Goal: Information Seeking & Learning: Learn about a topic

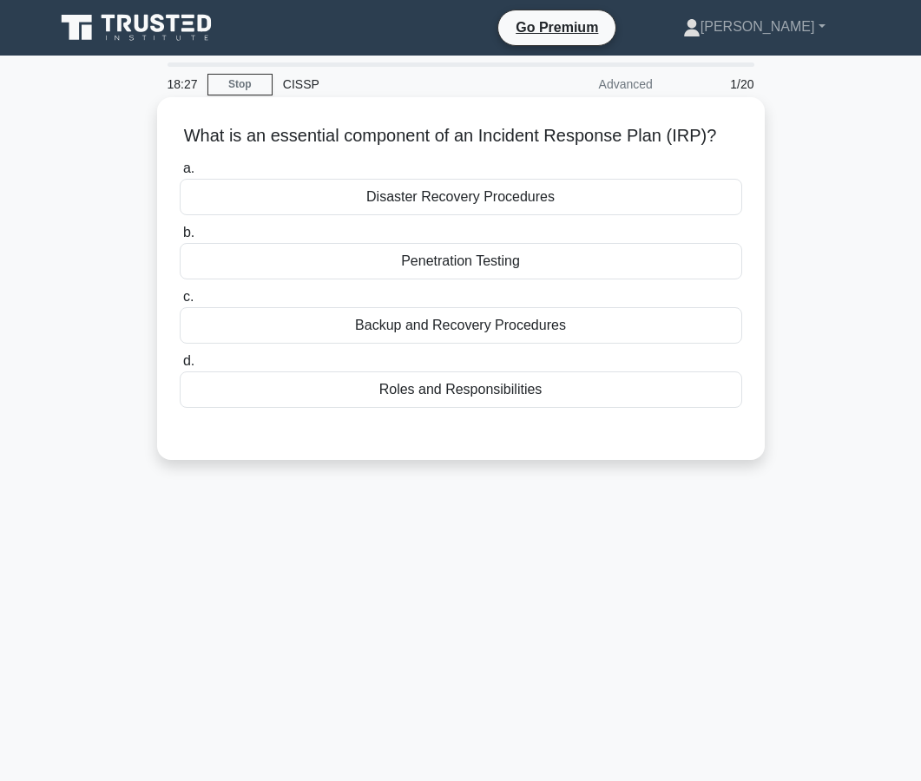
click at [462, 398] on div "Roles and Responsibilities" at bounding box center [461, 390] width 563 height 36
click at [180, 367] on input "d. Roles and Responsibilities" at bounding box center [180, 361] width 0 height 11
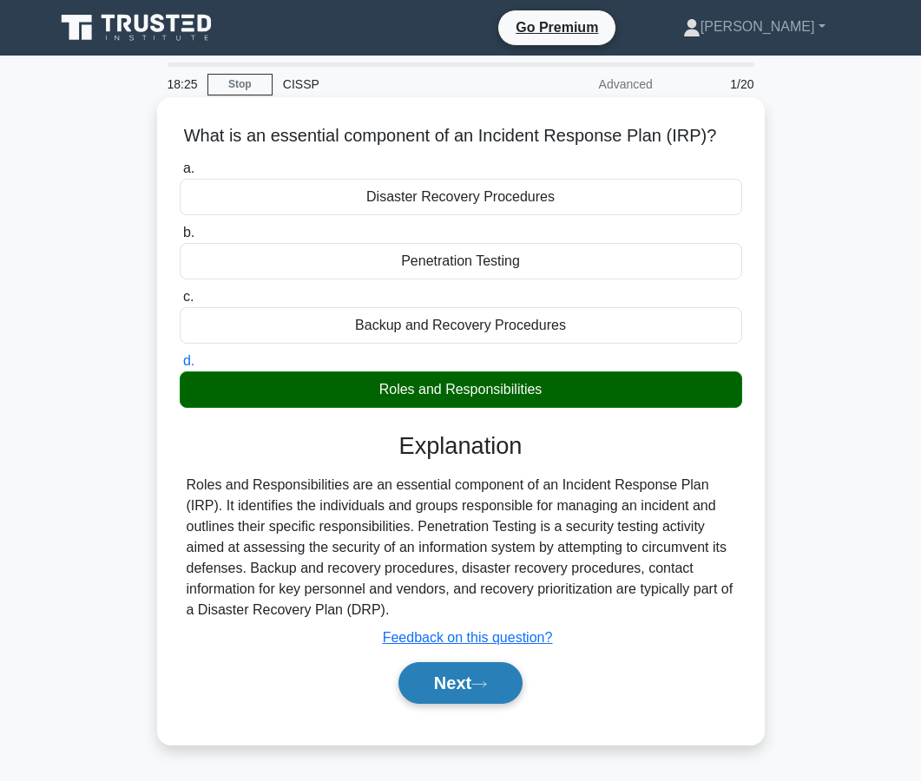
click at [433, 683] on button "Next" at bounding box center [460, 683] width 124 height 42
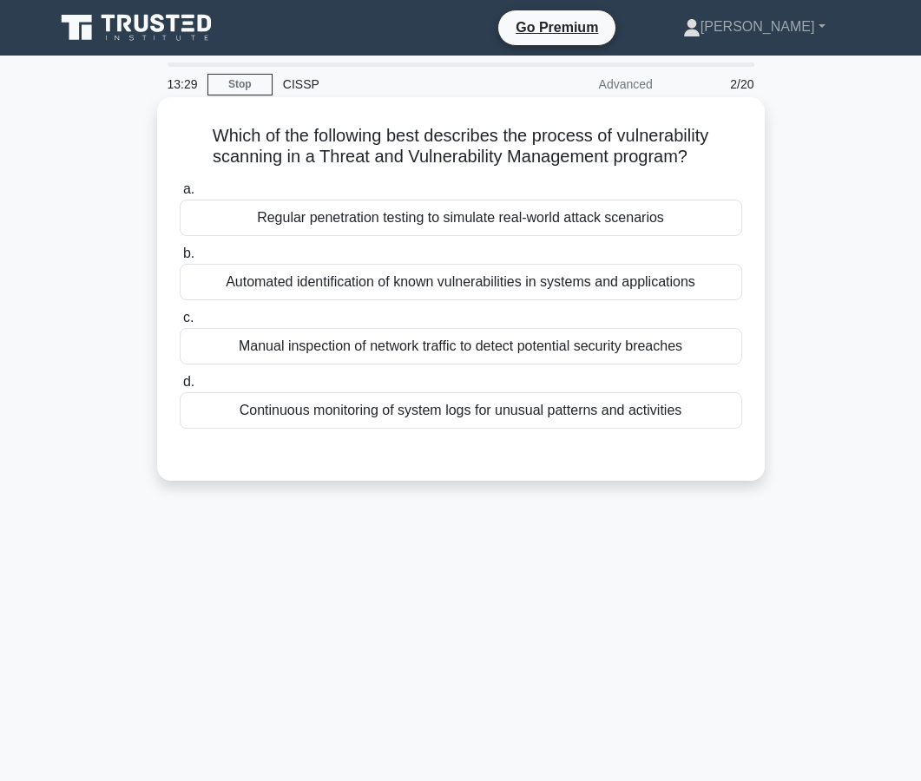
click at [450, 296] on div "Automated identification of known vulnerabilities in systems and applications" at bounding box center [461, 282] width 563 height 36
click at [180, 260] on input "b. Automated identification of known vulnerabilities in systems and applications" at bounding box center [180, 253] width 0 height 11
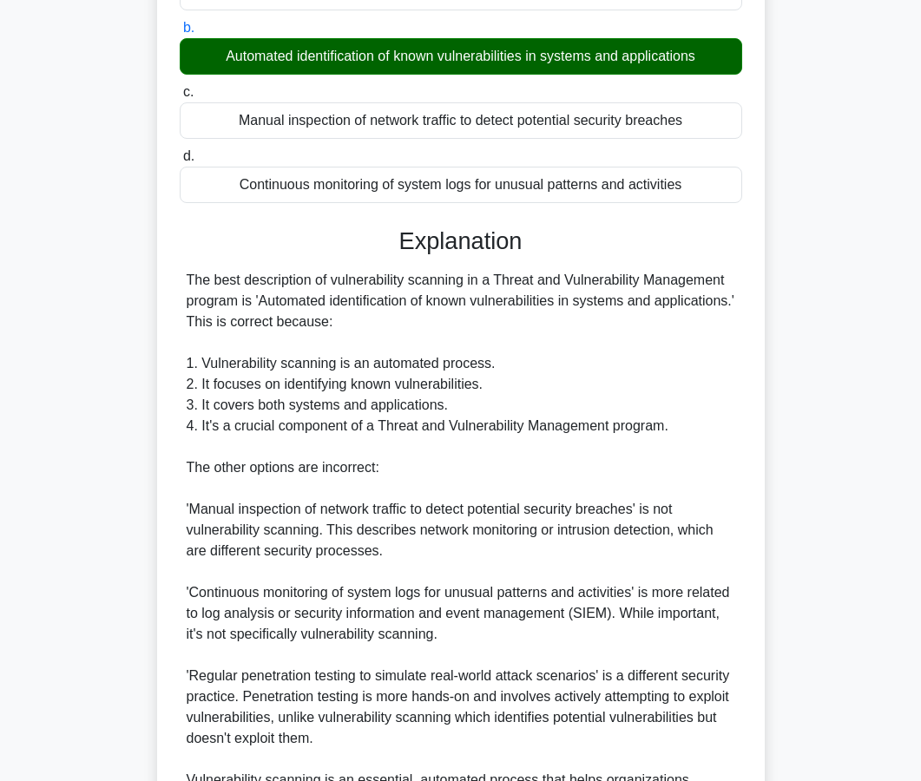
scroll to position [434, 0]
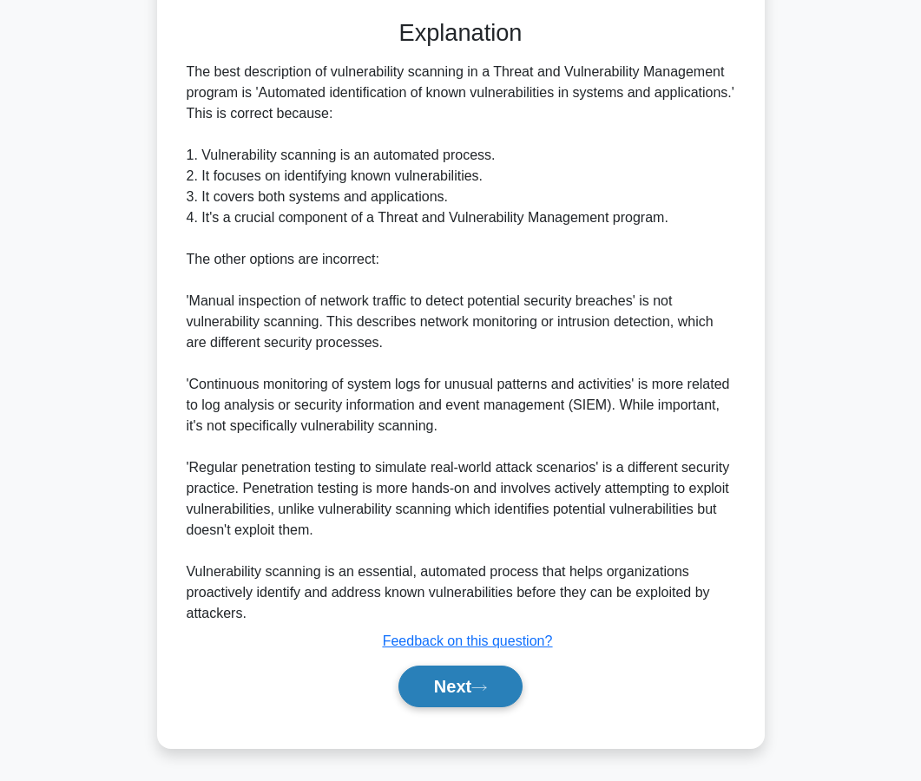
click at [435, 689] on button "Next" at bounding box center [460, 687] width 124 height 42
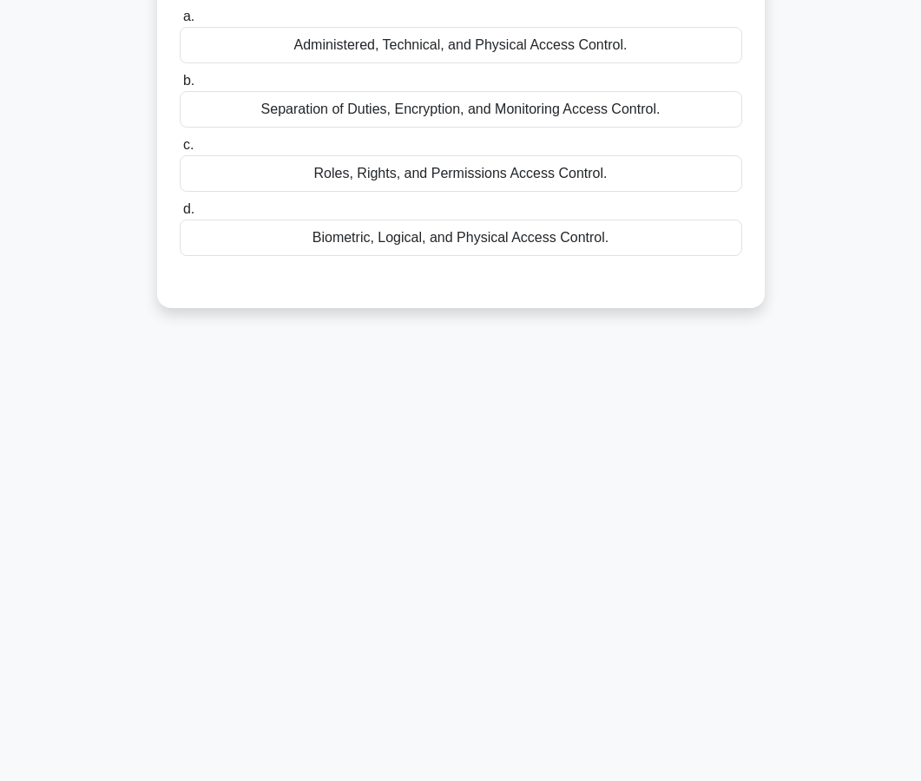
scroll to position [0, 0]
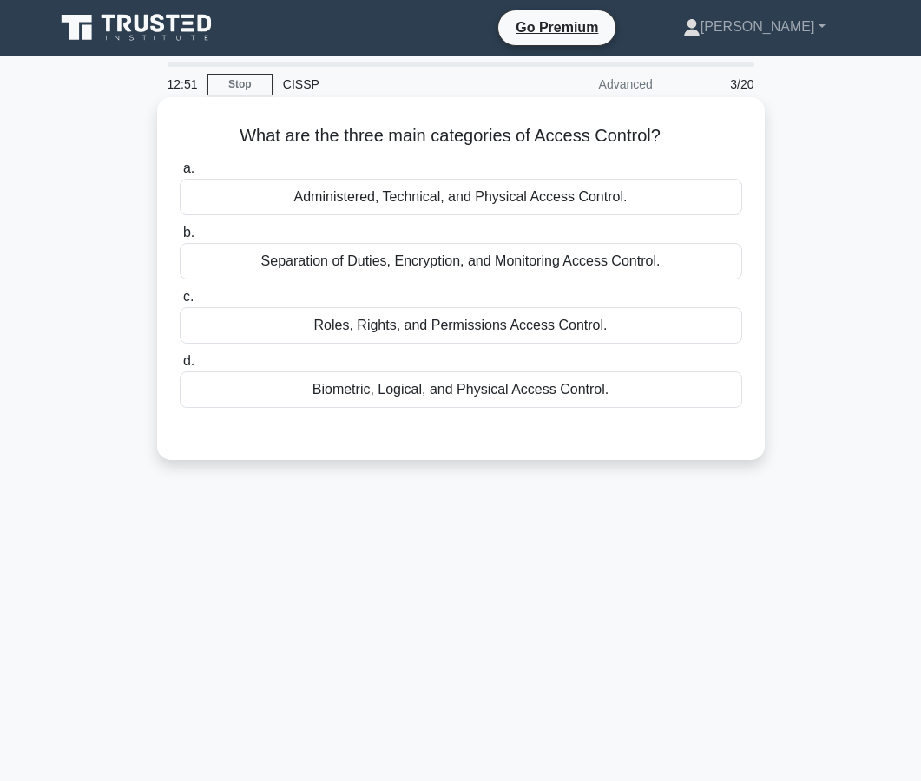
click at [445, 336] on div "Roles, Rights, and Permissions Access Control." at bounding box center [461, 325] width 563 height 36
click at [180, 303] on input "c. Roles, Rights, and Permissions Access Control." at bounding box center [180, 297] width 0 height 11
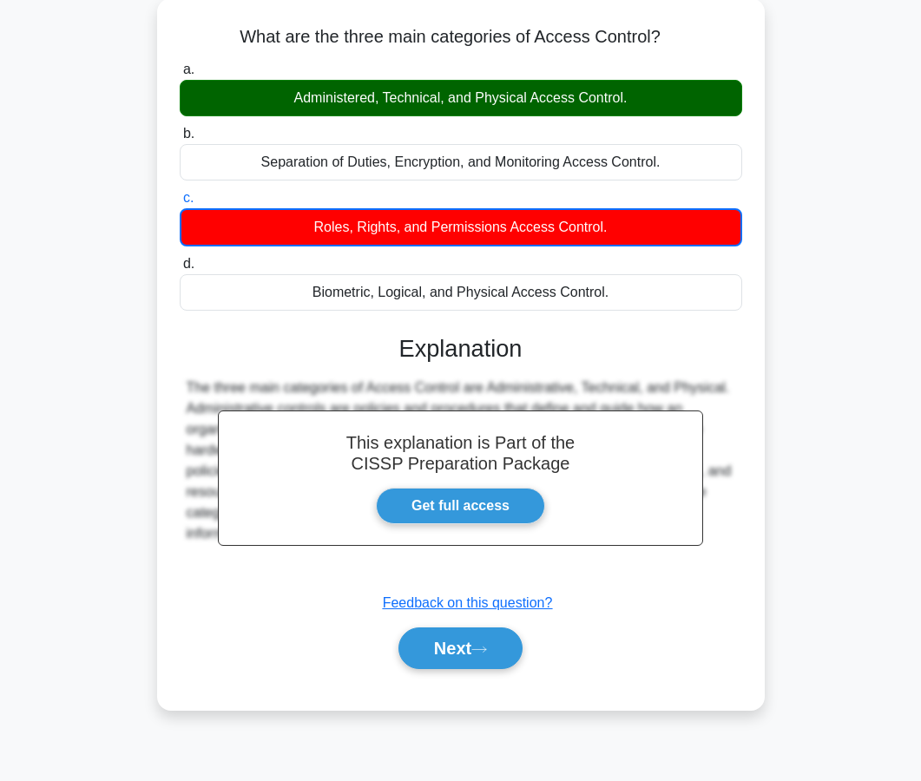
scroll to position [156, 0]
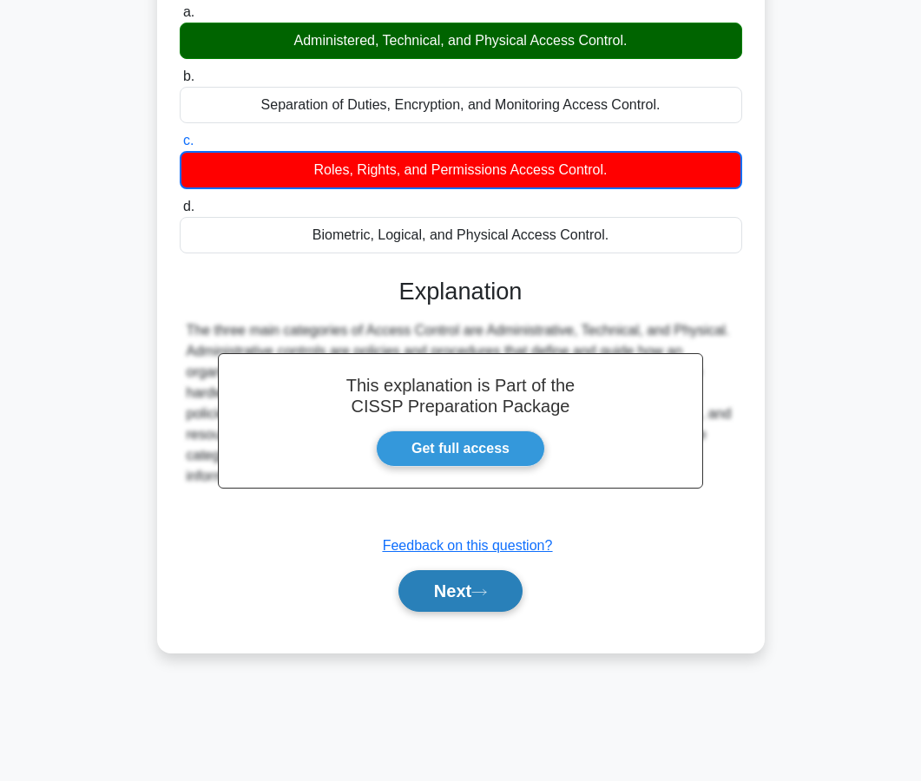
click at [447, 605] on button "Next" at bounding box center [460, 591] width 124 height 42
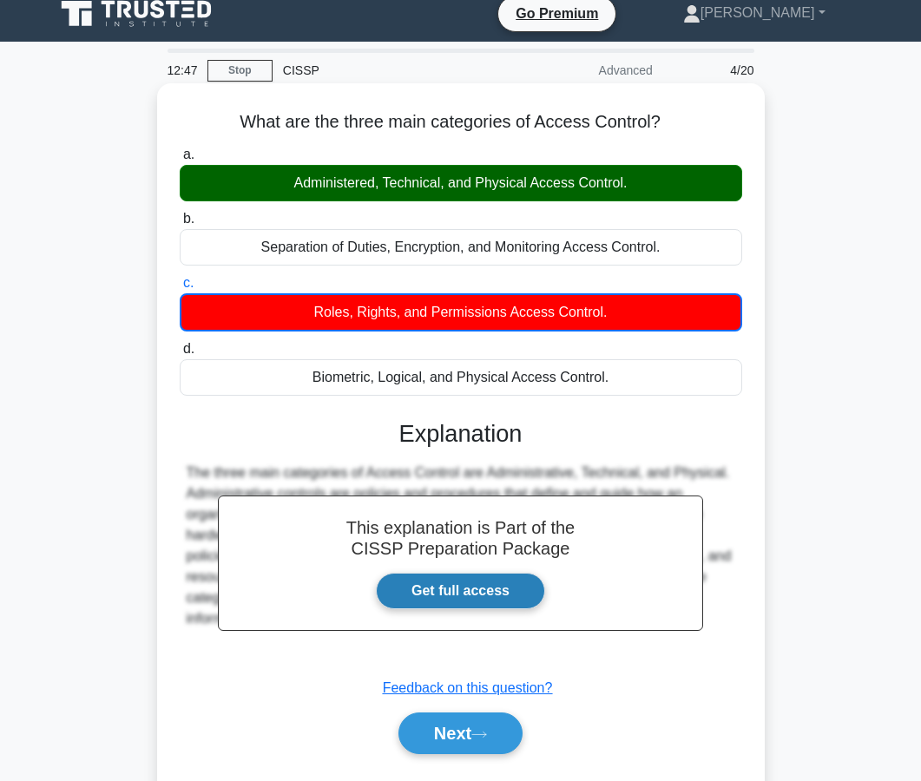
scroll to position [0, 0]
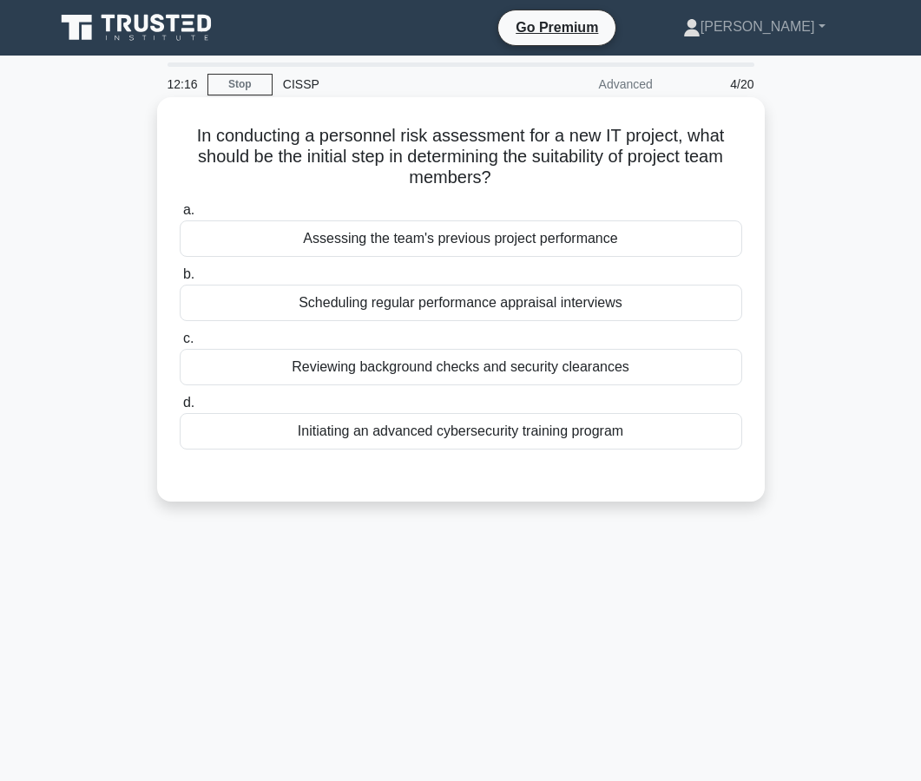
click at [457, 238] on div "Assessing the team's previous project performance" at bounding box center [461, 238] width 563 height 36
click at [180, 216] on input "a. Assessing the team's previous project performance" at bounding box center [180, 210] width 0 height 11
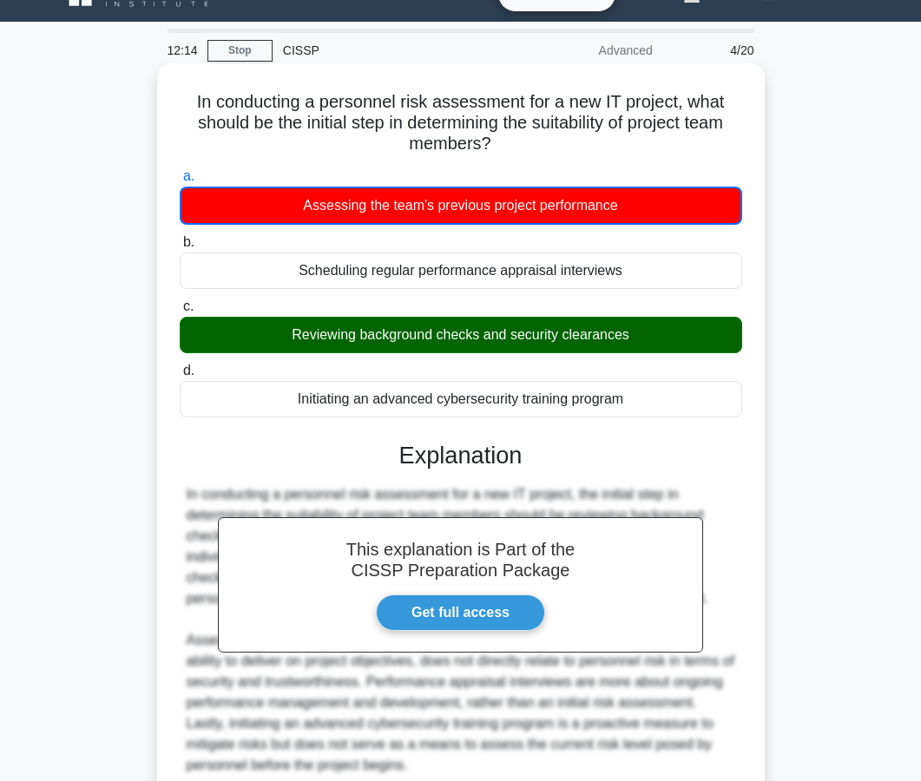
scroll to position [186, 0]
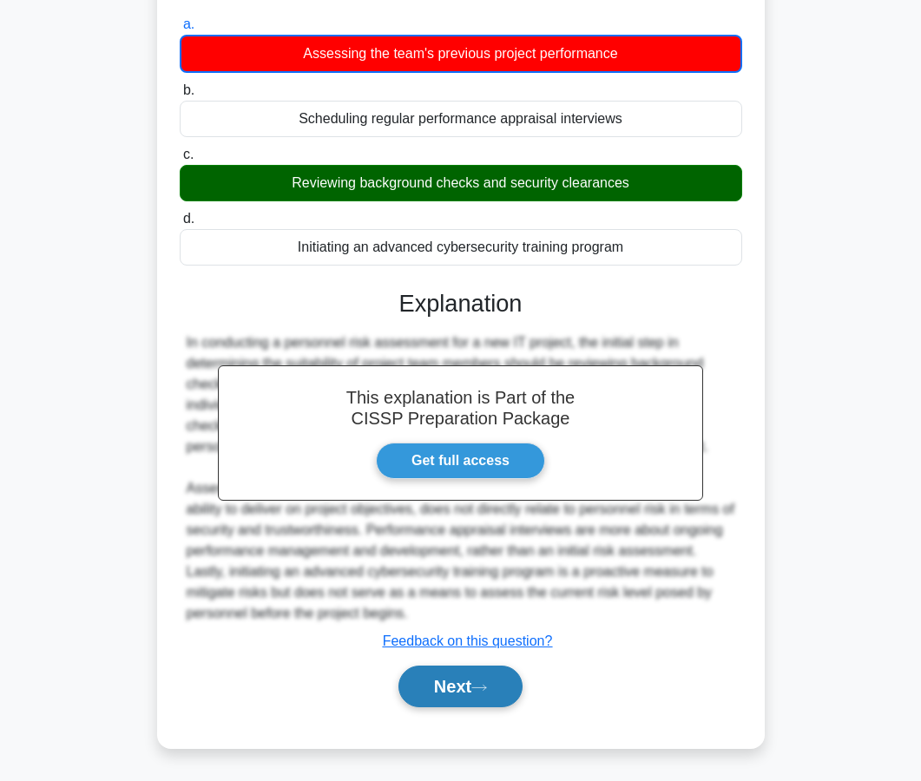
click at [457, 695] on button "Next" at bounding box center [460, 687] width 124 height 42
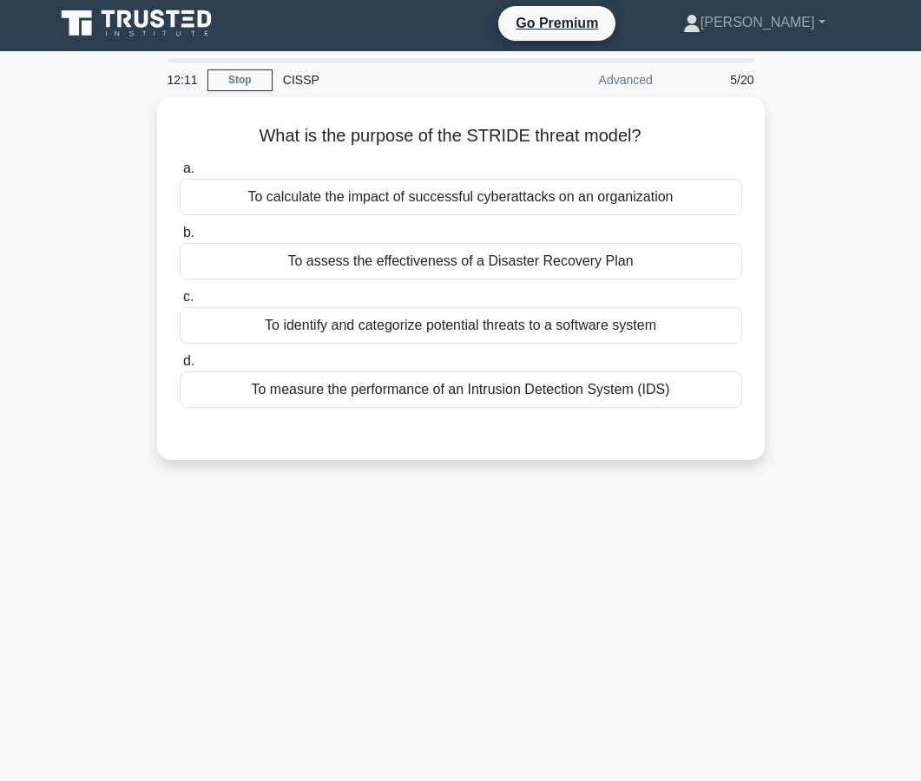
scroll to position [0, 0]
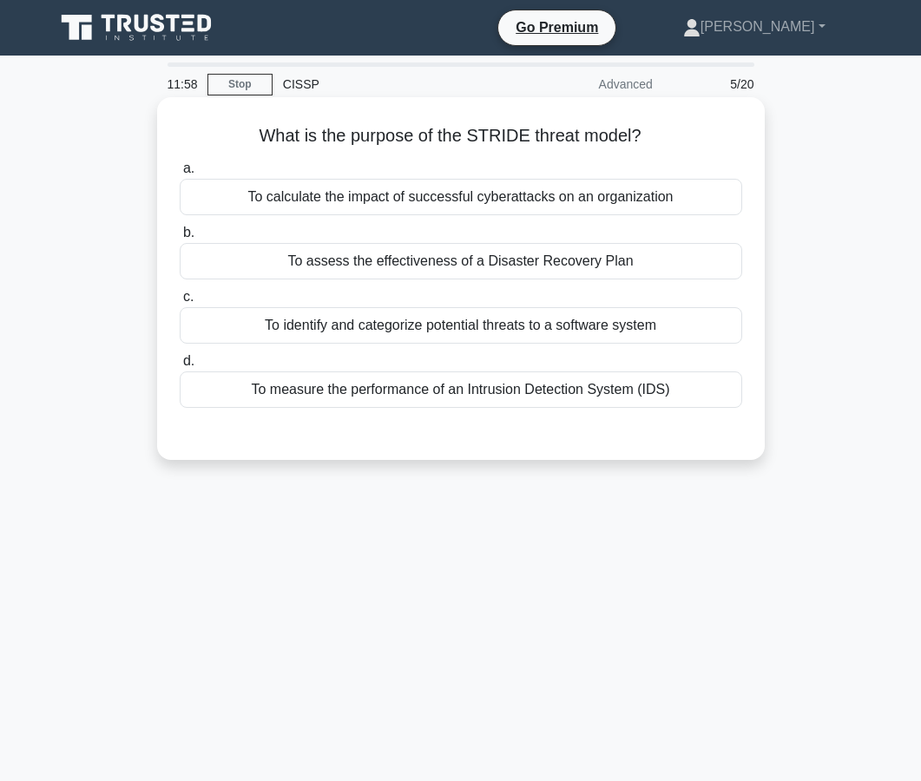
click at [451, 345] on div "a. To calculate the impact of successful cyberattacks on an organization b. To …" at bounding box center [460, 283] width 583 height 257
click at [452, 337] on div "To identify and categorize potential threats to a software system" at bounding box center [461, 325] width 563 height 36
click at [180, 303] on input "c. To identify and categorize potential threats to a software system" at bounding box center [180, 297] width 0 height 11
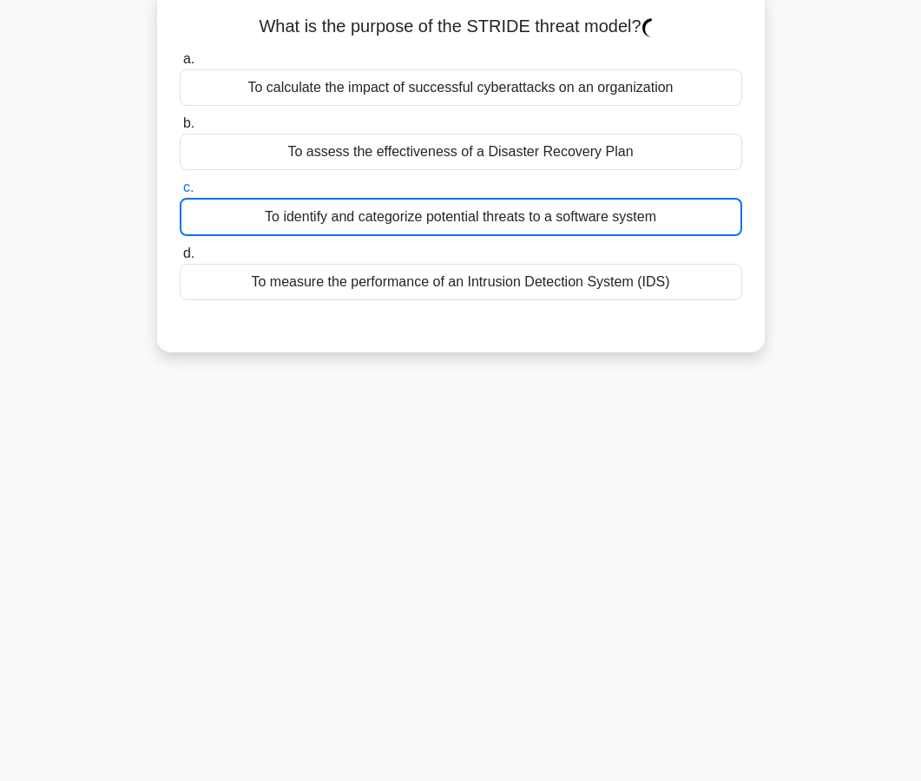
scroll to position [156, 0]
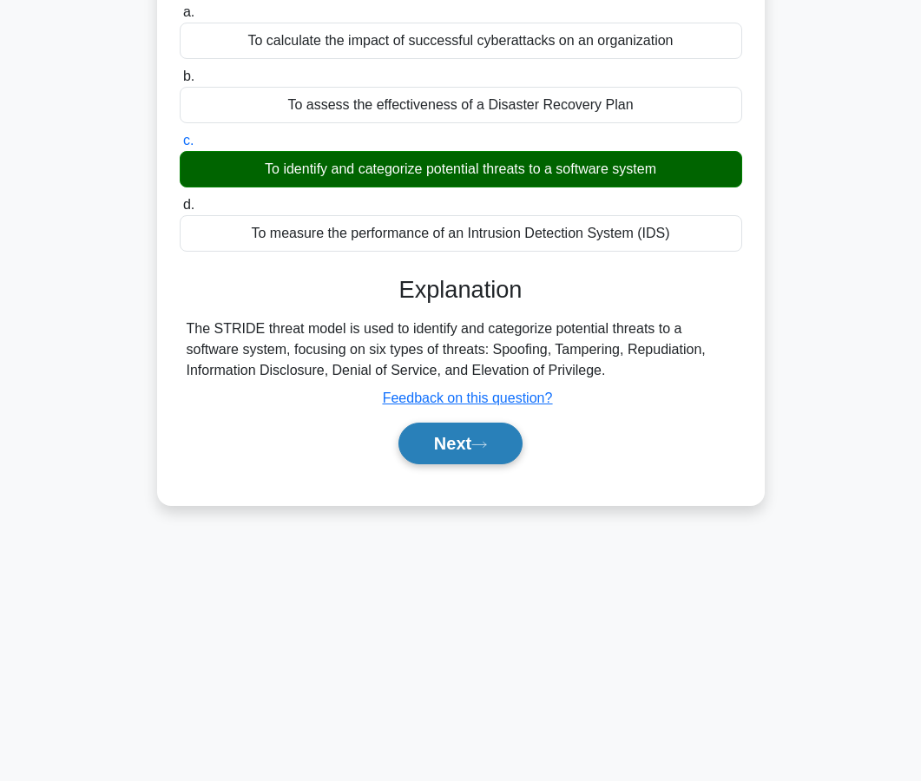
click at [464, 445] on button "Next" at bounding box center [460, 444] width 124 height 42
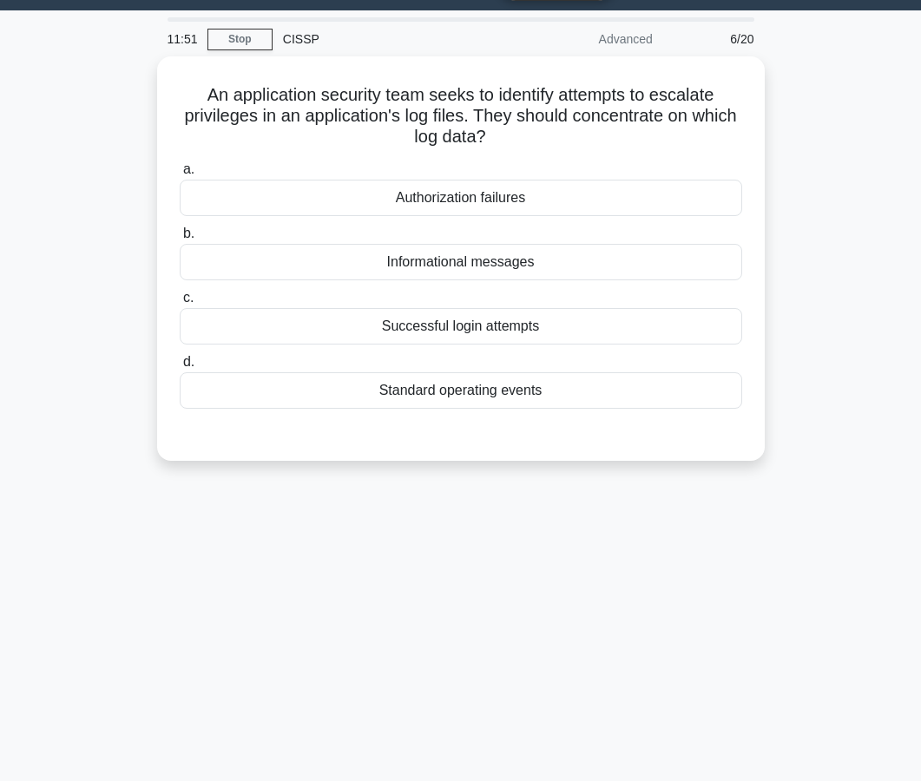
scroll to position [42, 0]
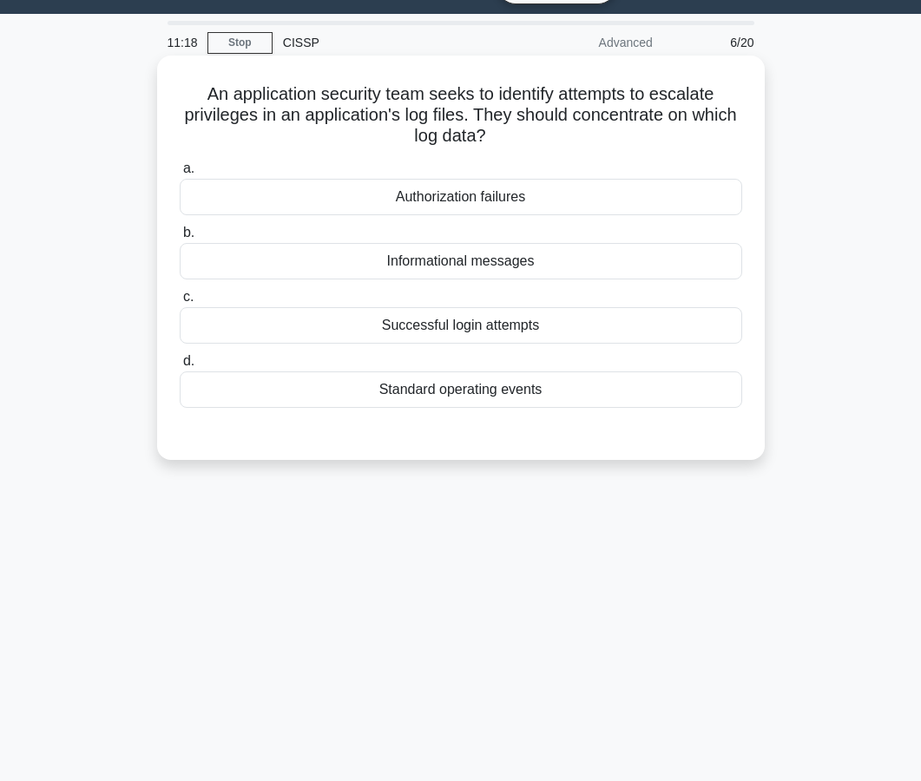
click at [475, 201] on div "Authorization failures" at bounding box center [461, 197] width 563 height 36
click at [180, 174] on input "a. Authorization failures" at bounding box center [180, 168] width 0 height 11
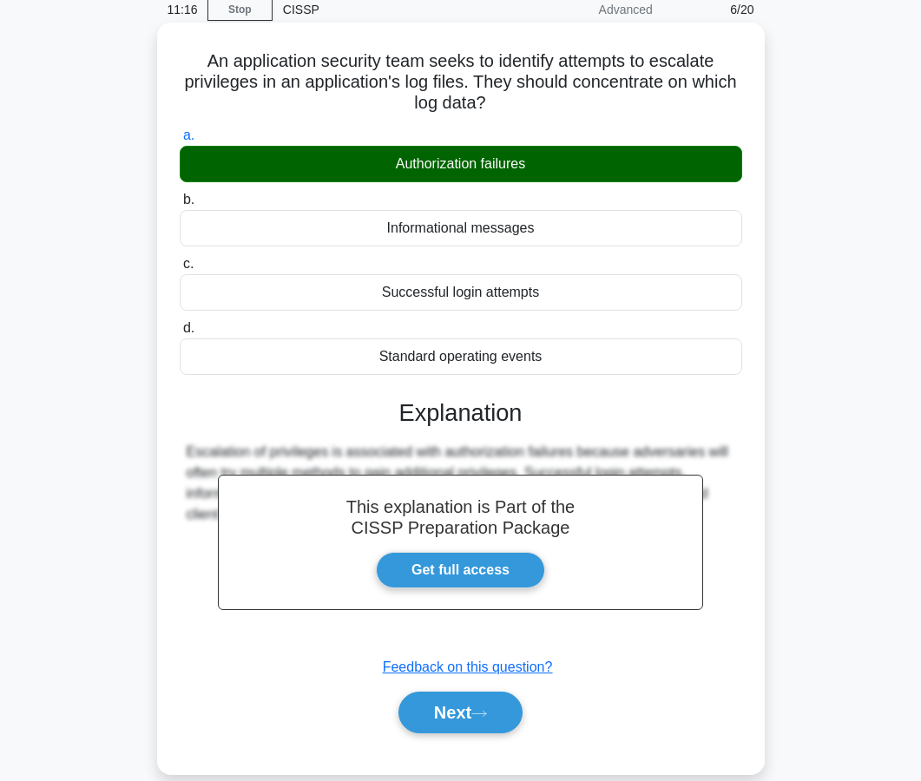
scroll to position [156, 0]
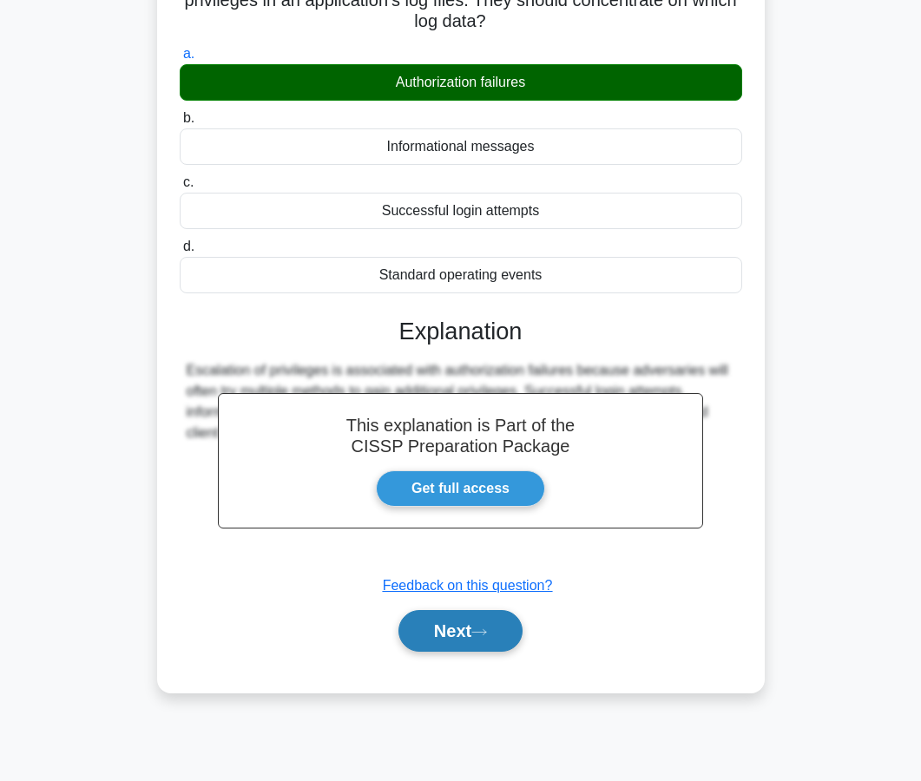
click at [435, 645] on button "Next" at bounding box center [460, 631] width 124 height 42
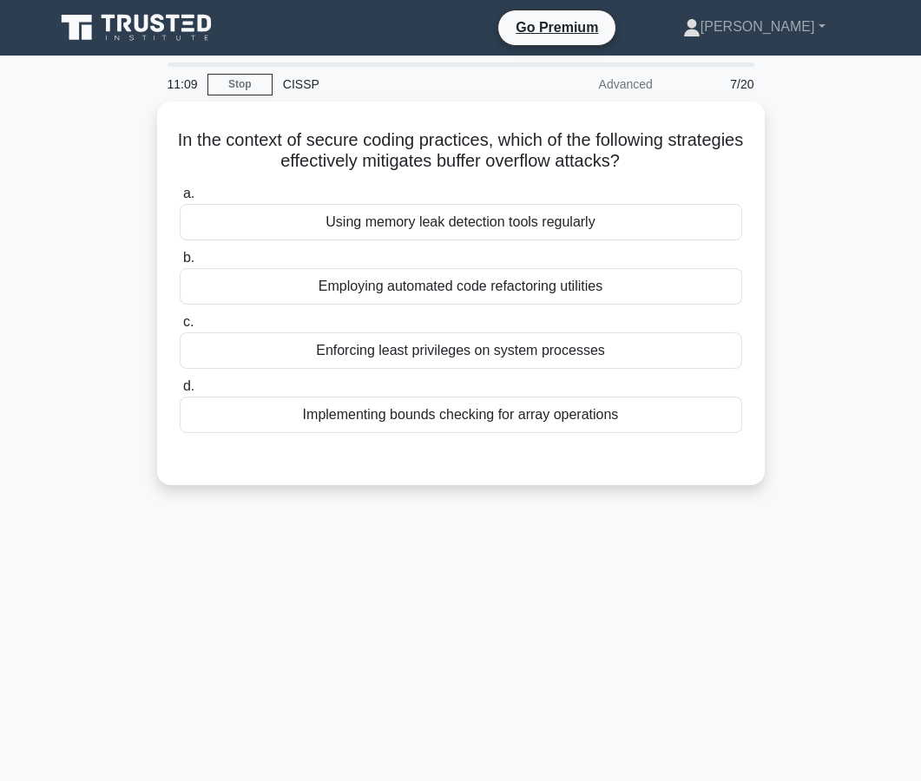
scroll to position [17, 0]
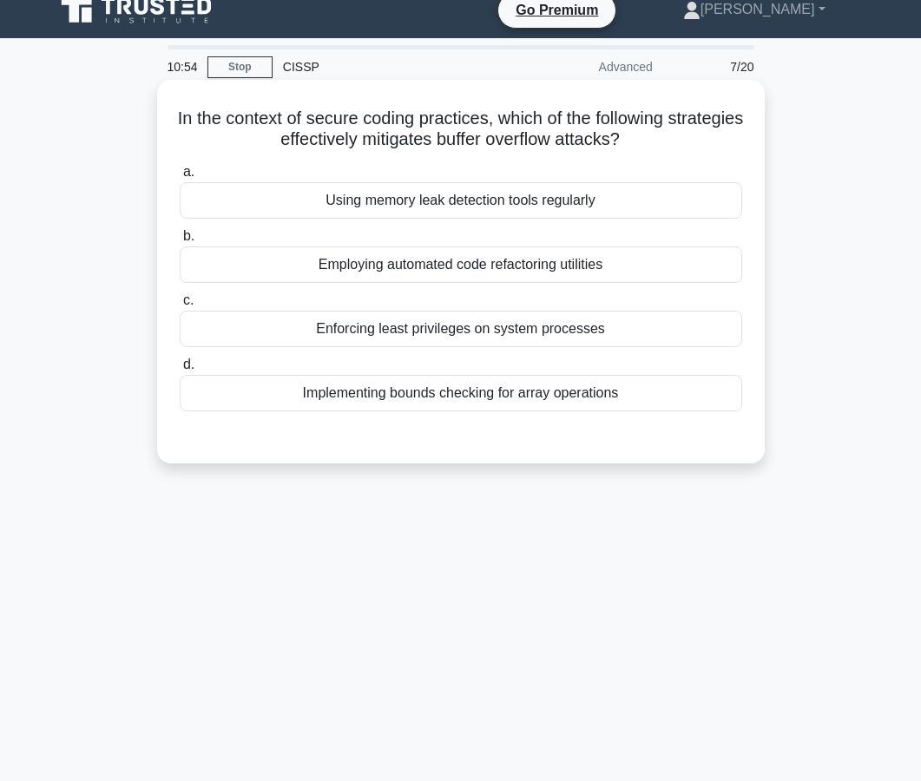
click at [463, 272] on div "Employing automated code refactoring utilities" at bounding box center [461, 265] width 563 height 36
click at [180, 242] on input "b. Employing automated code refactoring utilities" at bounding box center [180, 236] width 0 height 11
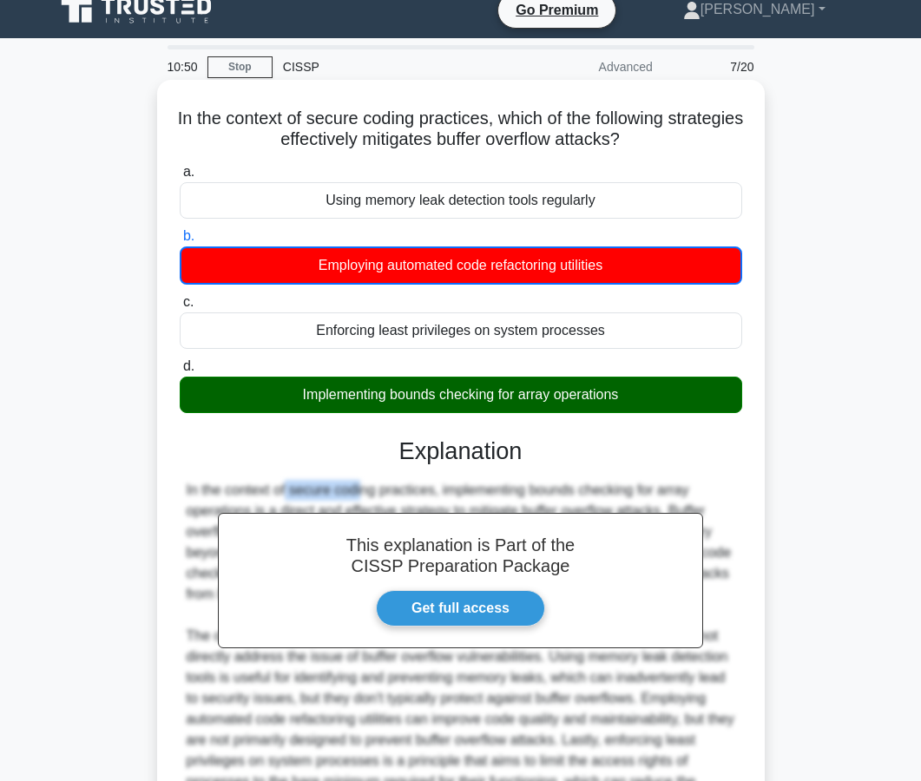
drag, startPoint x: 183, startPoint y: 483, endPoint x: 262, endPoint y: 490, distance: 79.3
click at [262, 490] on div "In the context of secure coding practices, implementing bounds checking for arr…" at bounding box center [461, 646] width 563 height 333
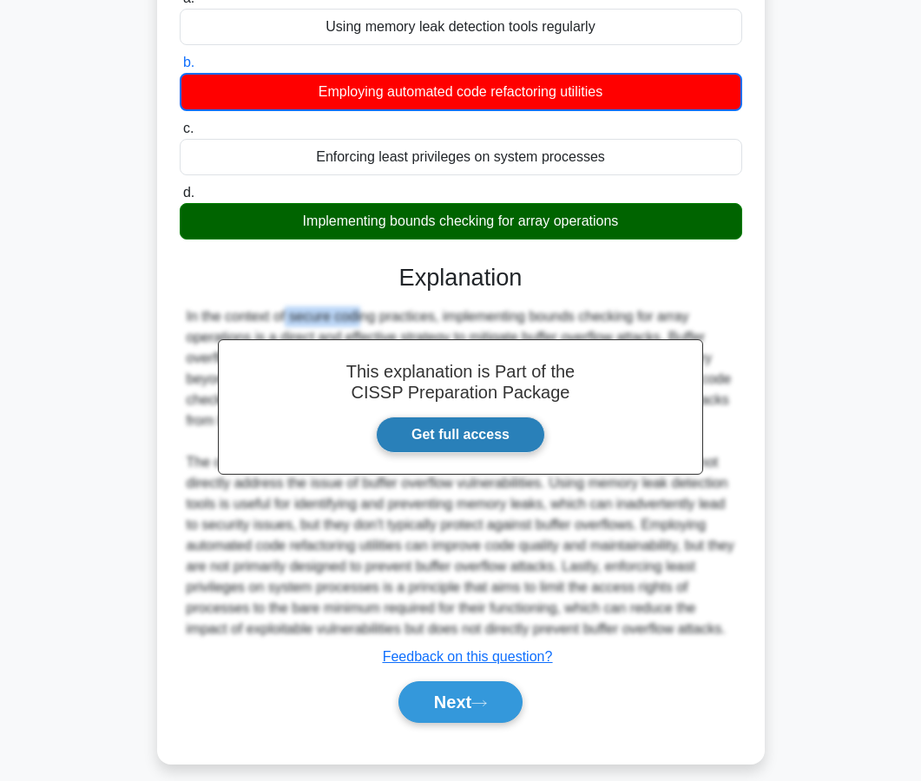
scroll to position [207, 0]
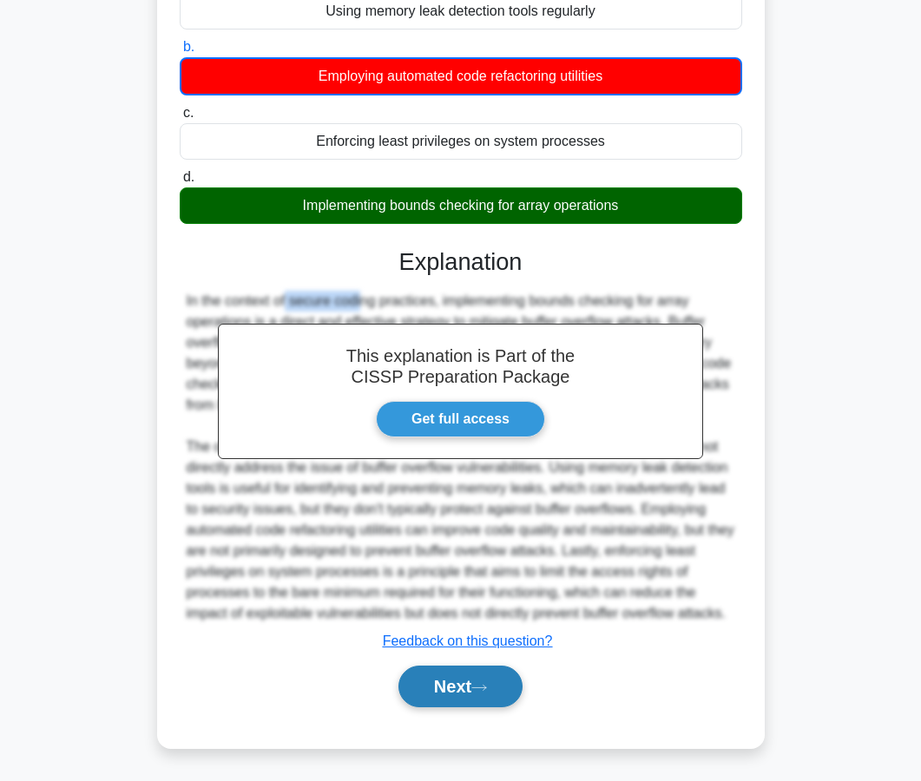
click at [499, 693] on button "Next" at bounding box center [460, 687] width 124 height 42
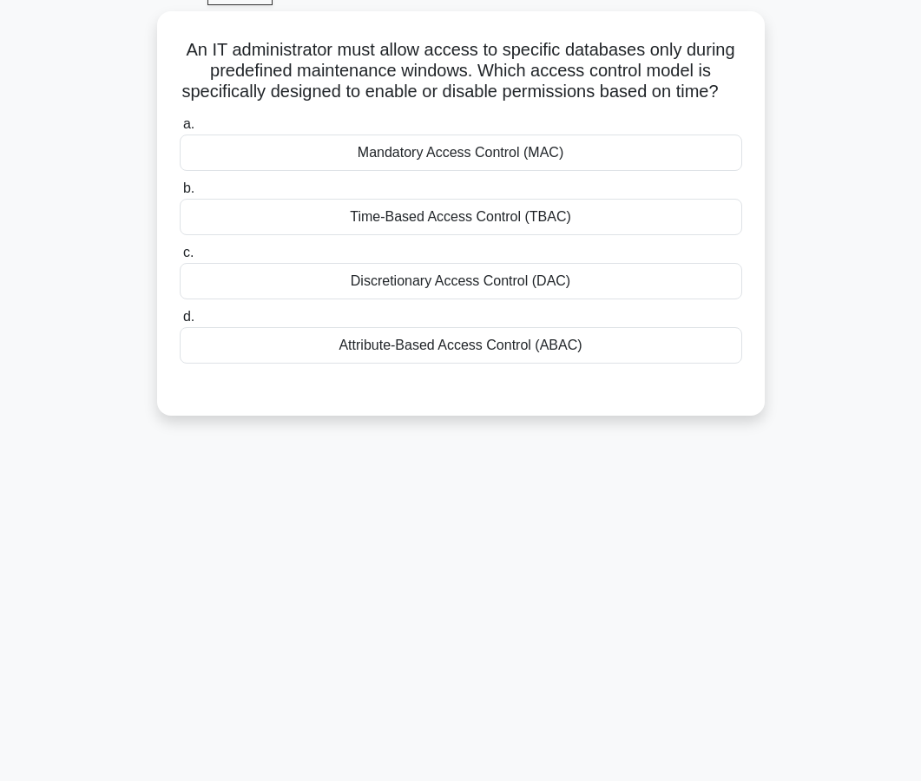
scroll to position [0, 0]
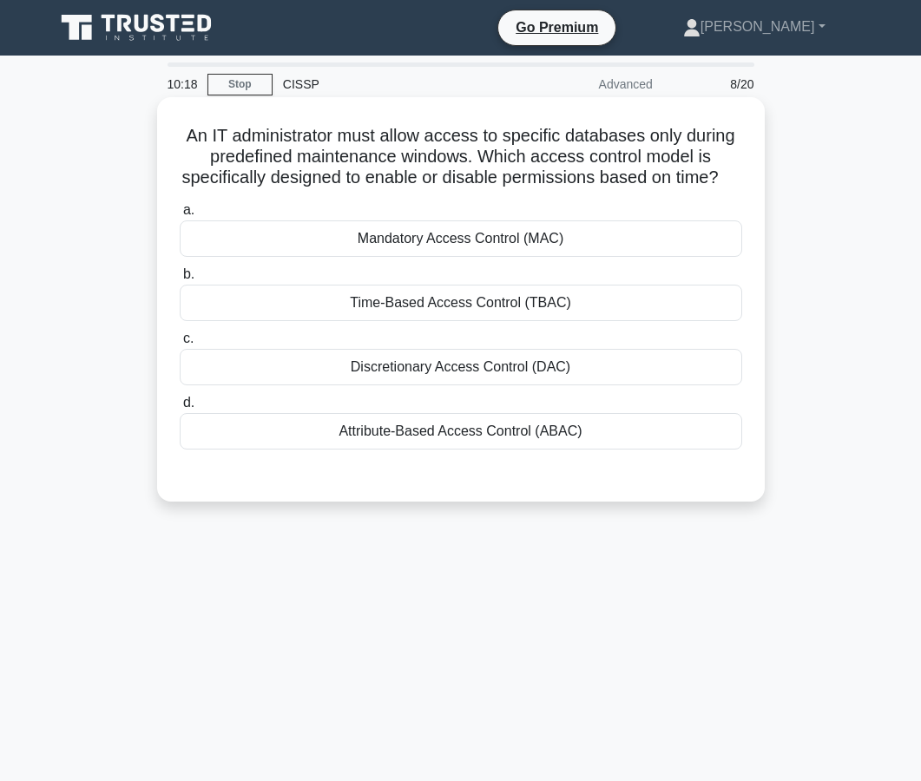
click at [464, 310] on div "Time-Based Access Control (TBAC)" at bounding box center [461, 303] width 563 height 36
click at [180, 280] on input "b. Time-Based Access Control (TBAC)" at bounding box center [180, 274] width 0 height 11
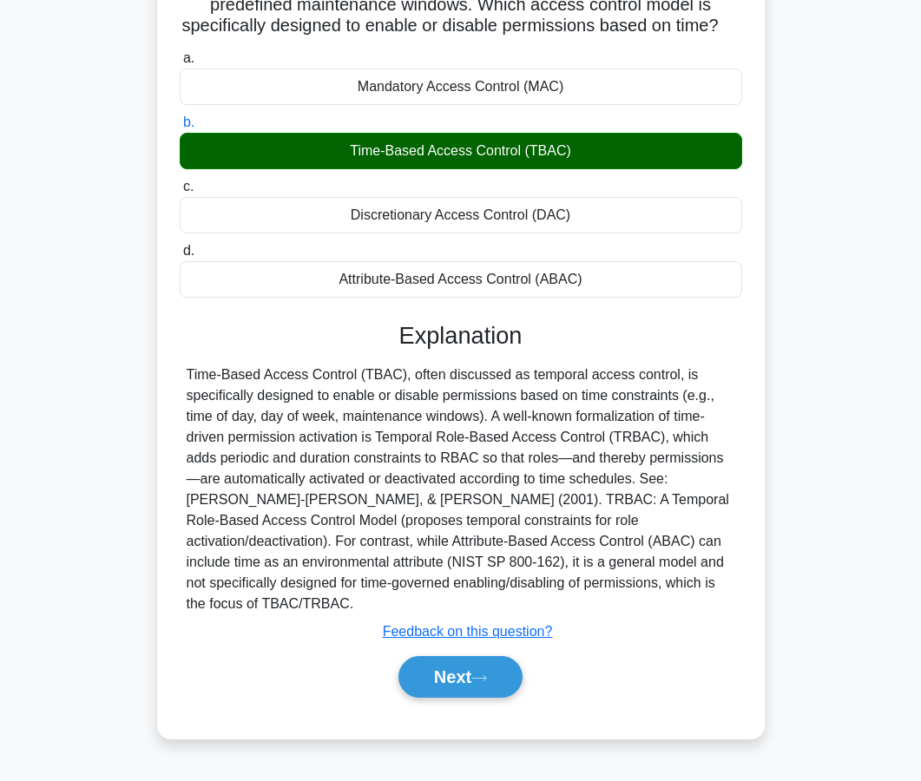
scroll to position [156, 0]
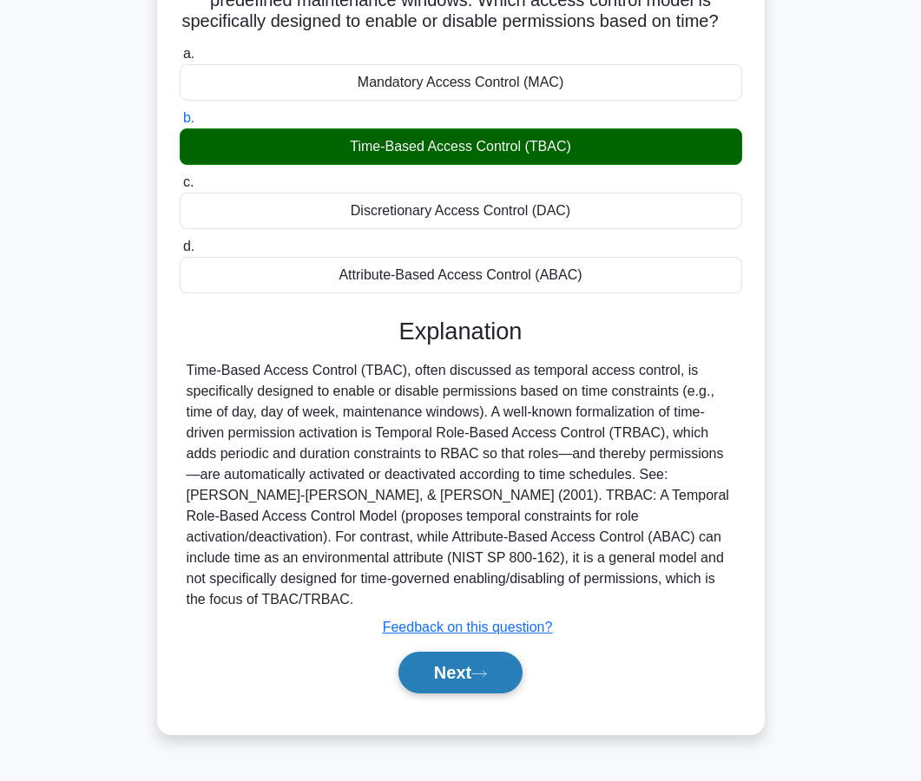
click at [443, 659] on button "Next" at bounding box center [460, 673] width 124 height 42
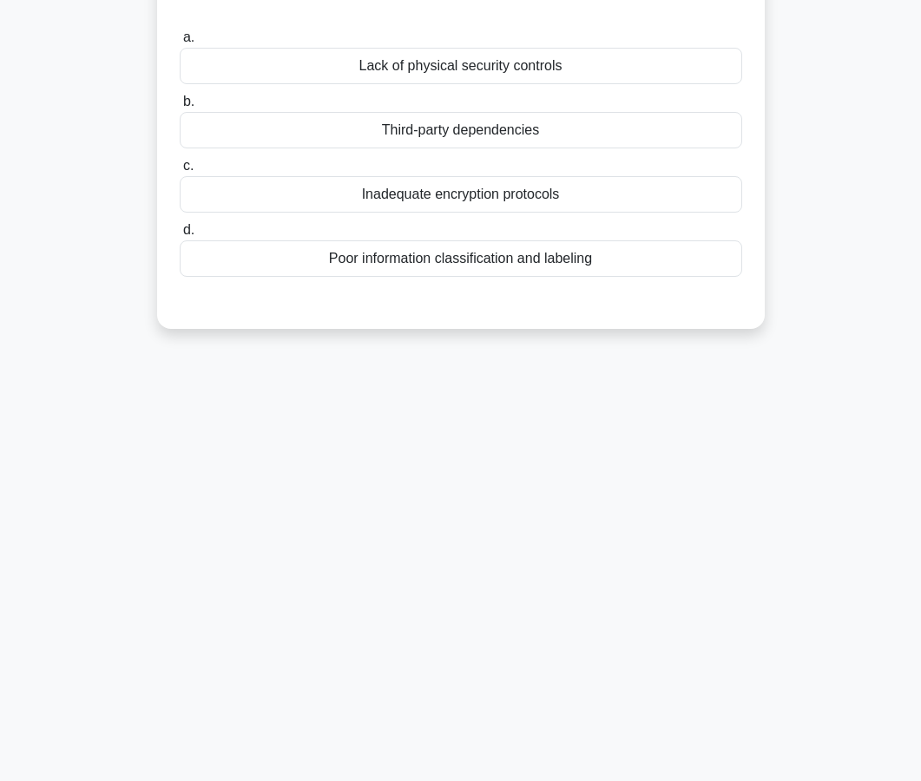
scroll to position [0, 0]
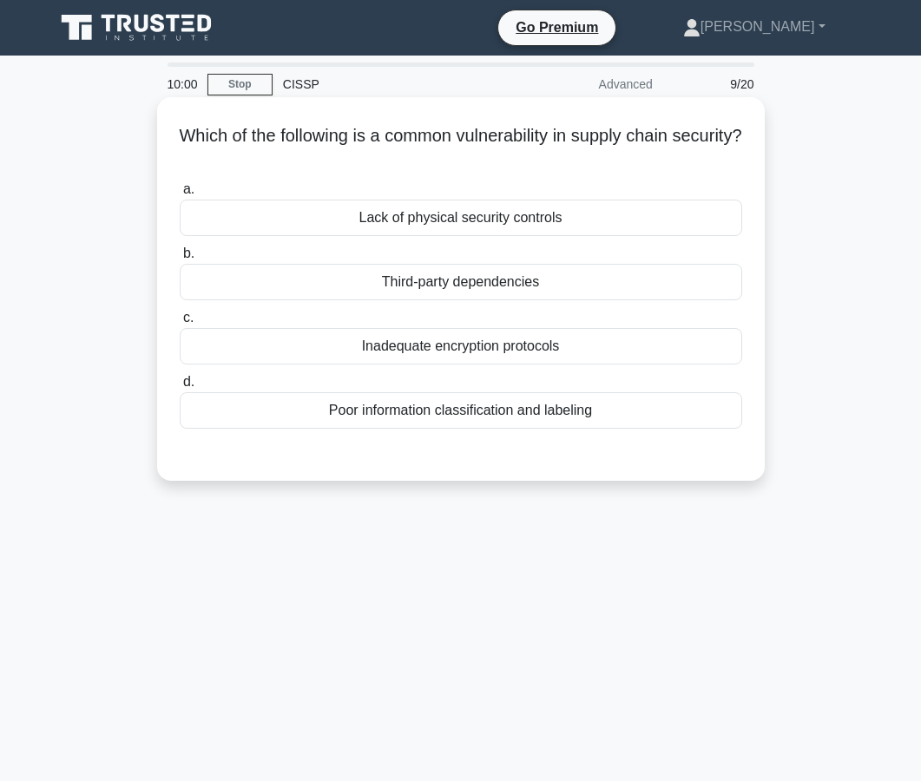
click at [484, 280] on div "Third-party dependencies" at bounding box center [461, 282] width 563 height 36
click at [180, 260] on input "b. Third-party dependencies" at bounding box center [180, 253] width 0 height 11
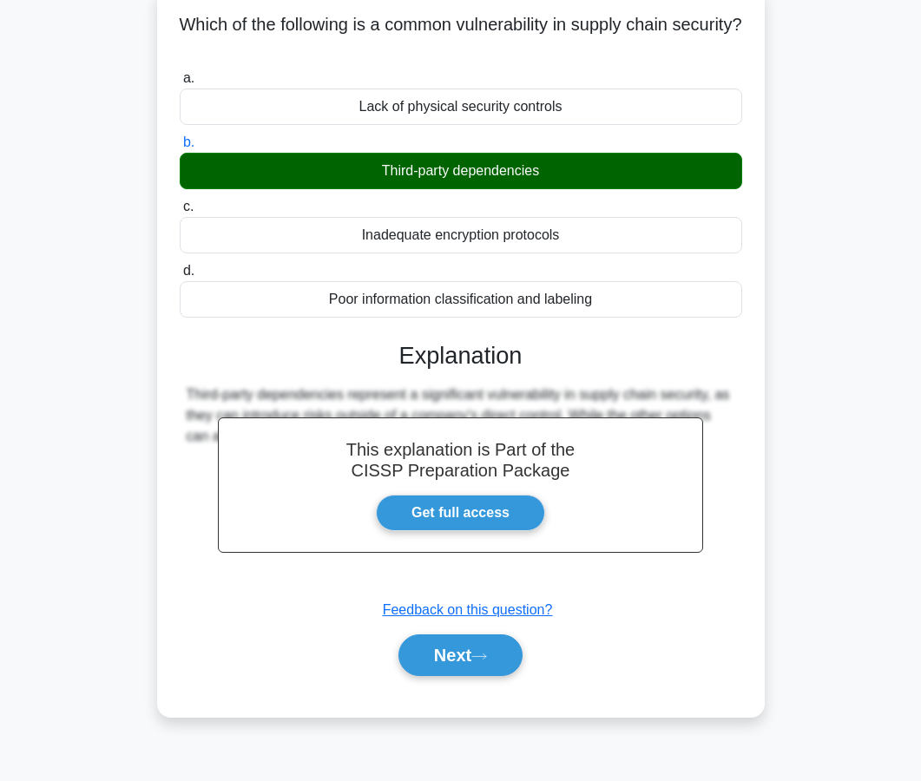
scroll to position [156, 0]
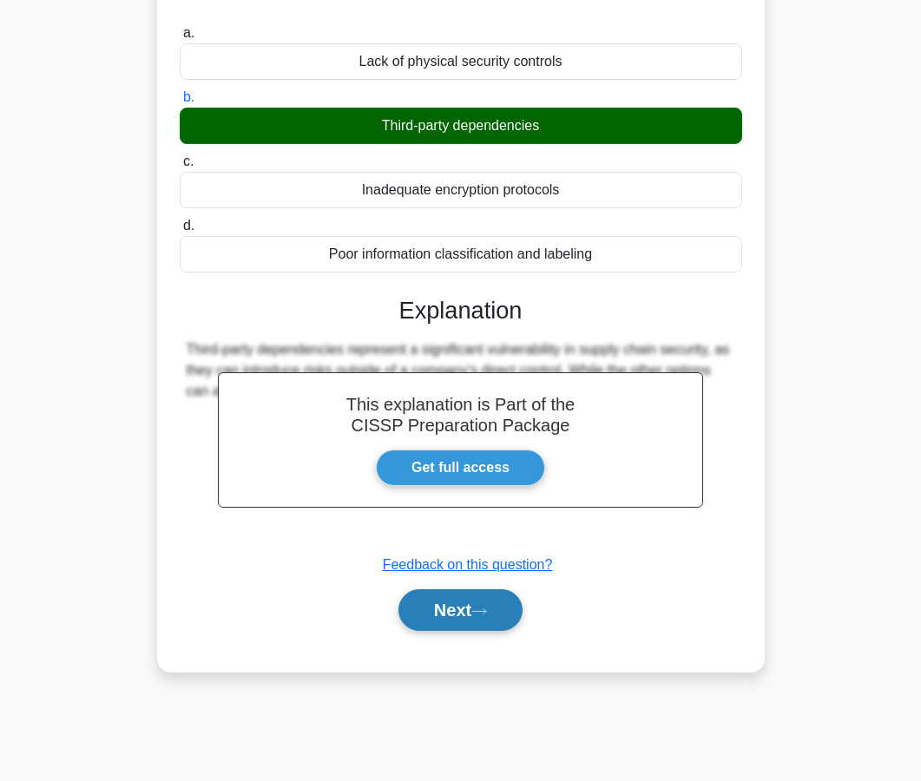
click at [451, 626] on button "Next" at bounding box center [460, 610] width 124 height 42
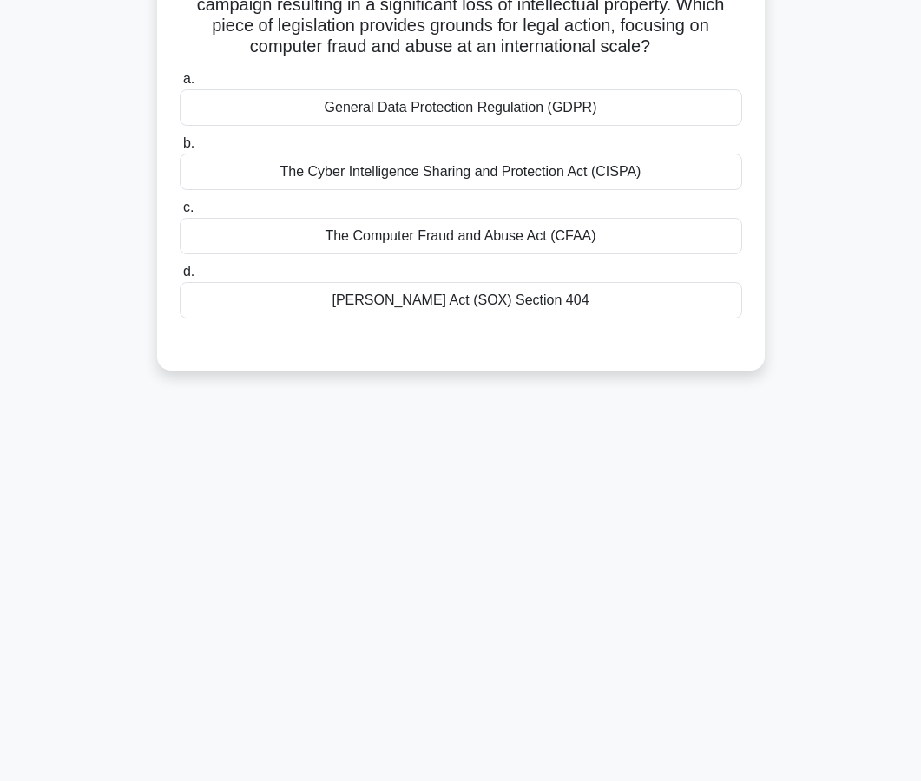
scroll to position [0, 0]
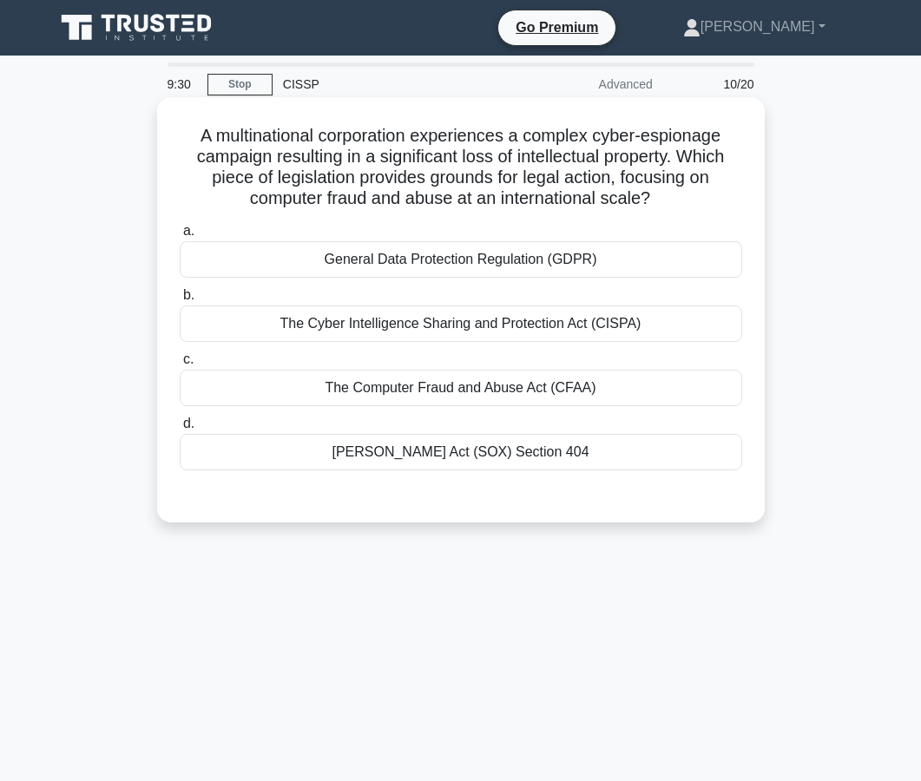
click at [503, 393] on div "The Computer Fraud and Abuse Act (CFAA)" at bounding box center [461, 388] width 563 height 36
click at [180, 365] on input "c. The Computer Fraud and Abuse Act (CFAA)" at bounding box center [180, 359] width 0 height 11
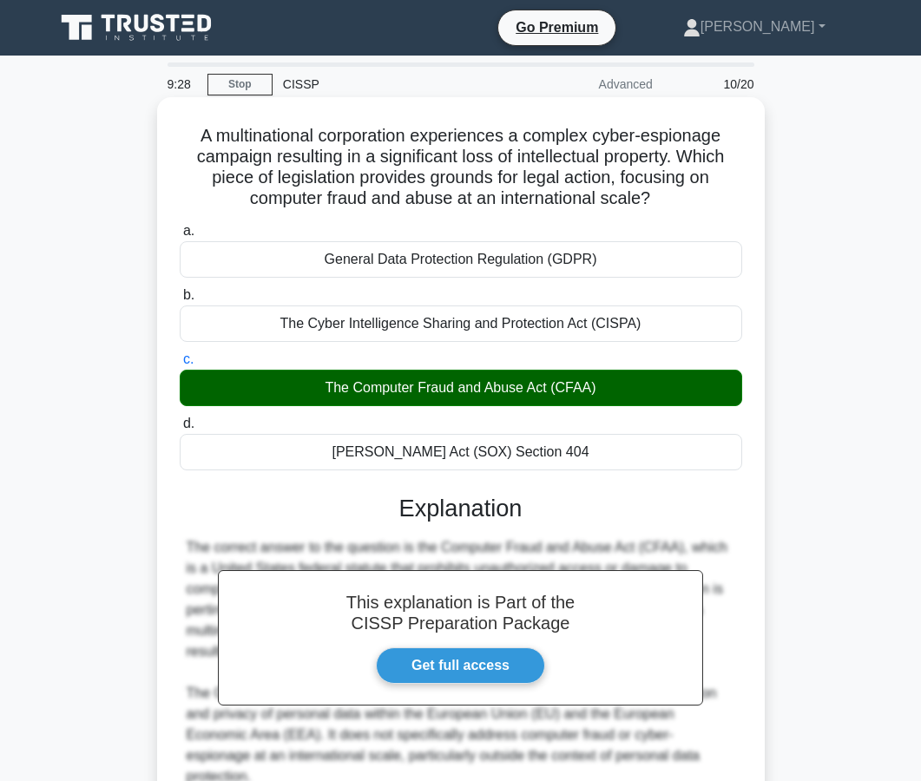
scroll to position [34, 0]
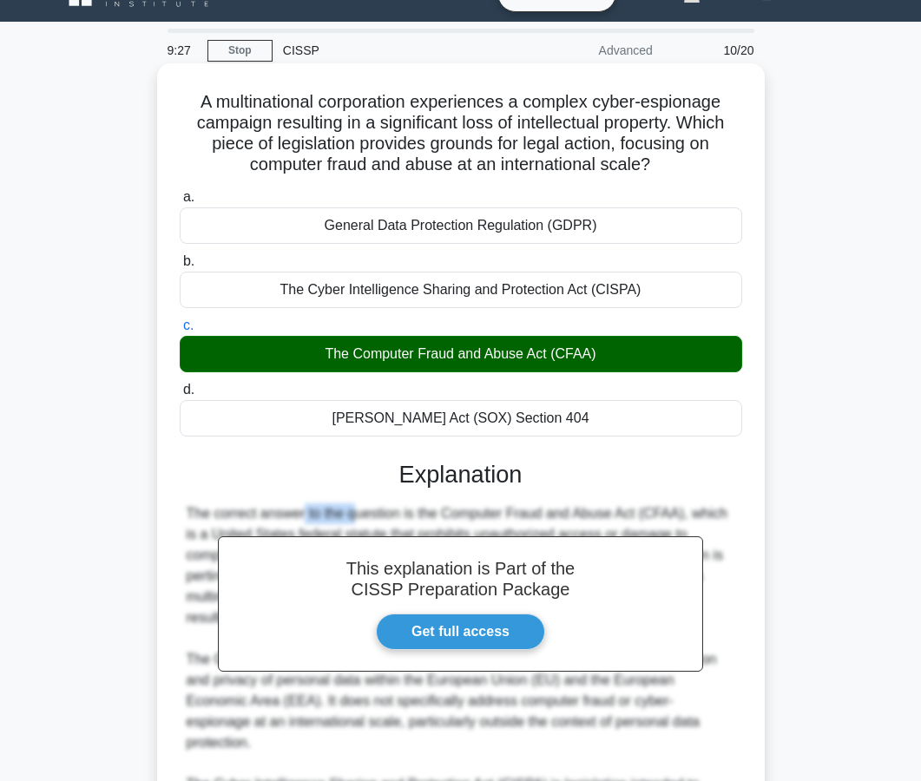
drag, startPoint x: 193, startPoint y: 513, endPoint x: 253, endPoint y: 513, distance: 60.8
click at [253, 513] on div "The correct answer to the question is the Computer Fraud and Abuse Act (CFAA), …" at bounding box center [461, 732] width 549 height 458
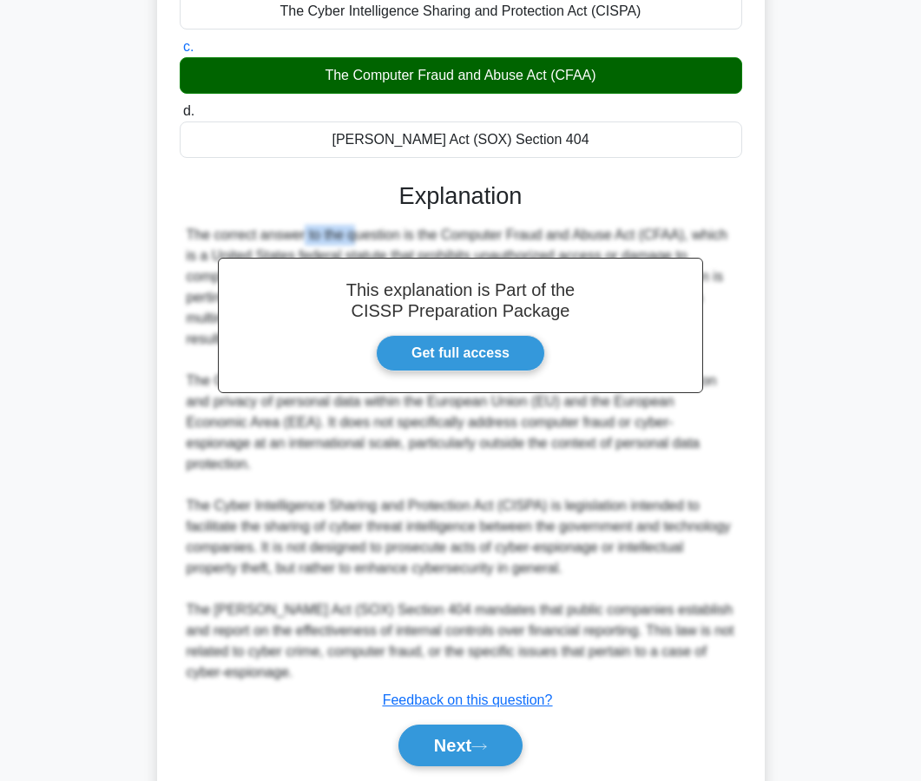
scroll to position [351, 0]
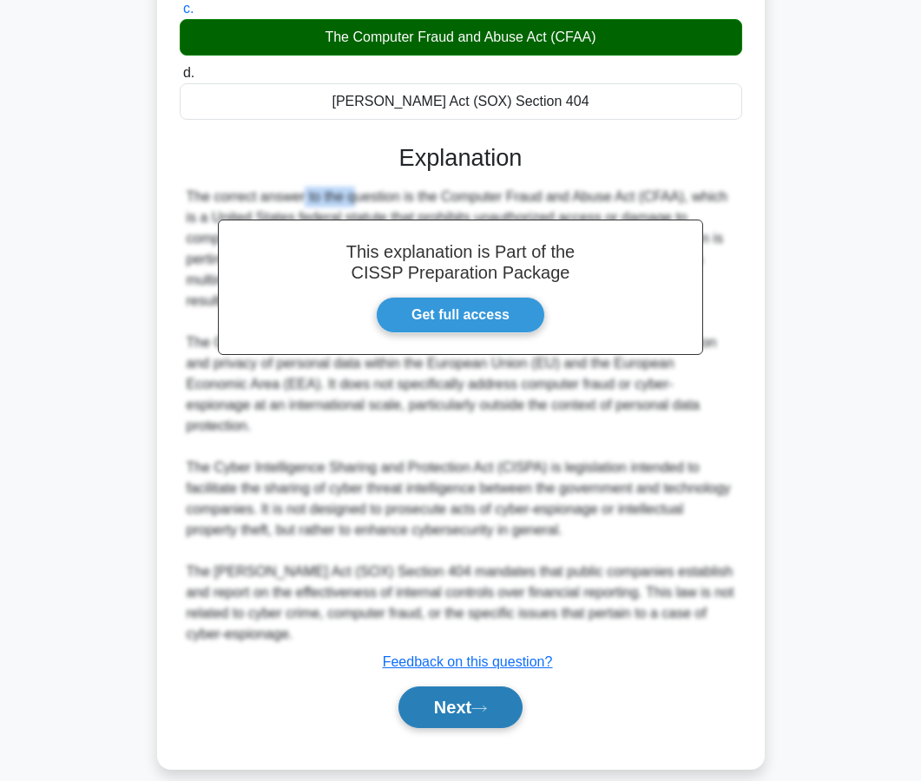
click at [484, 687] on button "Next" at bounding box center [460, 708] width 124 height 42
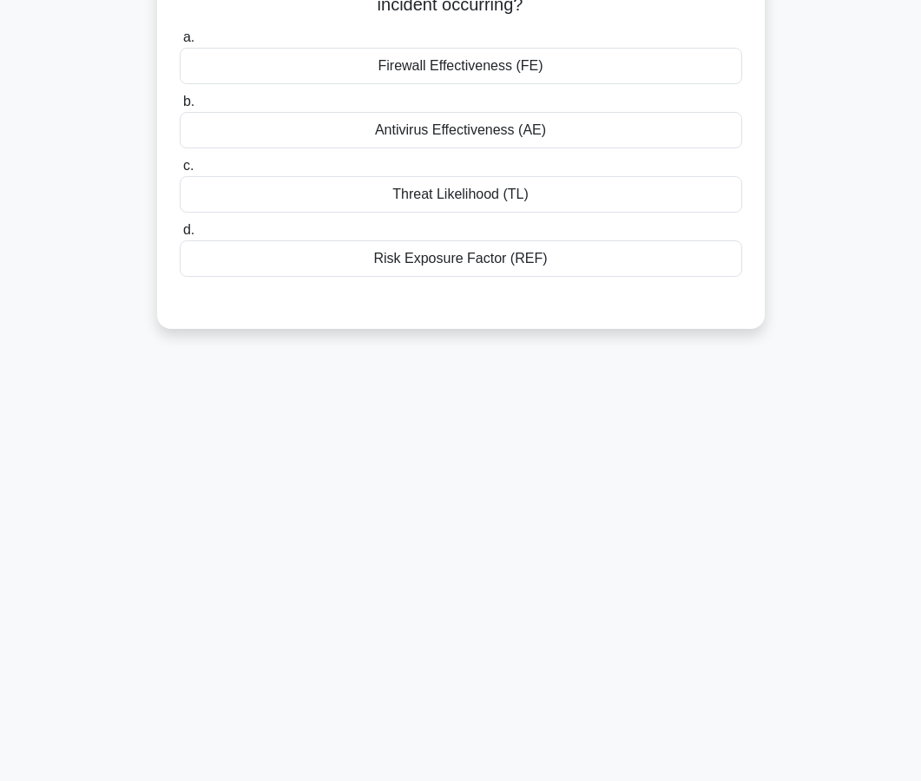
scroll to position [0, 0]
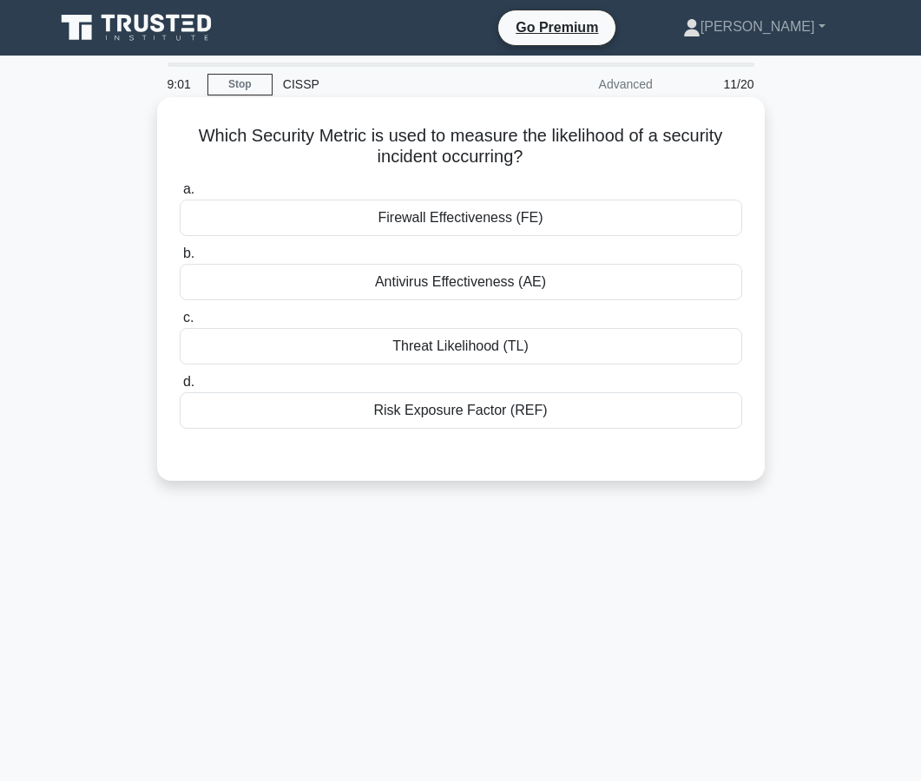
click at [453, 349] on div "Threat Likelihood (TL)" at bounding box center [461, 346] width 563 height 36
click at [180, 324] on input "c. Threat Likelihood (TL)" at bounding box center [180, 318] width 0 height 11
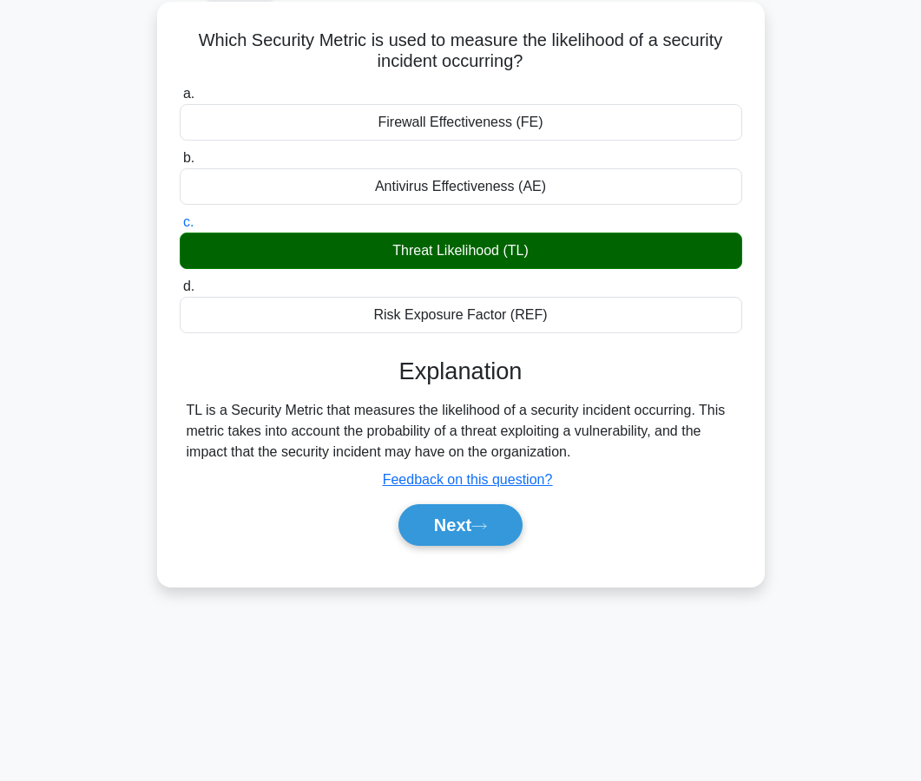
scroll to position [97, 0]
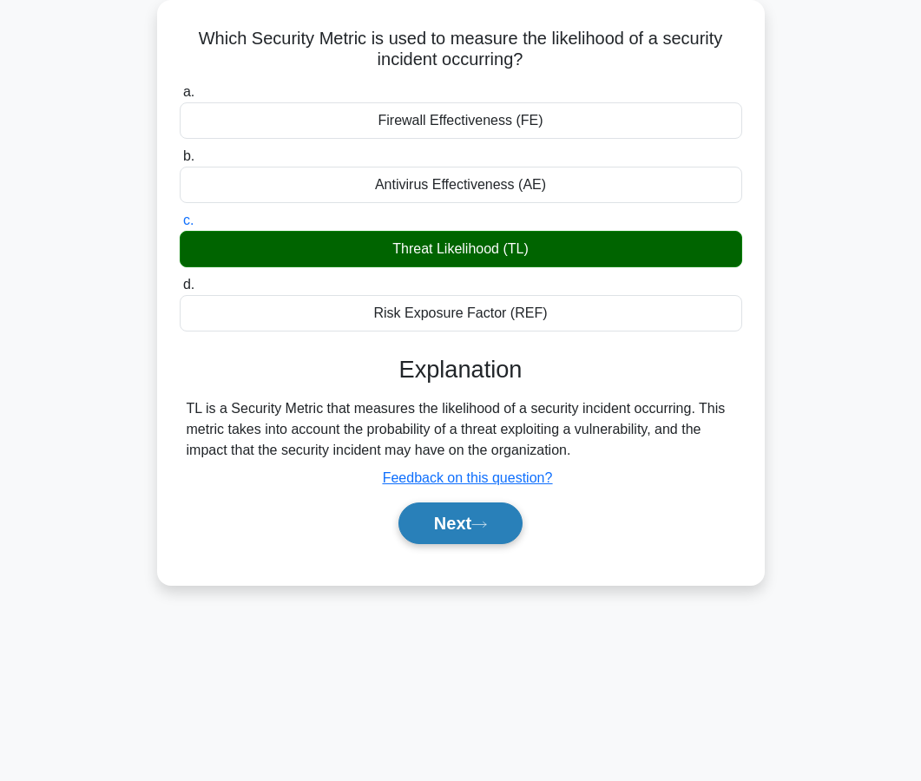
click at [436, 524] on button "Next" at bounding box center [460, 524] width 124 height 42
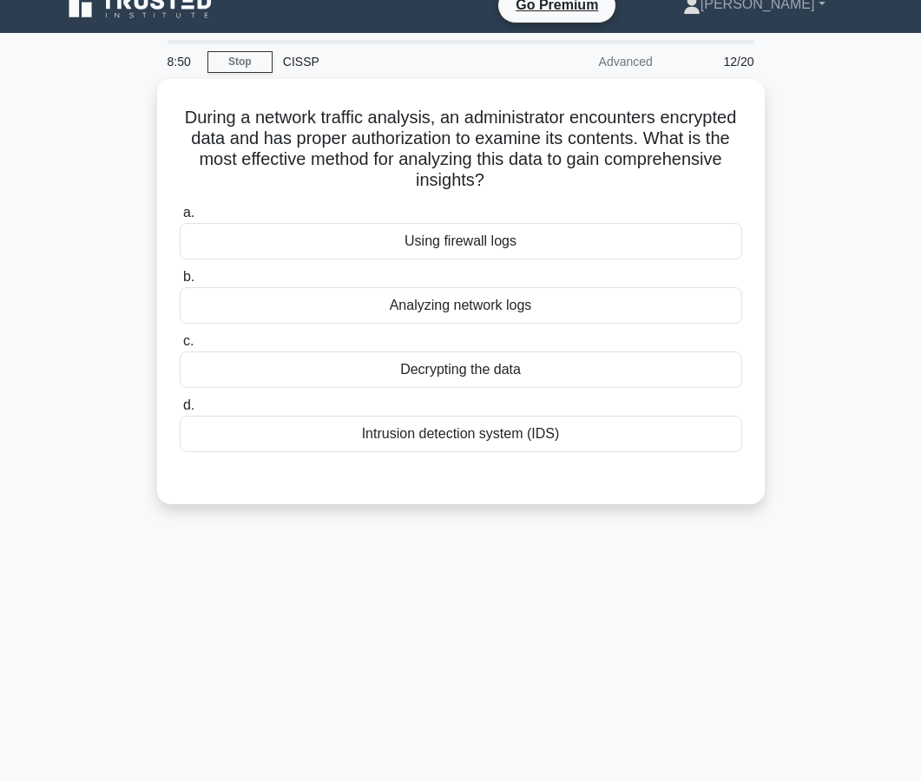
scroll to position [26, 0]
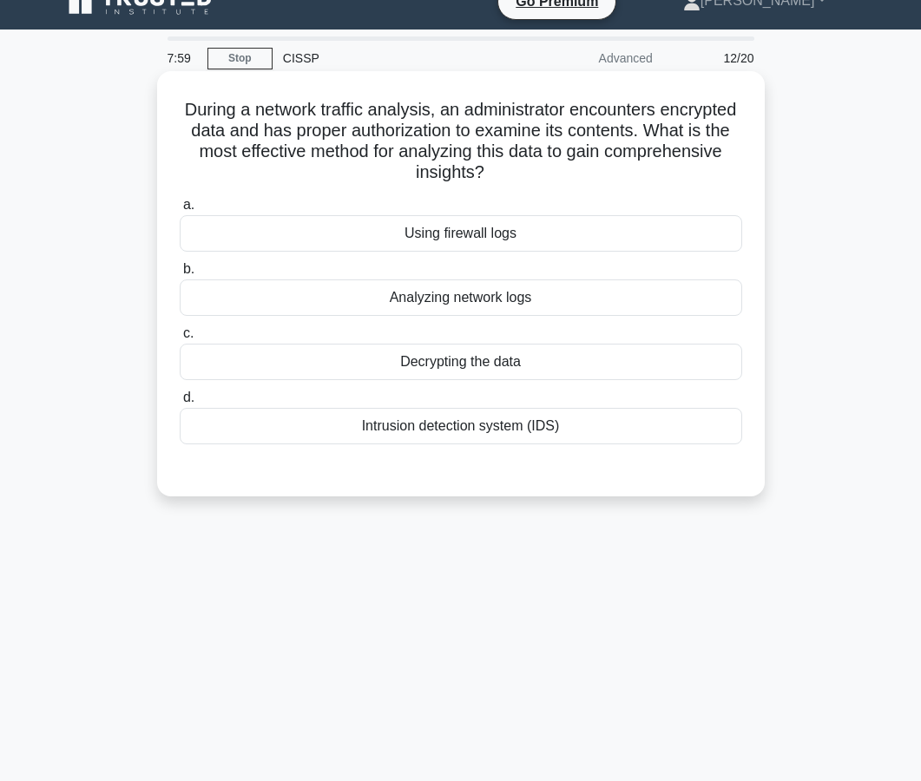
click at [446, 309] on div "Analyzing network logs" at bounding box center [461, 298] width 563 height 36
click at [180, 275] on input "b. Analyzing network logs" at bounding box center [180, 269] width 0 height 11
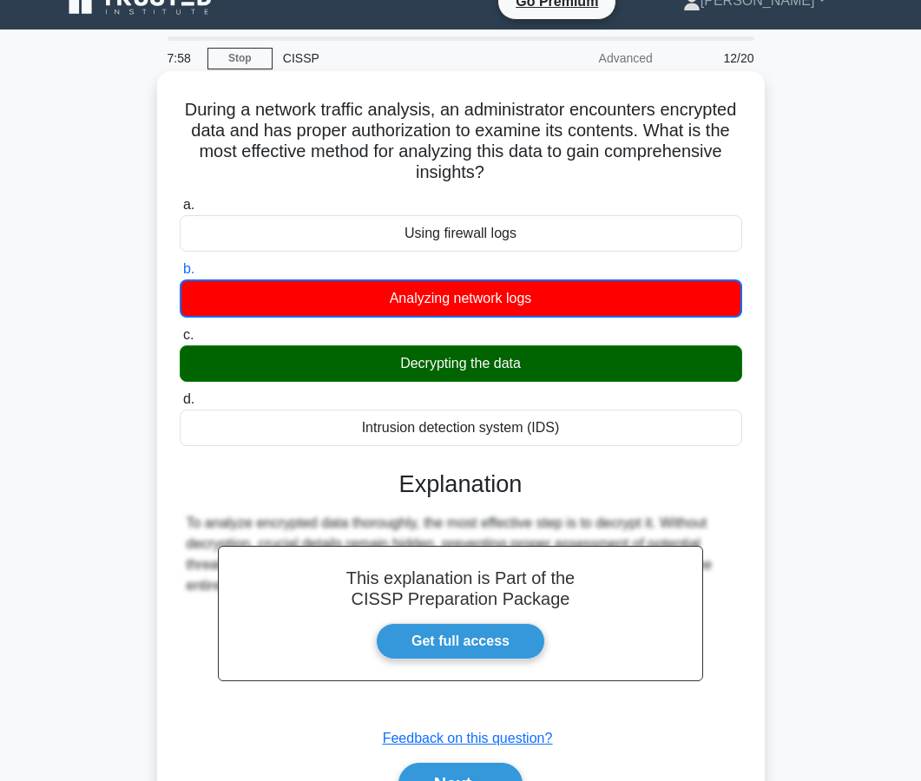
scroll to position [156, 0]
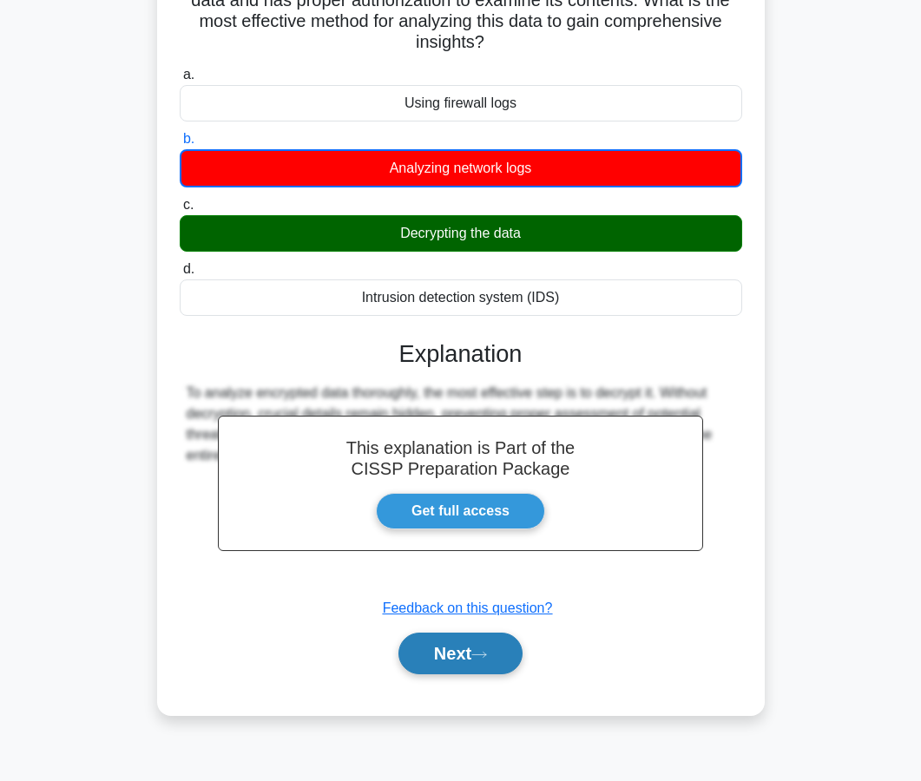
click at [431, 659] on button "Next" at bounding box center [460, 654] width 124 height 42
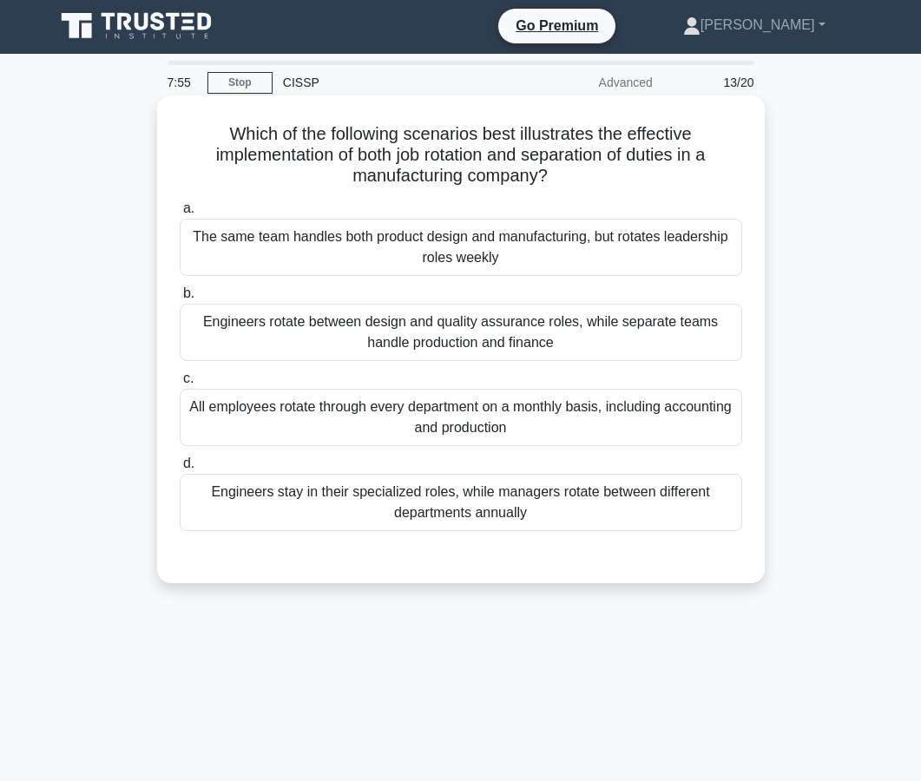
scroll to position [0, 0]
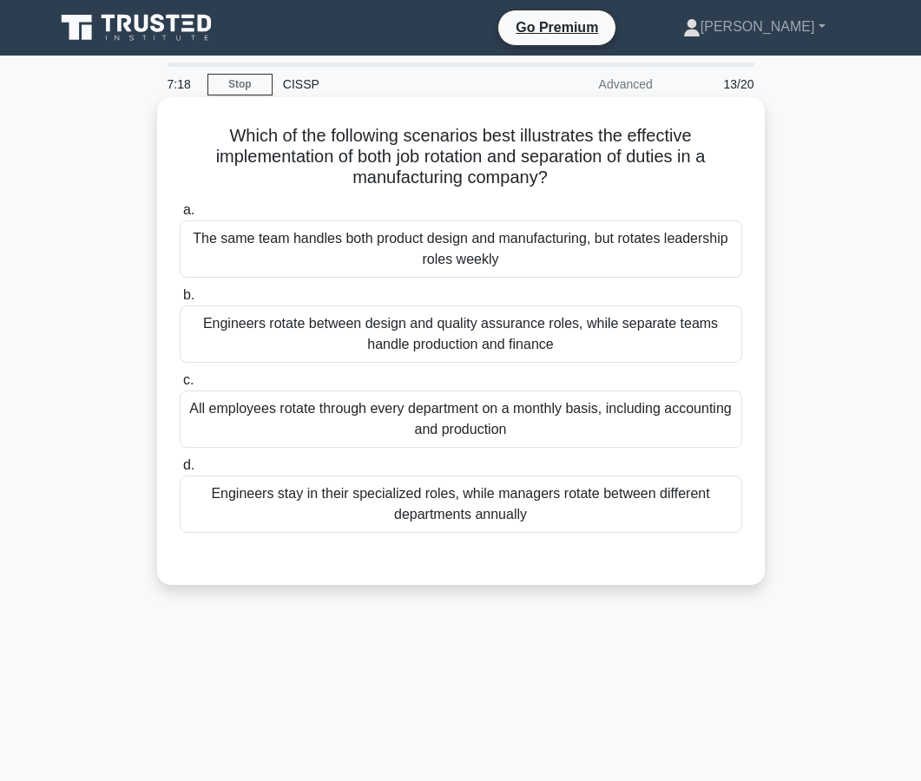
click at [376, 339] on div "Engineers rotate between design and quality assurance roles, while separate tea…" at bounding box center [461, 334] width 563 height 57
click at [180, 301] on input "b. Engineers rotate between design and quality assurance roles, while separate …" at bounding box center [180, 295] width 0 height 11
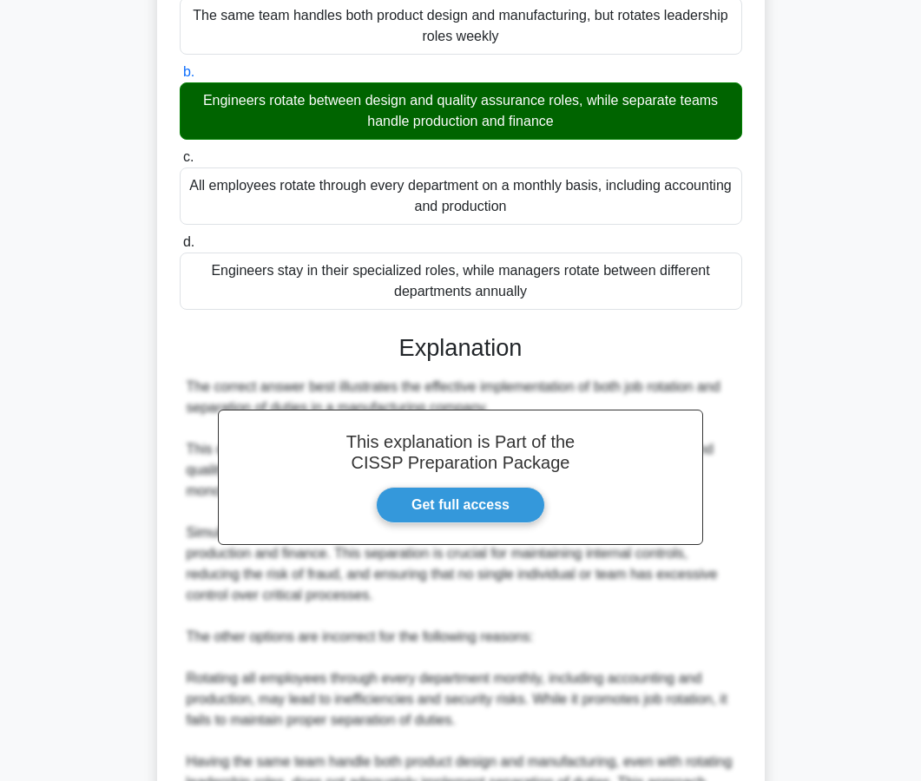
scroll to position [497, 0]
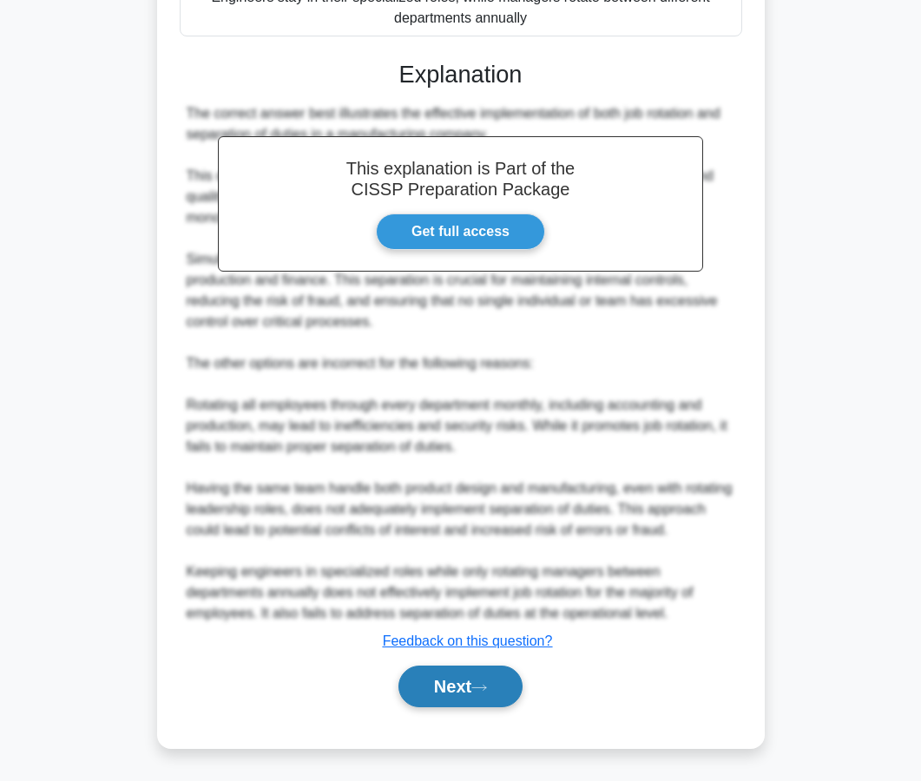
click at [423, 680] on button "Next" at bounding box center [460, 687] width 124 height 42
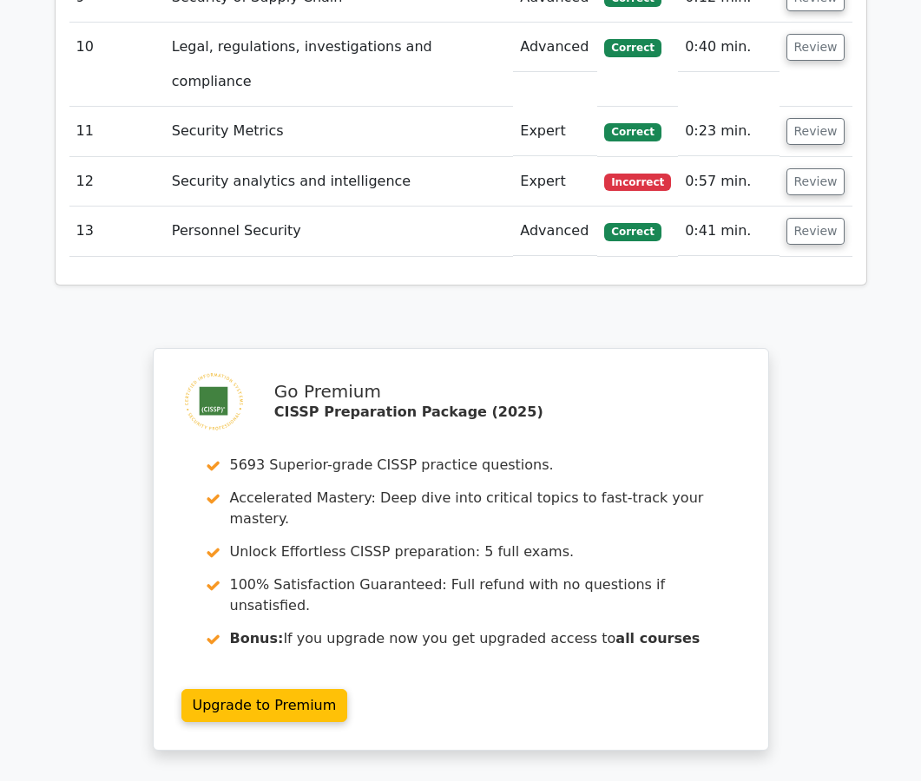
scroll to position [2844, 0]
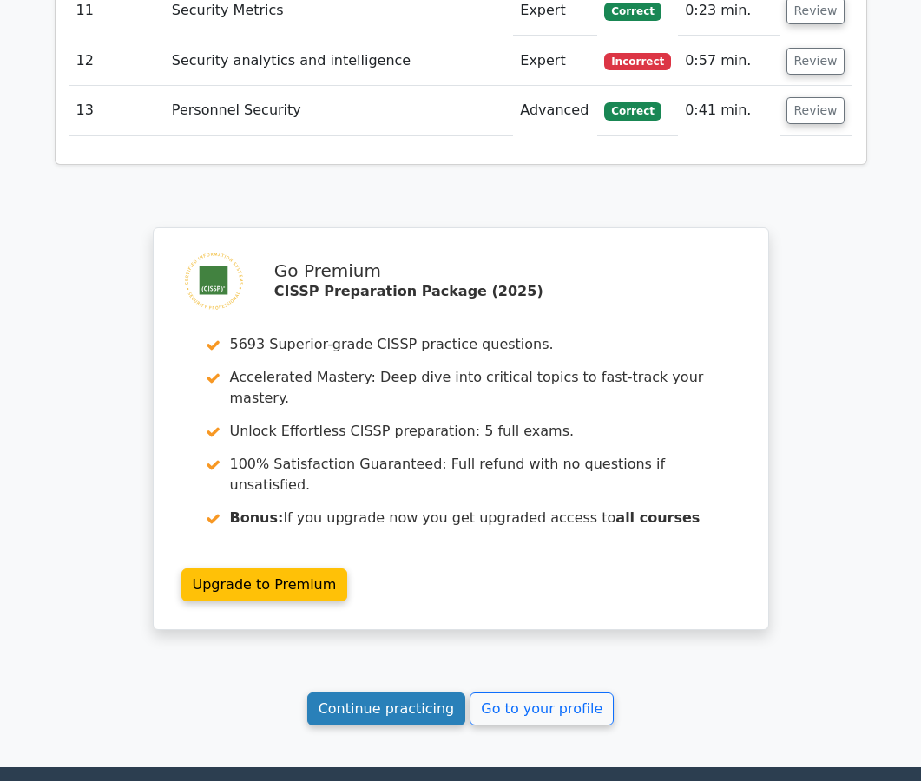
click at [415, 693] on link "Continue practicing" at bounding box center [386, 709] width 159 height 33
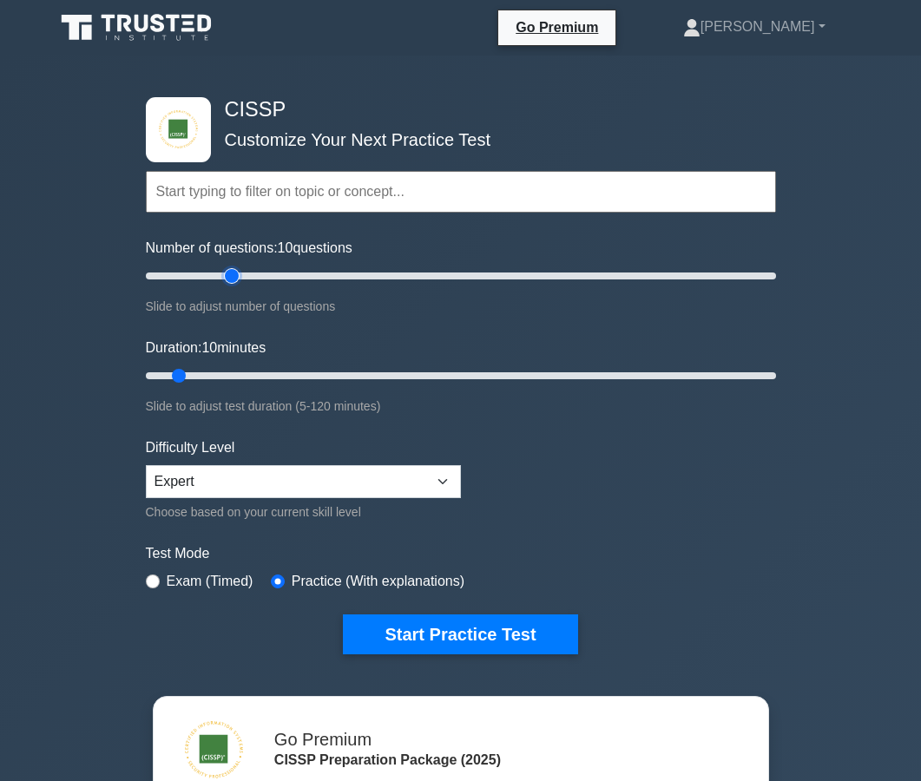
click at [227, 280] on input "Number of questions: 10 questions" at bounding box center [461, 276] width 630 height 21
type input "25"
click at [211, 277] on input "Number of questions: 30 questions" at bounding box center [461, 276] width 630 height 21
click at [228, 378] on input "Duration: 10 minutes" at bounding box center [461, 375] width 630 height 21
type input "35"
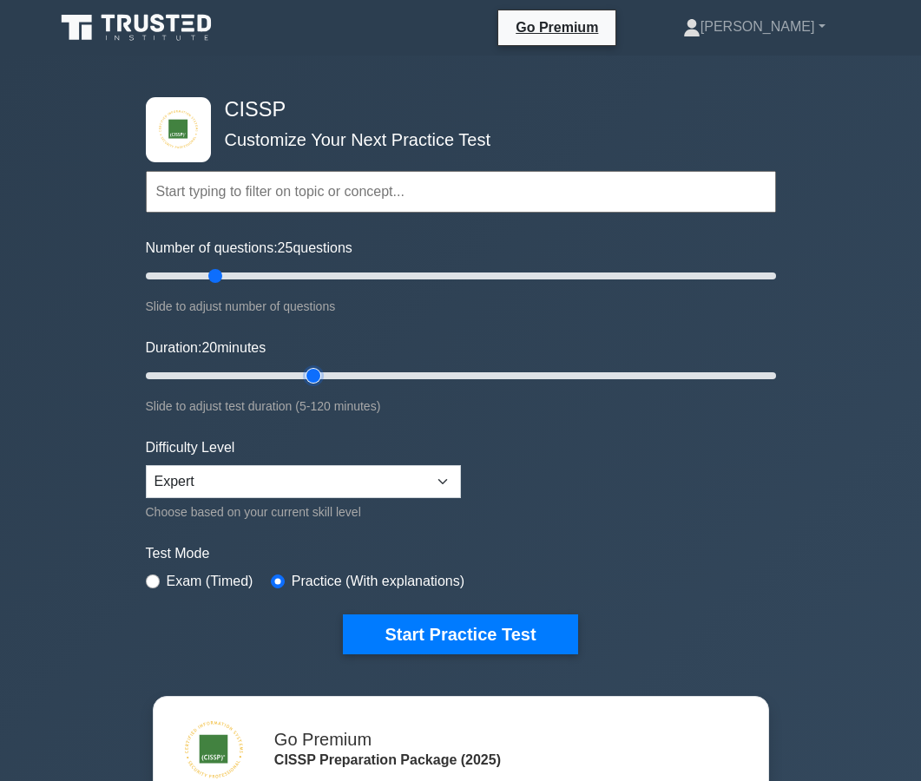
click at [301, 374] on input "Duration: 20 minutes" at bounding box center [461, 375] width 630 height 21
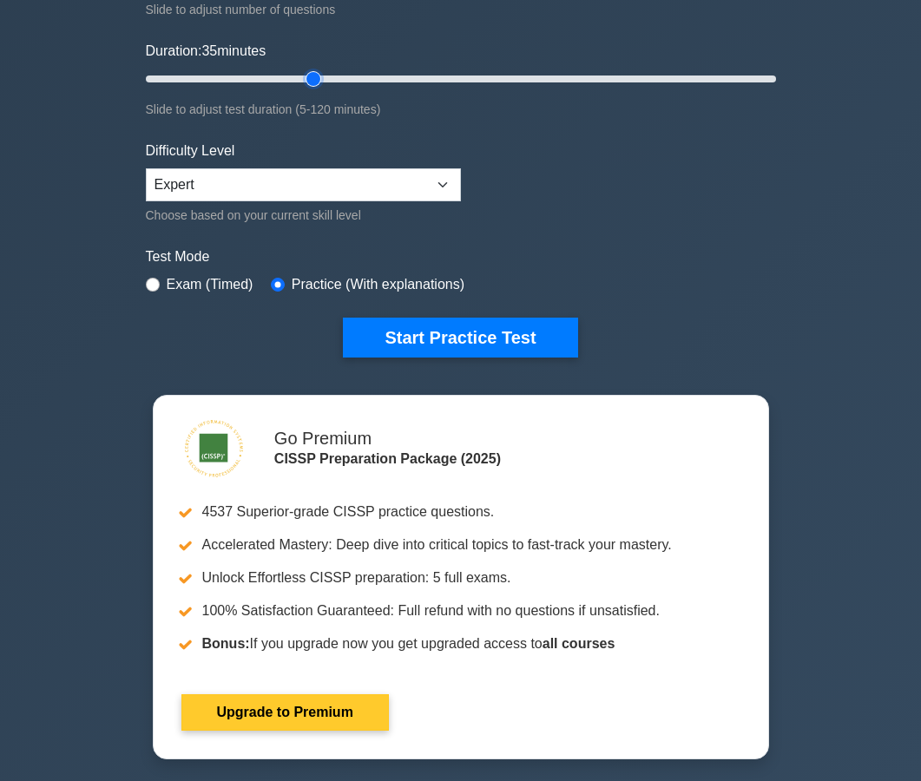
scroll to position [296, 0]
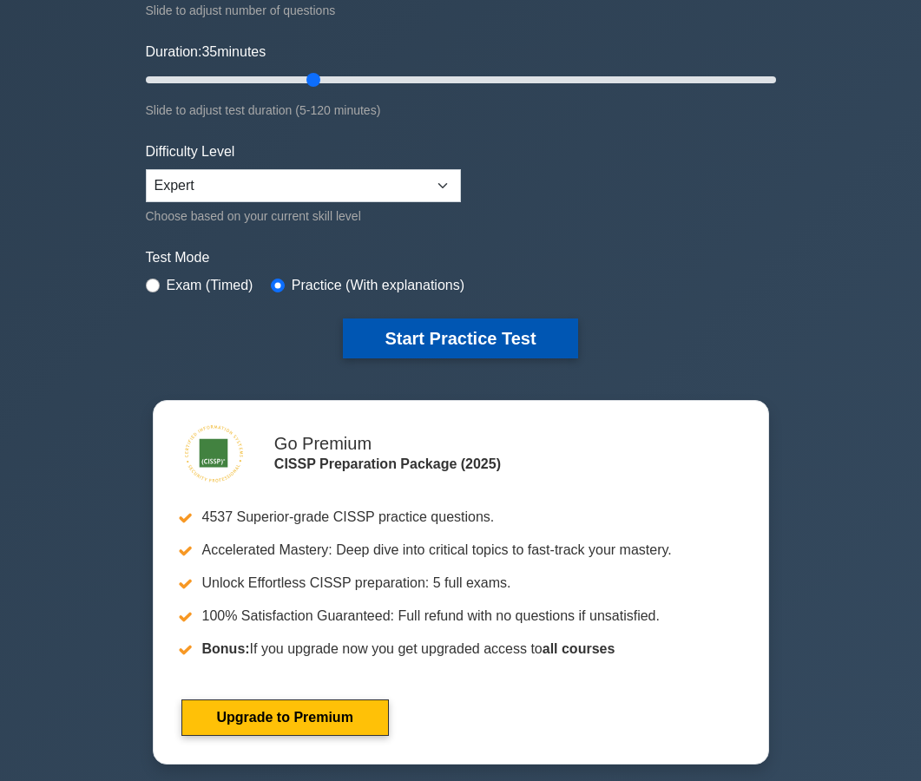
click at [390, 342] on button "Start Practice Test" at bounding box center [460, 339] width 234 height 40
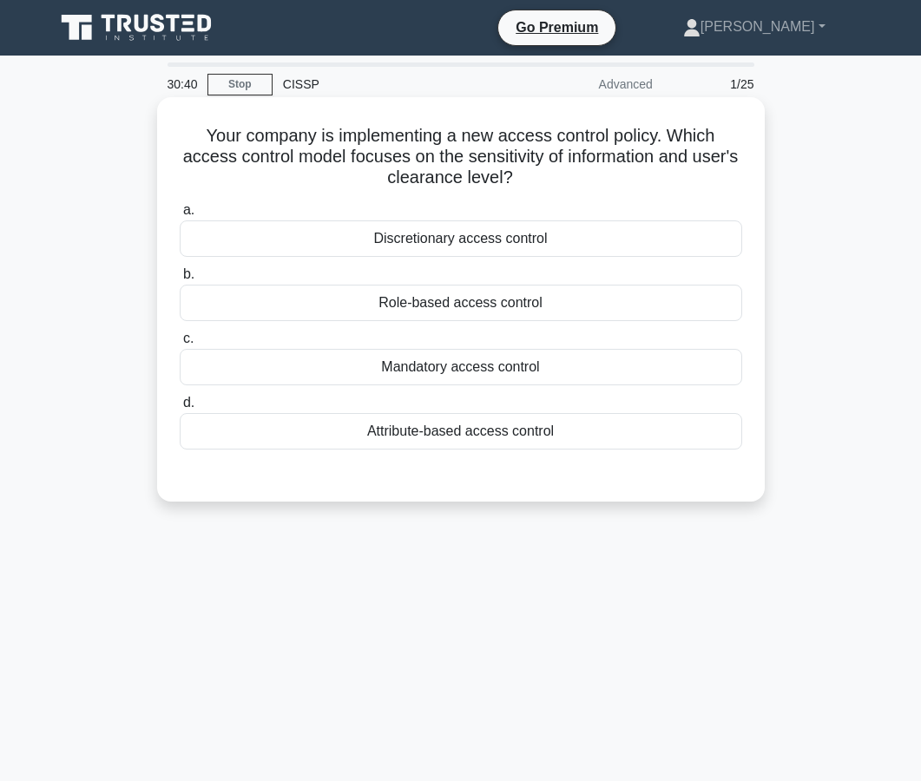
click at [405, 362] on div "Mandatory access control" at bounding box center [461, 367] width 563 height 36
click at [180, 345] on input "c. Mandatory access control" at bounding box center [180, 338] width 0 height 11
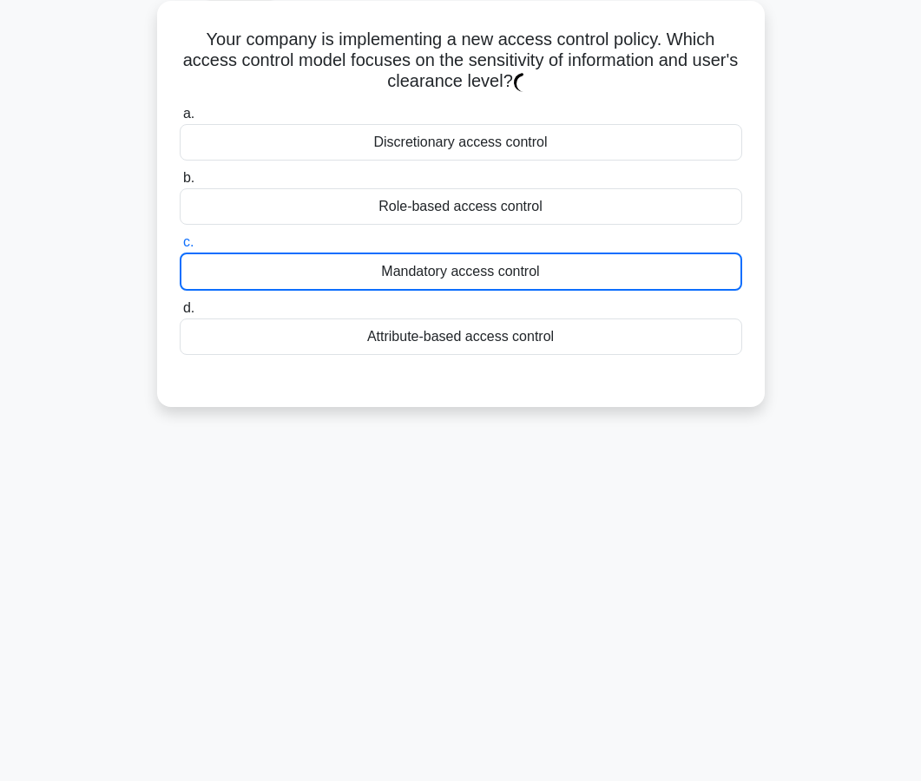
scroll to position [156, 0]
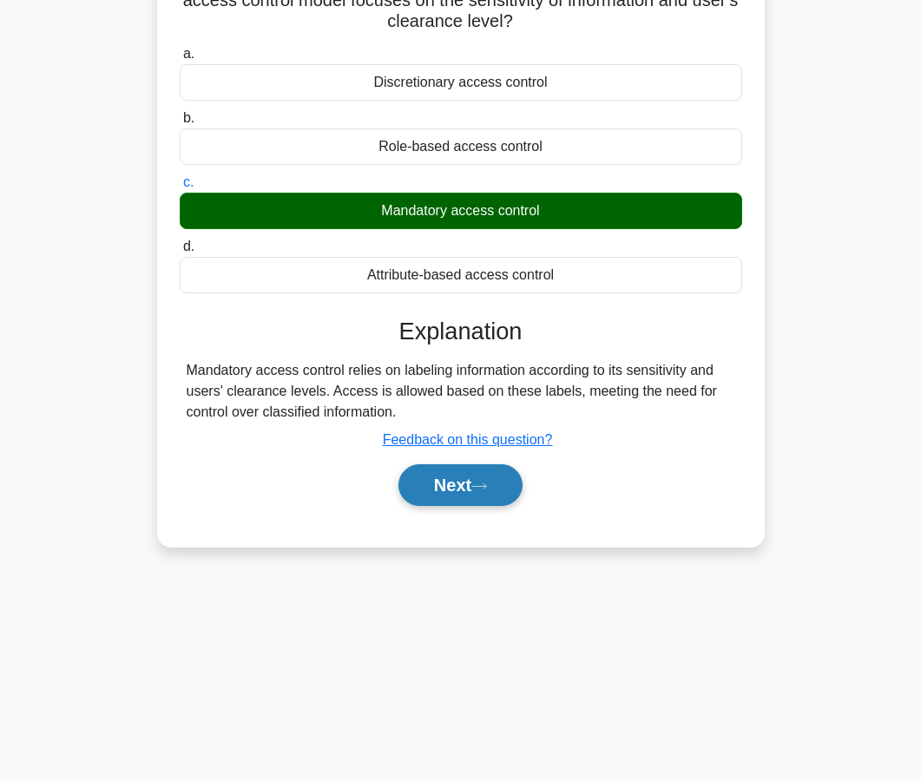
click at [410, 470] on button "Next" at bounding box center [460, 485] width 124 height 42
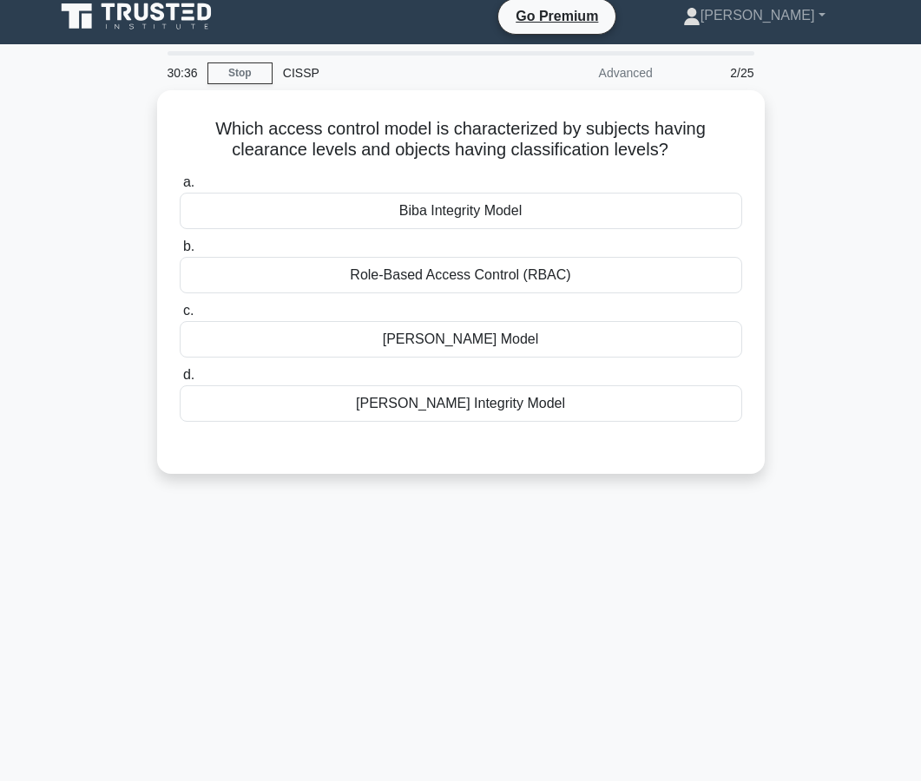
scroll to position [0, 0]
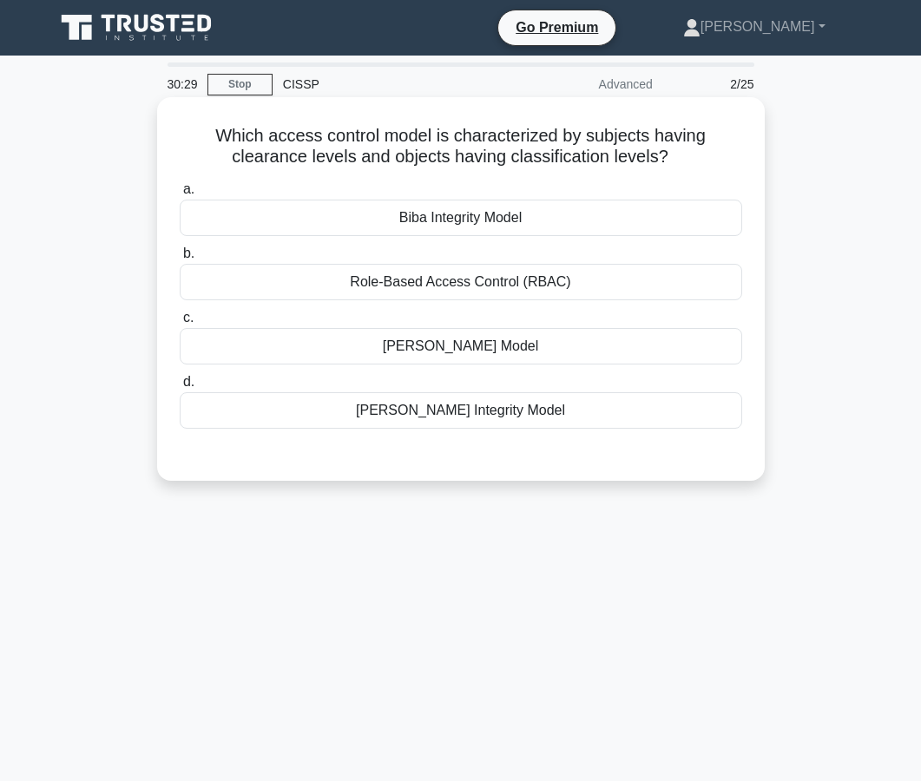
click at [404, 346] on div "Bell-LaPadula Model" at bounding box center [461, 346] width 563 height 36
click at [180, 324] on input "c. Bell-LaPadula Model" at bounding box center [180, 318] width 0 height 11
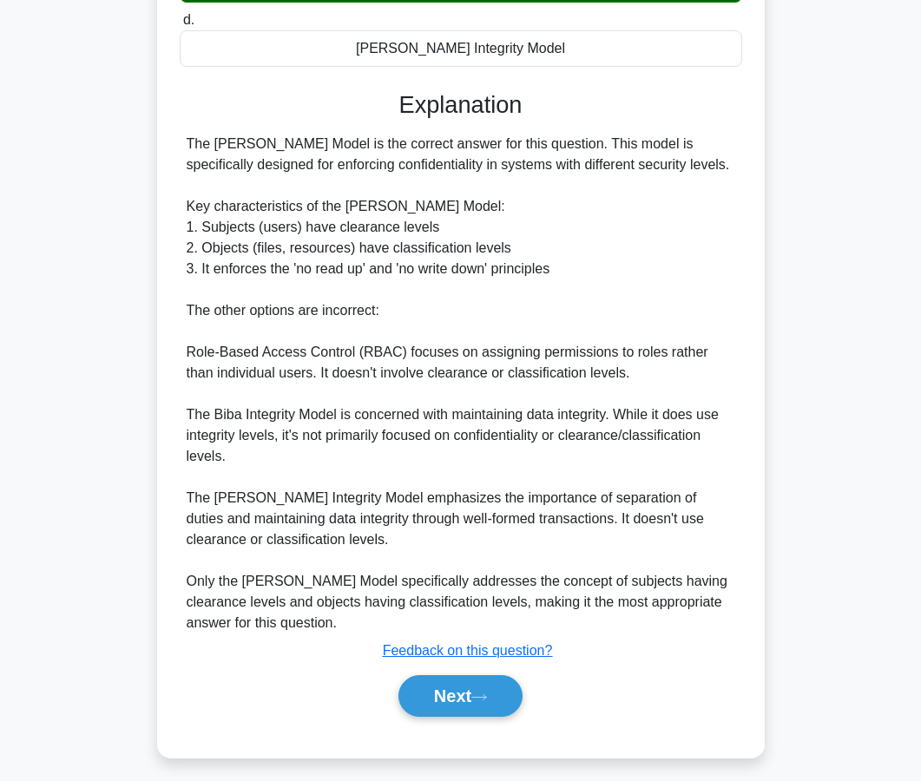
scroll to position [372, 0]
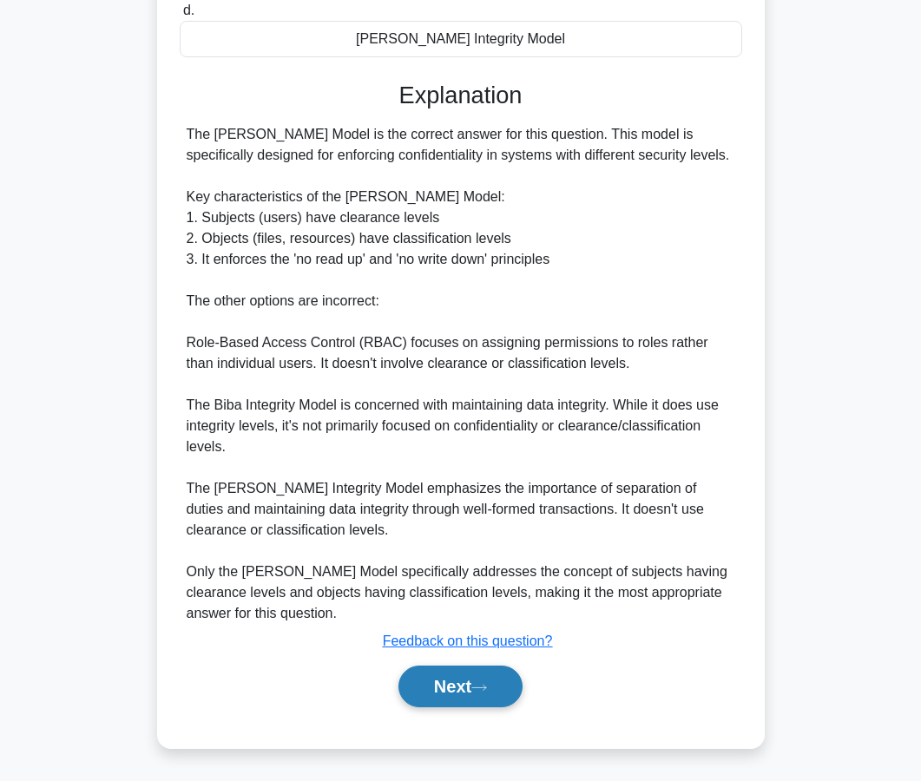
click at [476, 685] on button "Next" at bounding box center [460, 687] width 124 height 42
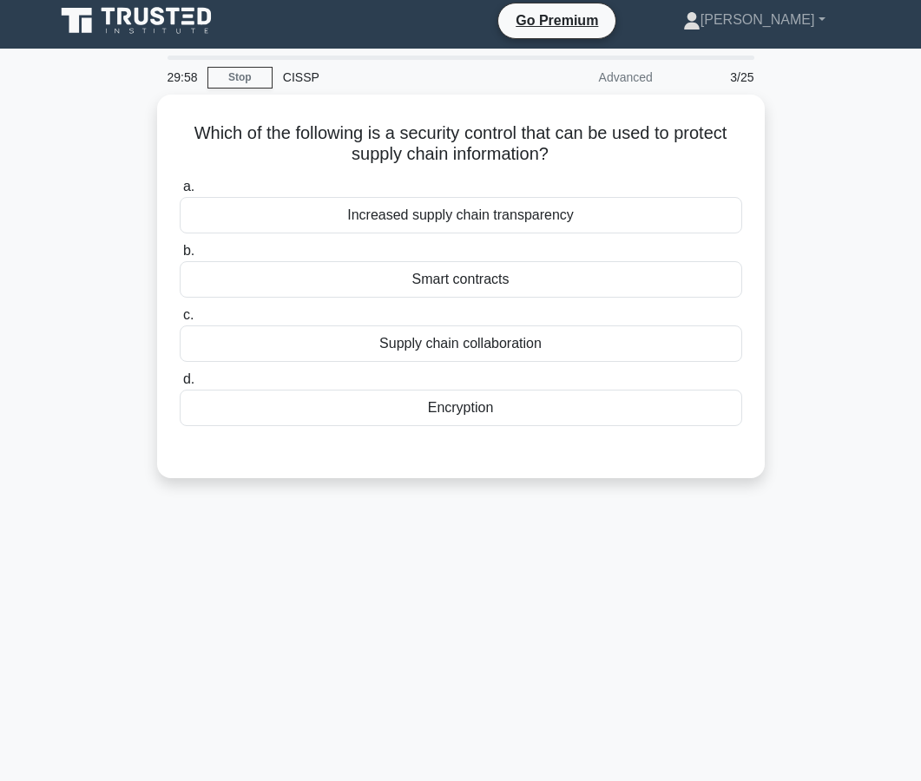
scroll to position [0, 0]
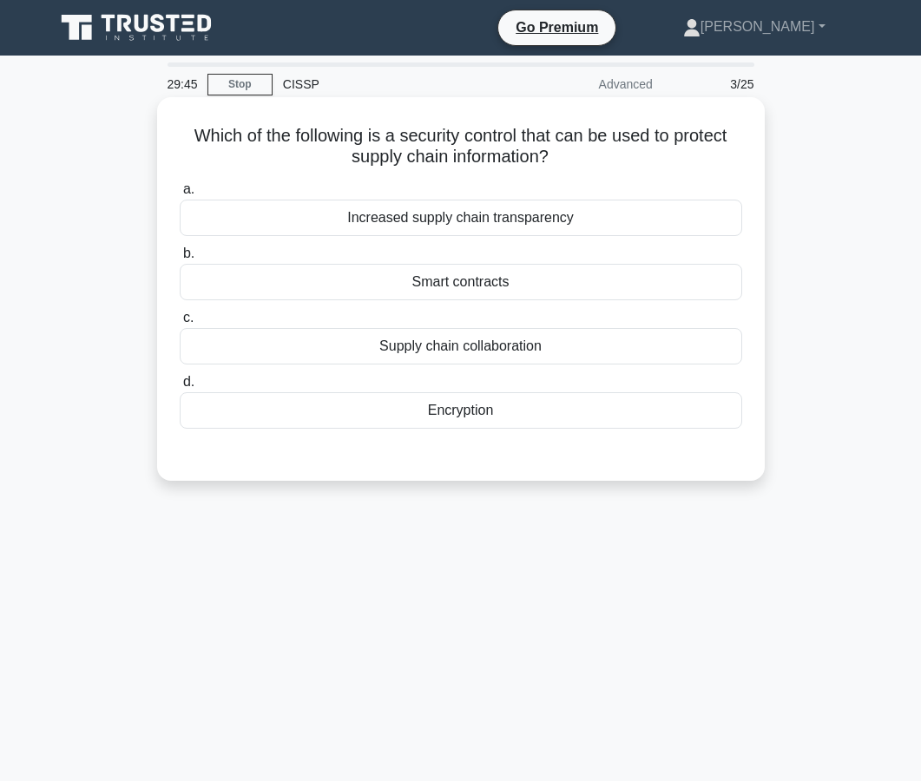
click at [460, 418] on div "Encryption" at bounding box center [461, 410] width 563 height 36
click at [180, 388] on input "d. Encryption" at bounding box center [180, 382] width 0 height 11
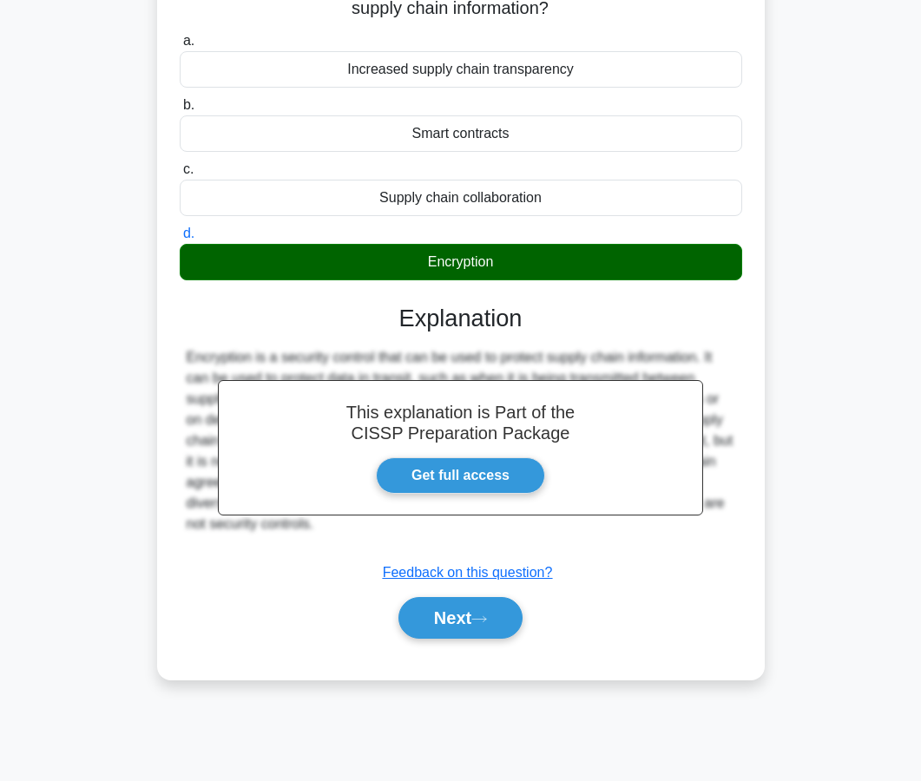
scroll to position [156, 0]
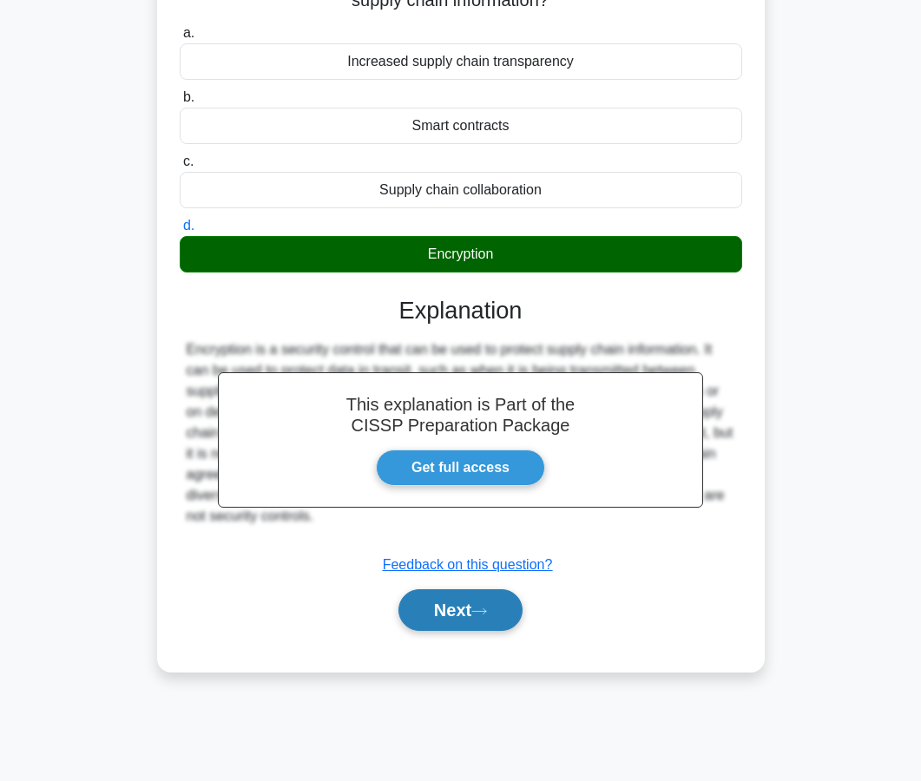
click at [430, 626] on button "Next" at bounding box center [460, 610] width 124 height 42
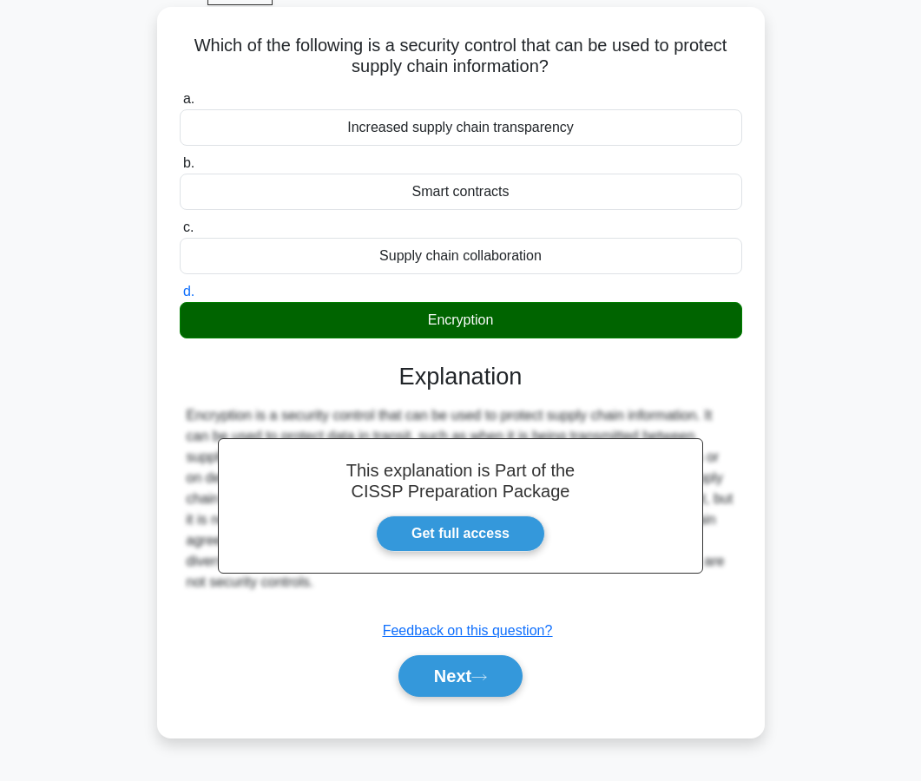
scroll to position [0, 0]
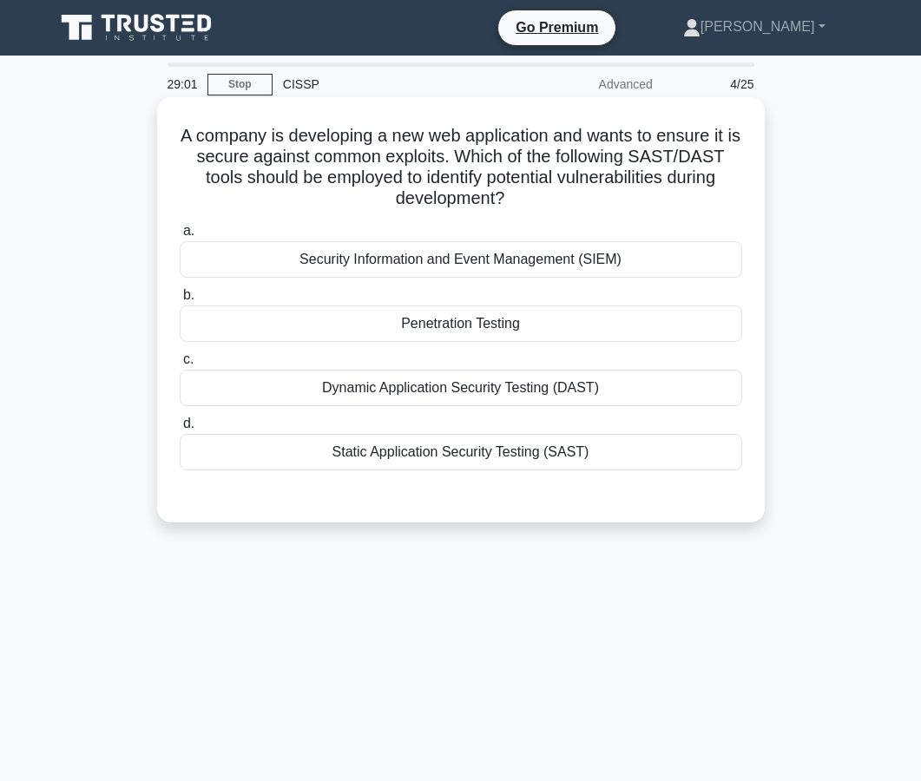
click at [471, 266] on div "Security Information and Event Management (SIEM)" at bounding box center [461, 259] width 563 height 36
click at [180, 237] on input "a. Security Information and Event Management (SIEM)" at bounding box center [180, 231] width 0 height 11
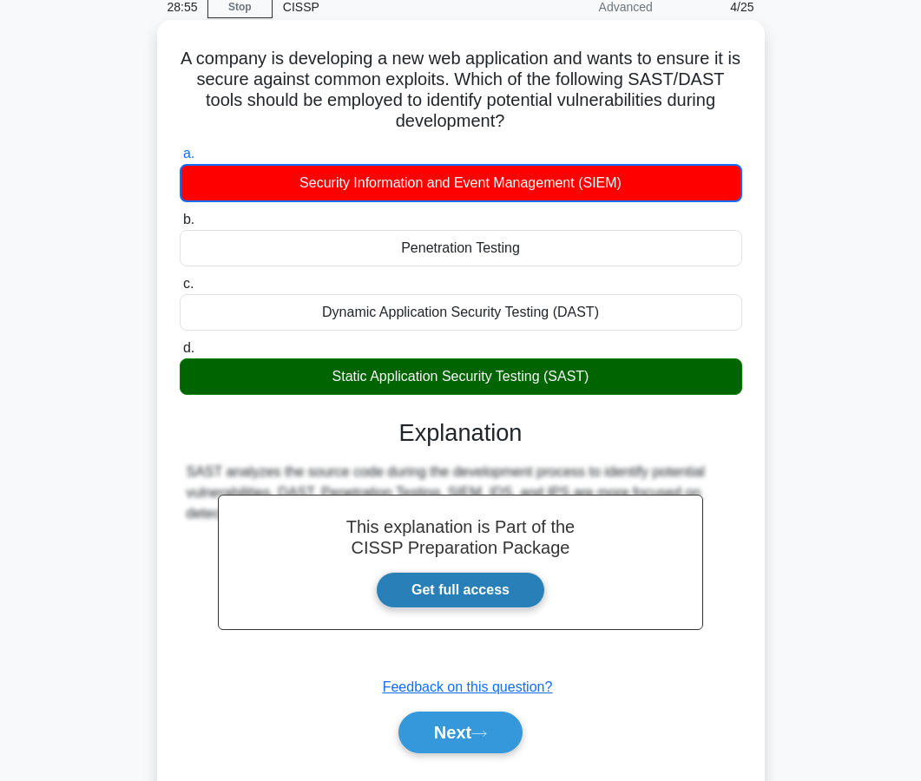
scroll to position [156, 0]
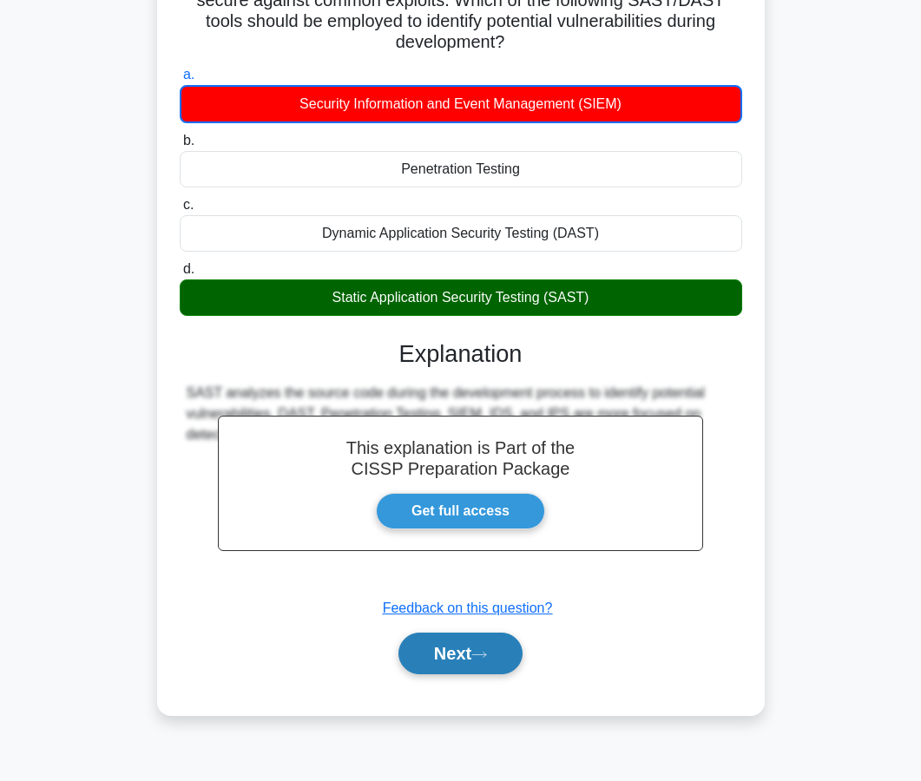
click at [444, 646] on button "Next" at bounding box center [460, 654] width 124 height 42
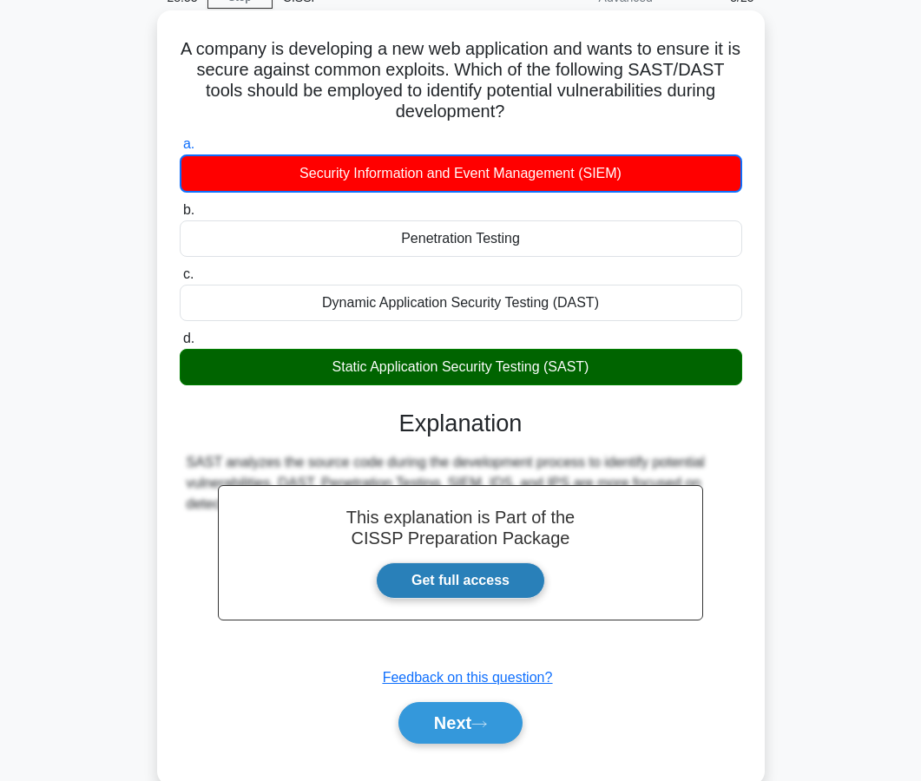
scroll to position [0, 0]
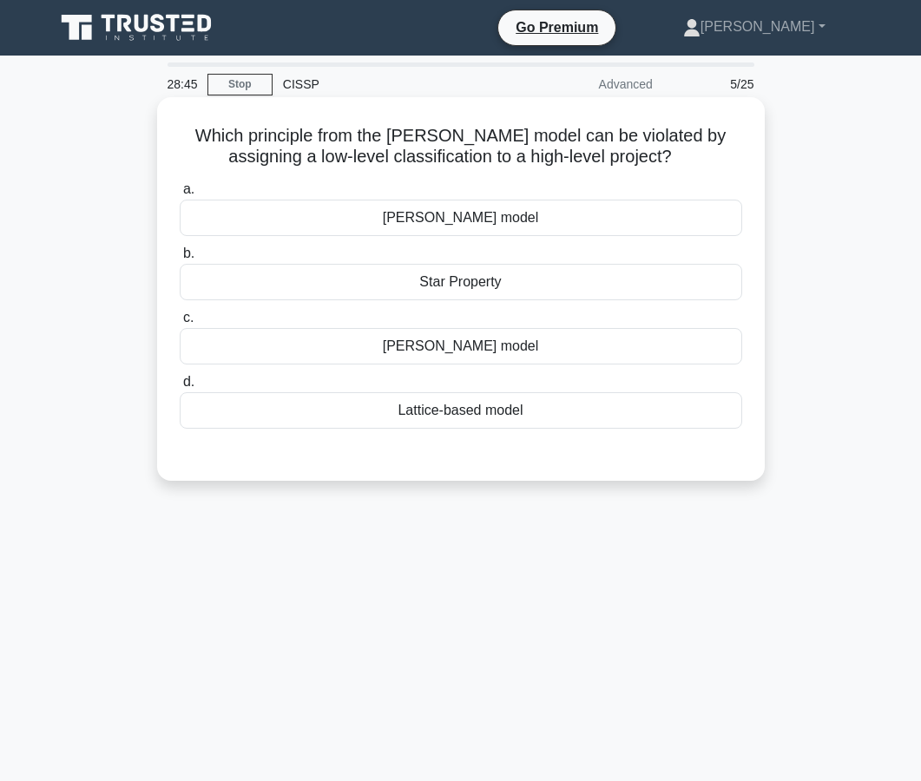
click at [444, 287] on div "Star Property" at bounding box center [461, 282] width 563 height 36
click at [180, 260] on input "b. Star Property" at bounding box center [180, 253] width 0 height 11
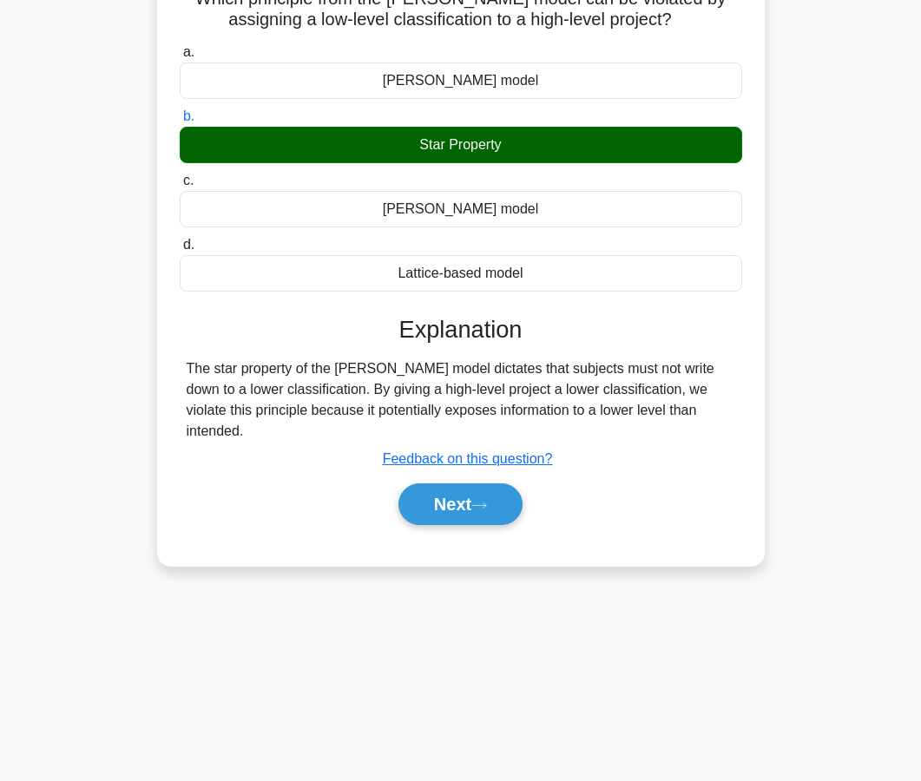
scroll to position [156, 0]
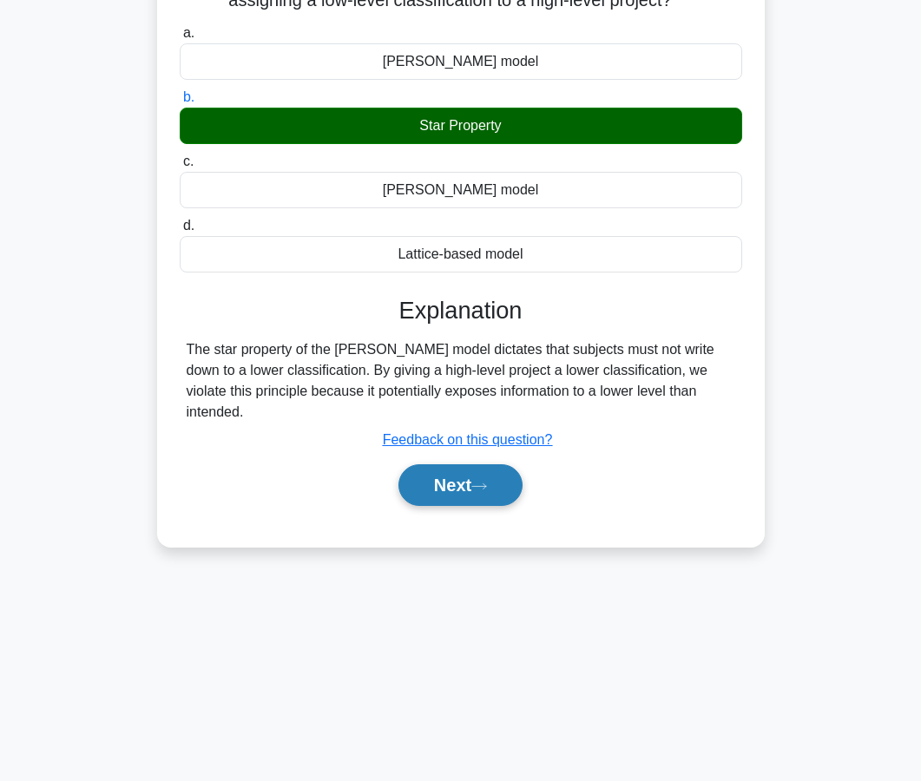
click at [428, 464] on button "Next" at bounding box center [460, 485] width 124 height 42
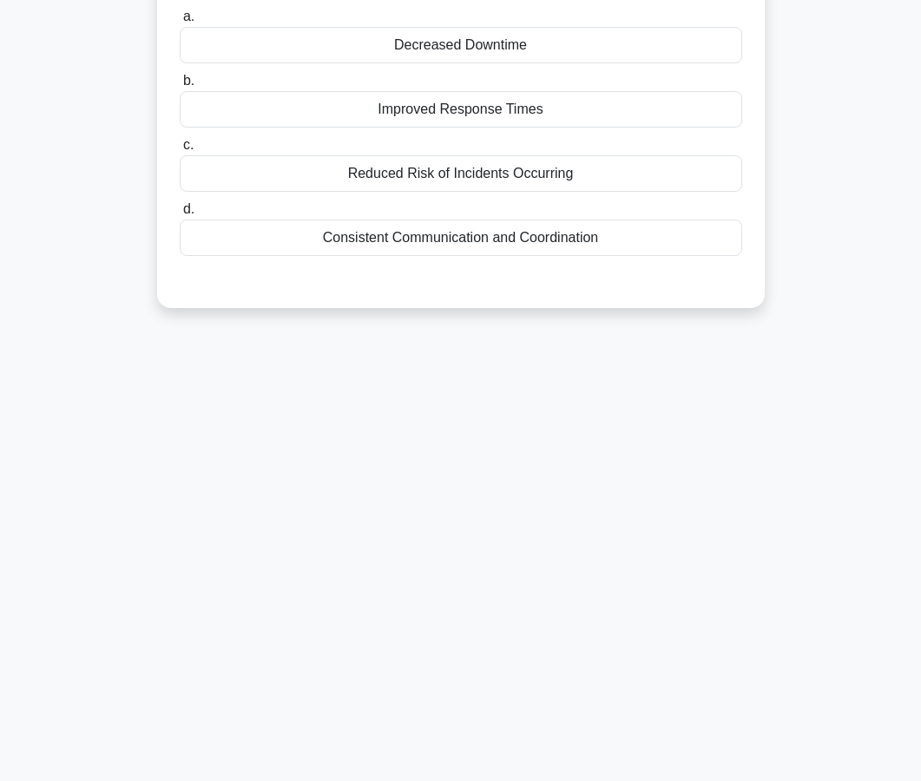
scroll to position [0, 0]
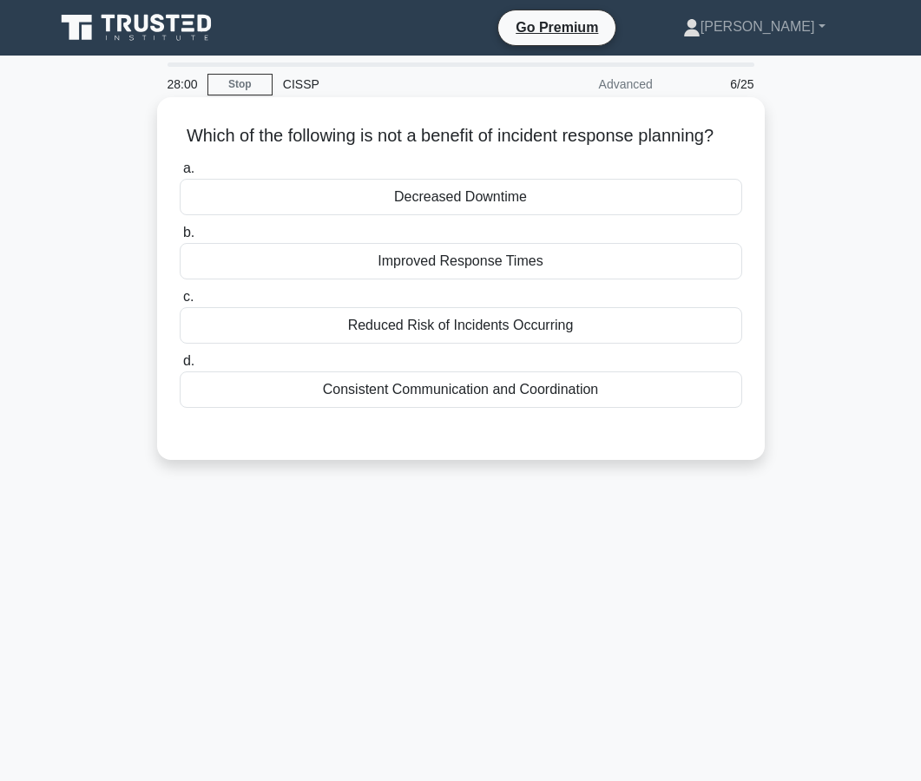
click at [434, 333] on div "Reduced Risk of Incidents Occurring" at bounding box center [461, 325] width 563 height 36
click at [180, 303] on input "c. Reduced Risk of Incidents Occurring" at bounding box center [180, 297] width 0 height 11
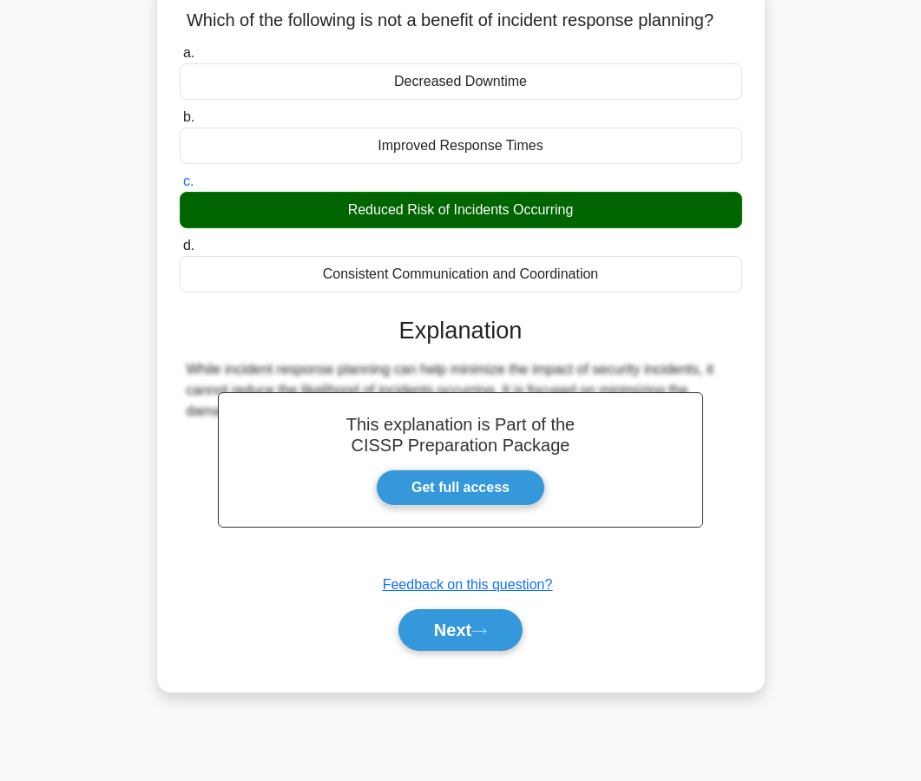
scroll to position [156, 0]
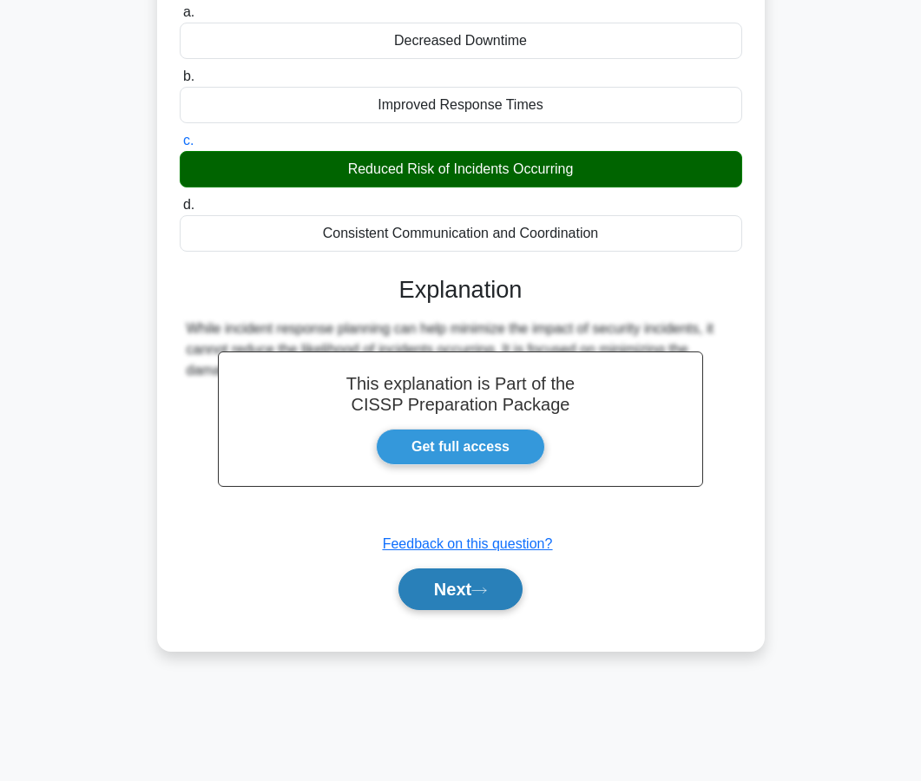
click at [431, 580] on button "Next" at bounding box center [460, 590] width 124 height 42
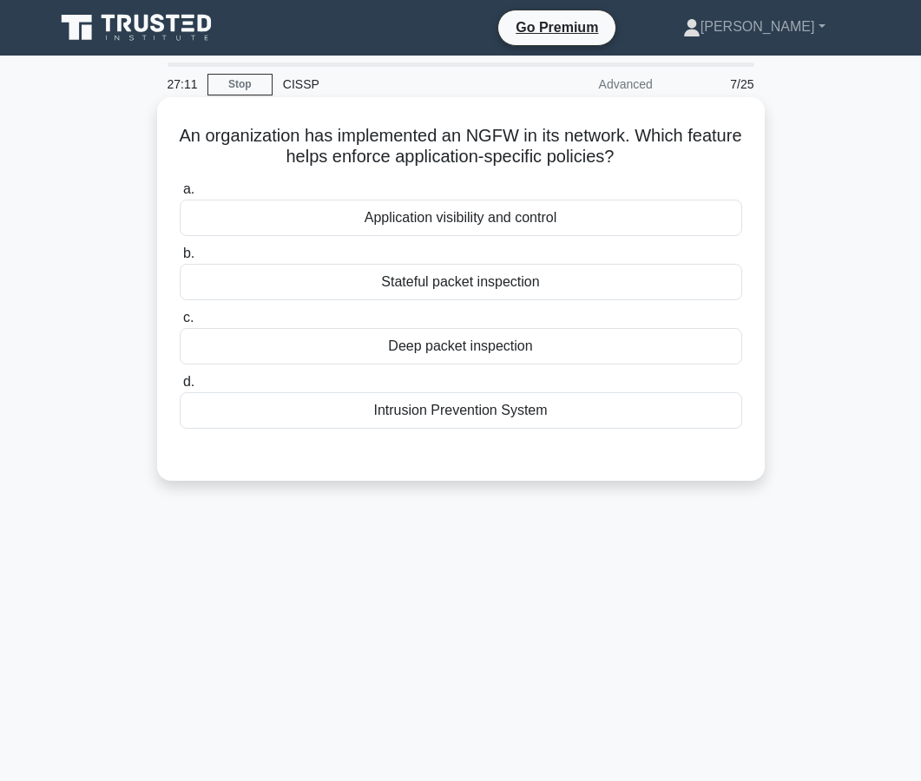
click at [487, 234] on div "Application visibility and control" at bounding box center [461, 218] width 563 height 36
click at [180, 195] on input "a. Application visibility and control" at bounding box center [180, 189] width 0 height 11
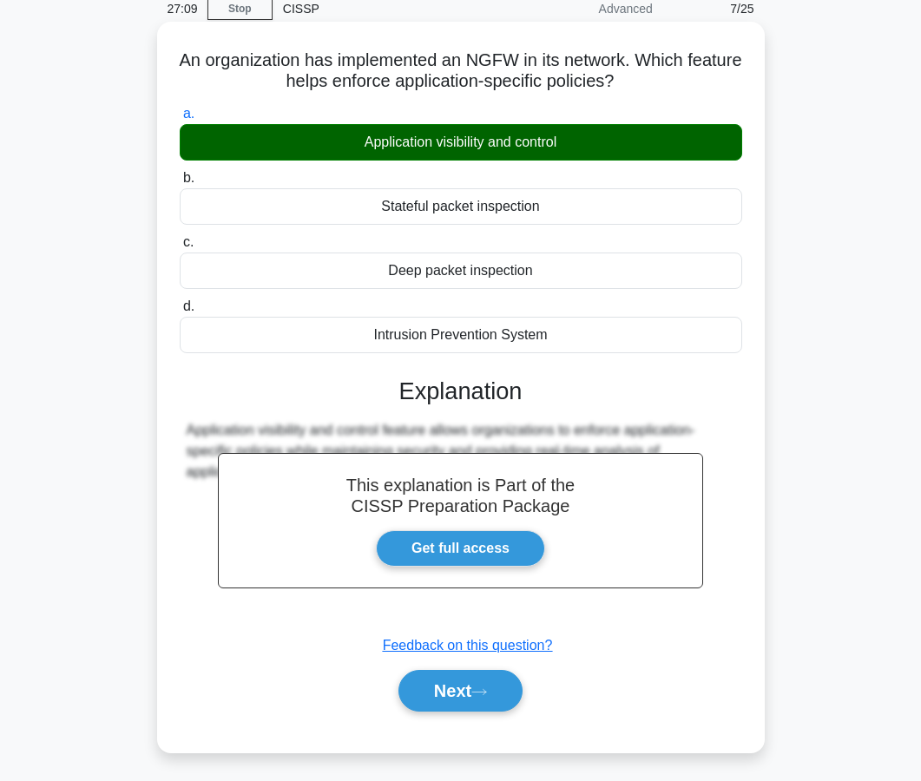
scroll to position [95, 0]
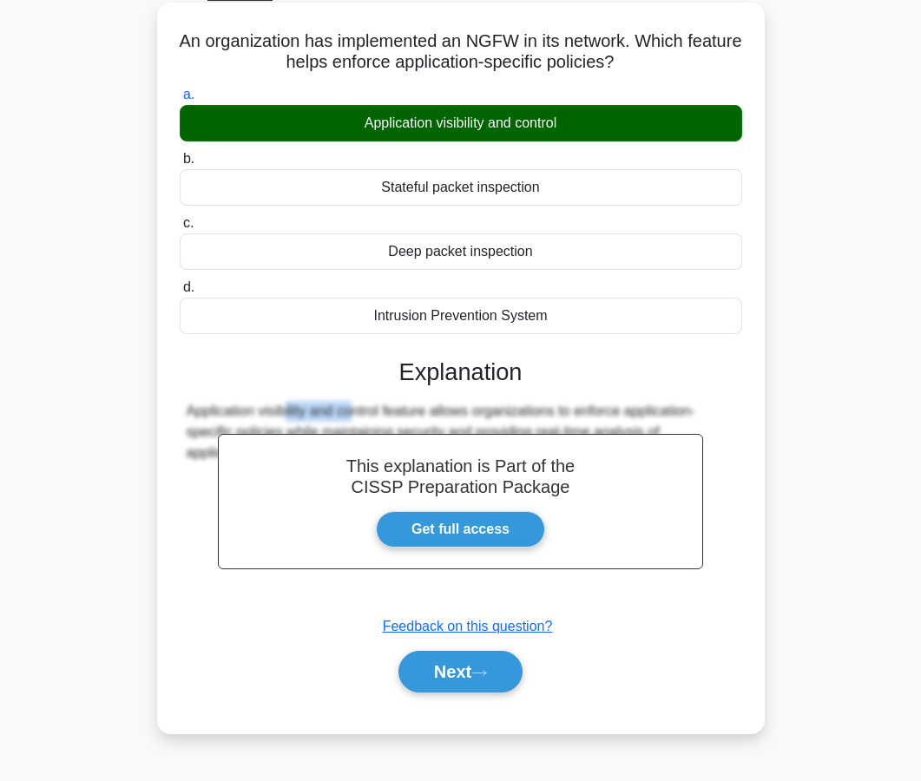
drag, startPoint x: 188, startPoint y: 411, endPoint x: 256, endPoint y: 415, distance: 68.7
click at [256, 415] on div "Application visibility and control feature allows organizations to enforce appl…" at bounding box center [461, 432] width 549 height 63
click at [411, 661] on button "Next" at bounding box center [460, 672] width 124 height 42
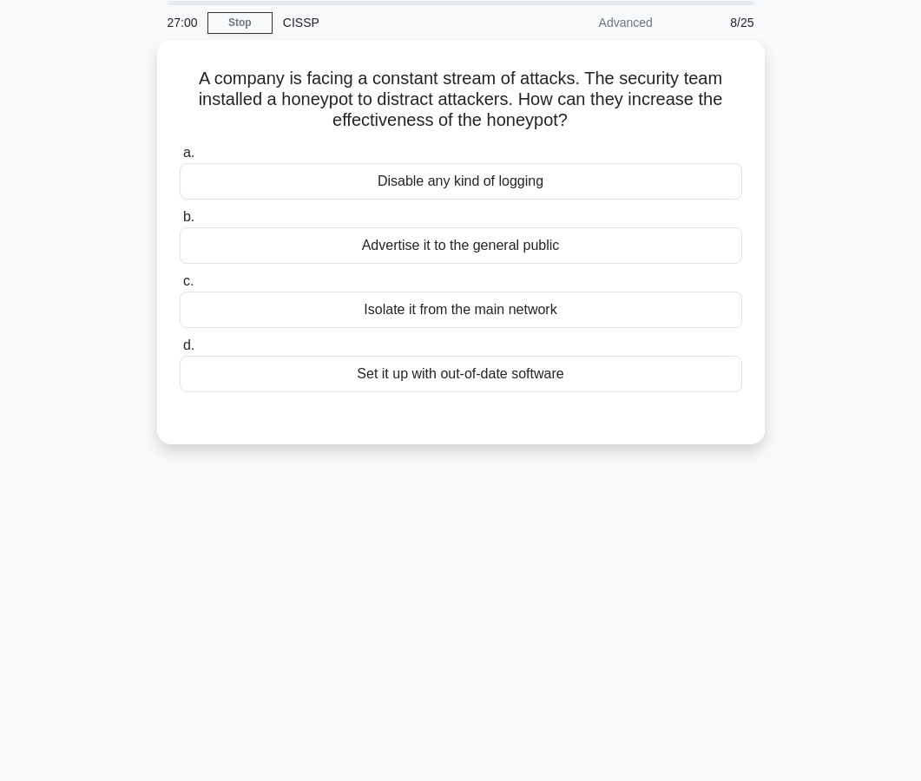
scroll to position [0, 0]
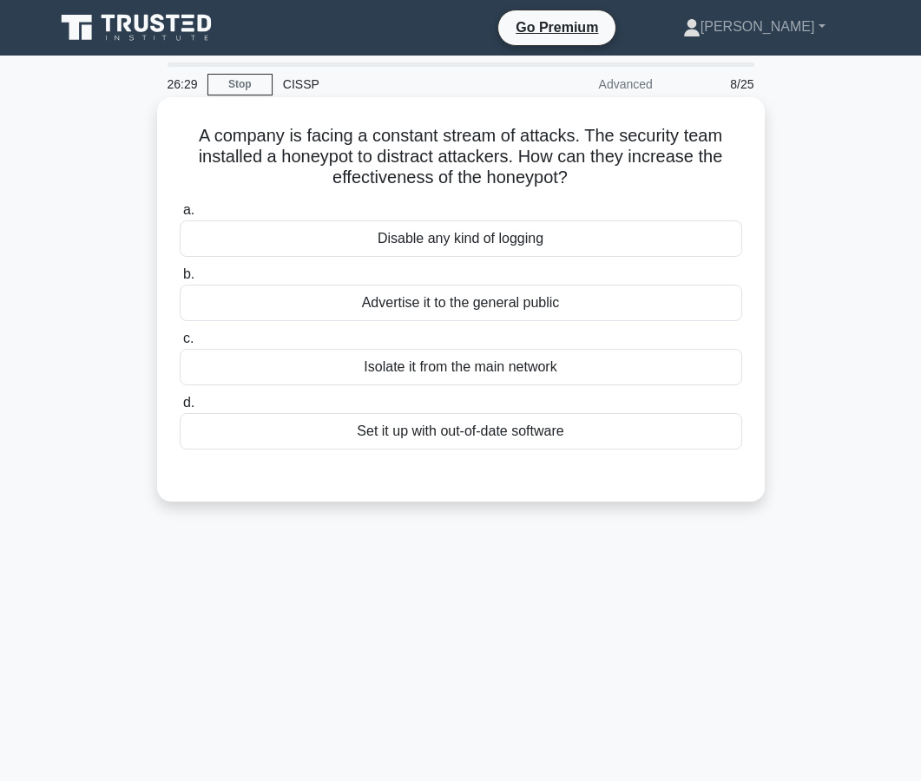
click at [438, 435] on div "Set it up with out-of-date software" at bounding box center [461, 431] width 563 height 36
click at [180, 409] on input "d. Set it up with out-of-date software" at bounding box center [180, 403] width 0 height 11
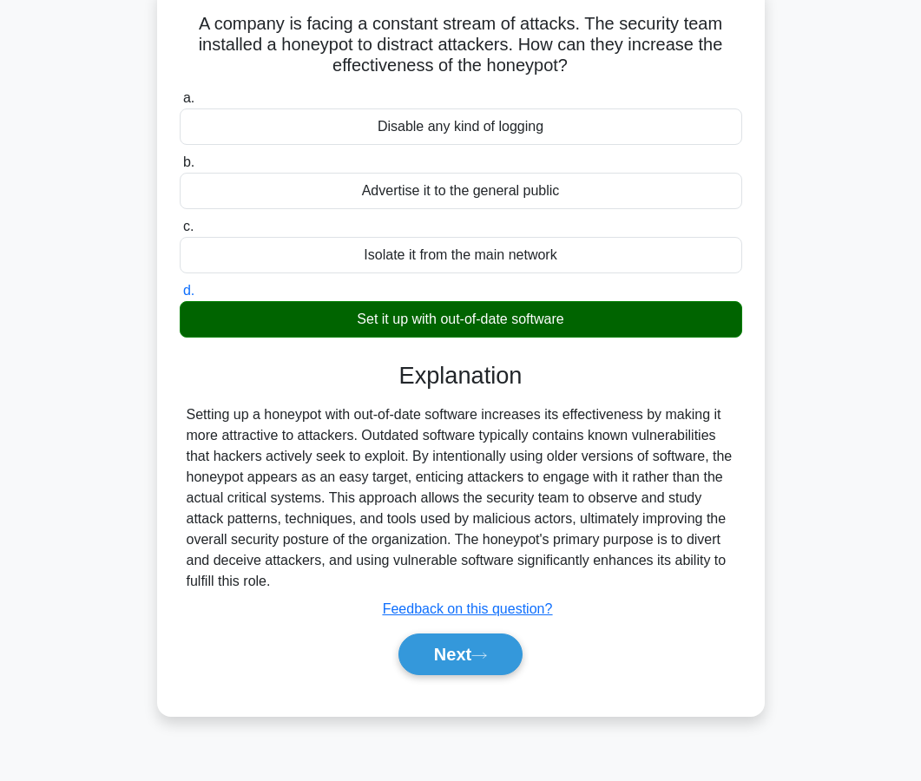
scroll to position [121, 0]
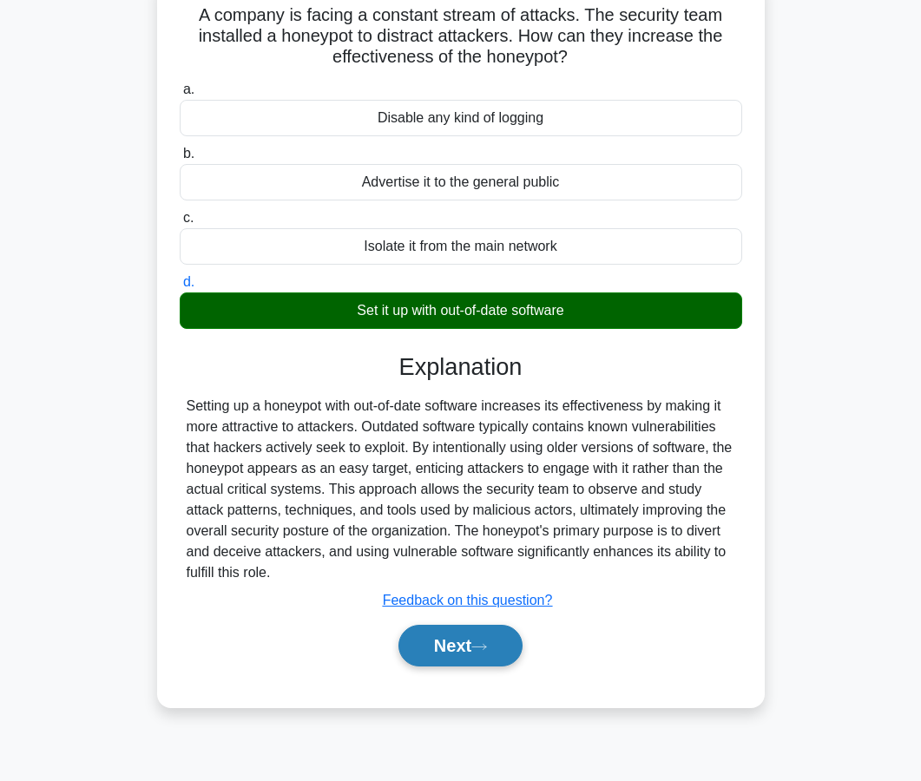
click at [431, 655] on button "Next" at bounding box center [460, 646] width 124 height 42
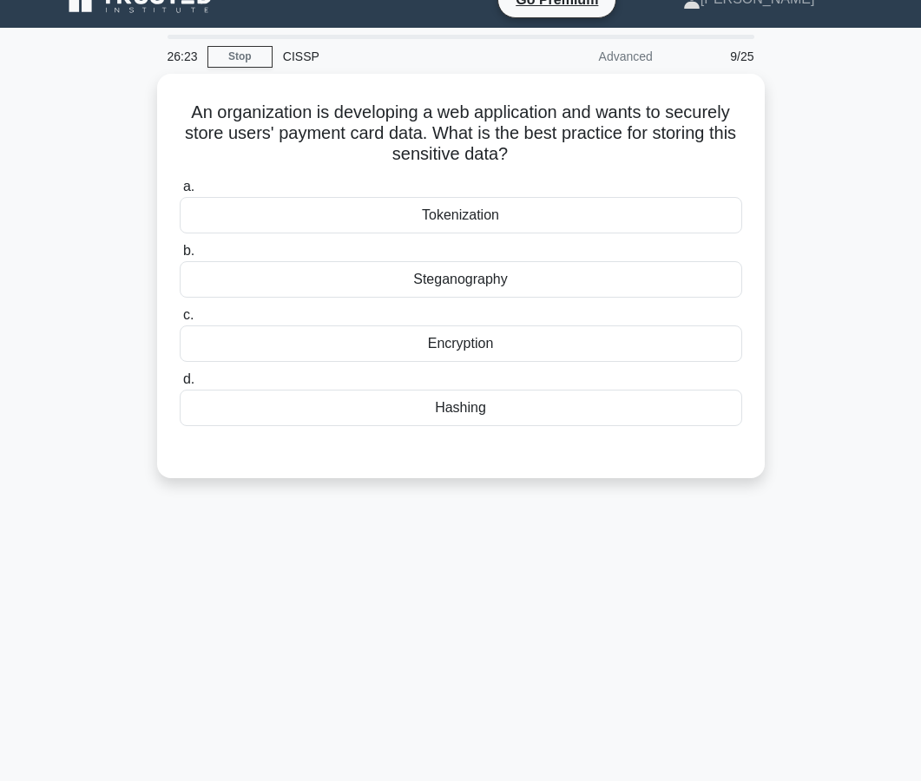
scroll to position [0, 0]
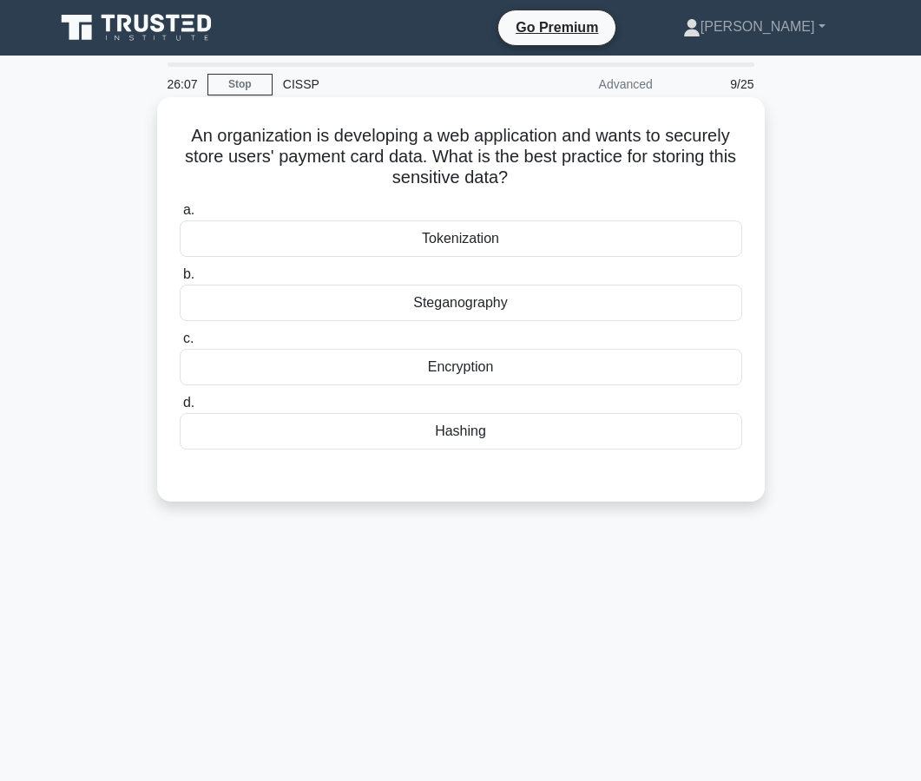
click at [458, 365] on div "Encryption" at bounding box center [461, 367] width 563 height 36
click at [180, 345] on input "c. Encryption" at bounding box center [180, 338] width 0 height 11
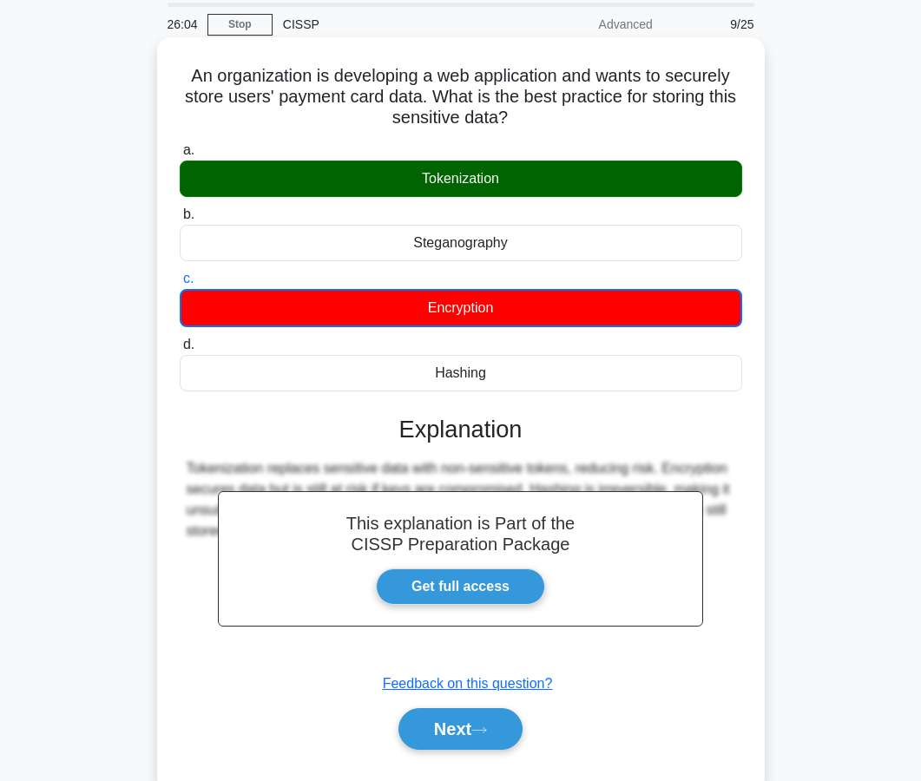
scroll to position [61, 0]
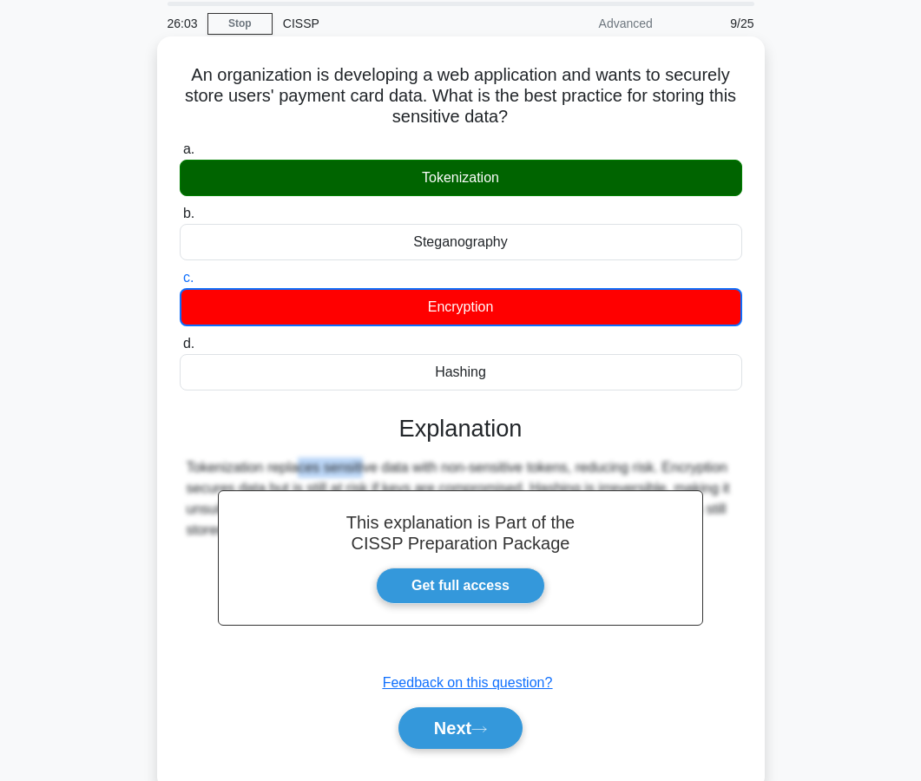
drag, startPoint x: 194, startPoint y: 465, endPoint x: 260, endPoint y: 471, distance: 66.3
click at [260, 471] on div "Tokenization replaces sensitive data with non-sensitive tokens, reducing risk. …" at bounding box center [461, 498] width 549 height 83
click at [413, 718] on button "Next" at bounding box center [460, 728] width 124 height 42
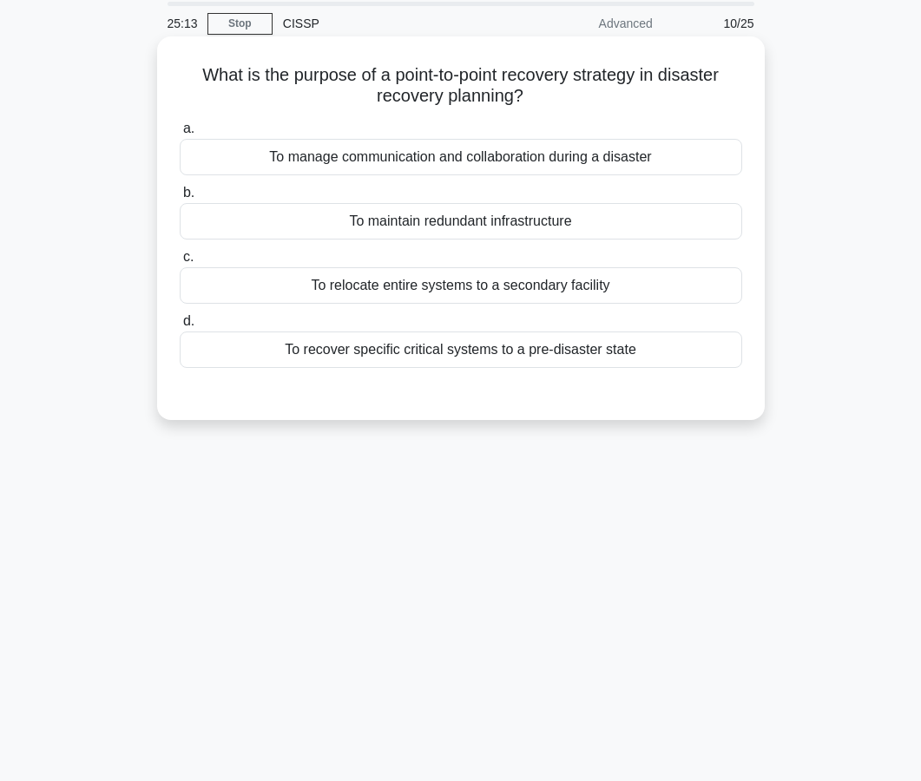
click at [454, 345] on div "To recover specific critical systems to a pre-disaster state" at bounding box center [461, 350] width 563 height 36
click at [180, 327] on input "d. To recover specific critical systems to a pre-disaster state" at bounding box center [180, 321] width 0 height 11
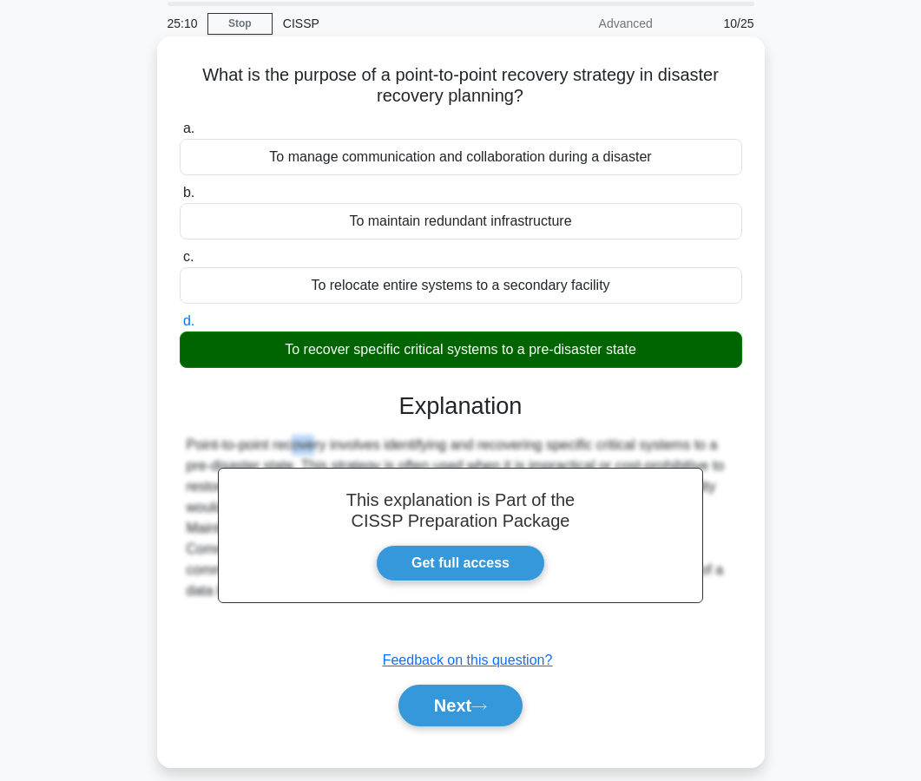
drag, startPoint x: 192, startPoint y: 444, endPoint x: 215, endPoint y: 444, distance: 23.4
click at [215, 444] on div "Point-to-point recovery involves identifying and recovering specific critical s…" at bounding box center [461, 518] width 549 height 167
click at [398, 705] on button "Next" at bounding box center [460, 706] width 124 height 42
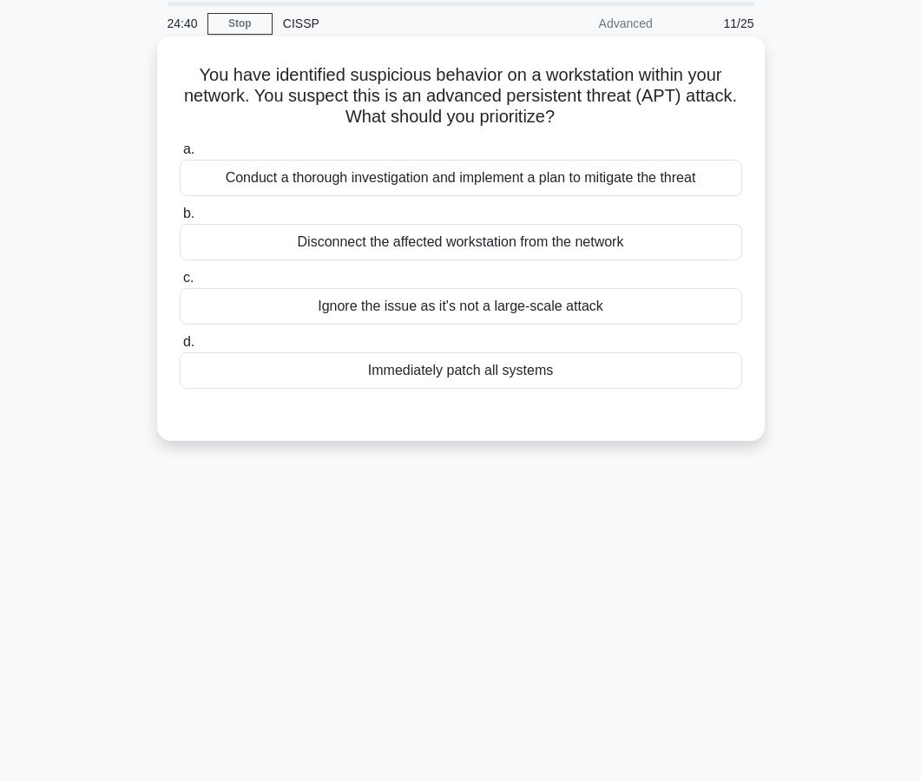
click at [482, 192] on div "Conduct a thorough investigation and implement a plan to mitigate the threat" at bounding box center [461, 178] width 563 height 36
click at [180, 155] on input "a. Conduct a thorough investigation and implement a plan to mitigate the threat" at bounding box center [180, 149] width 0 height 11
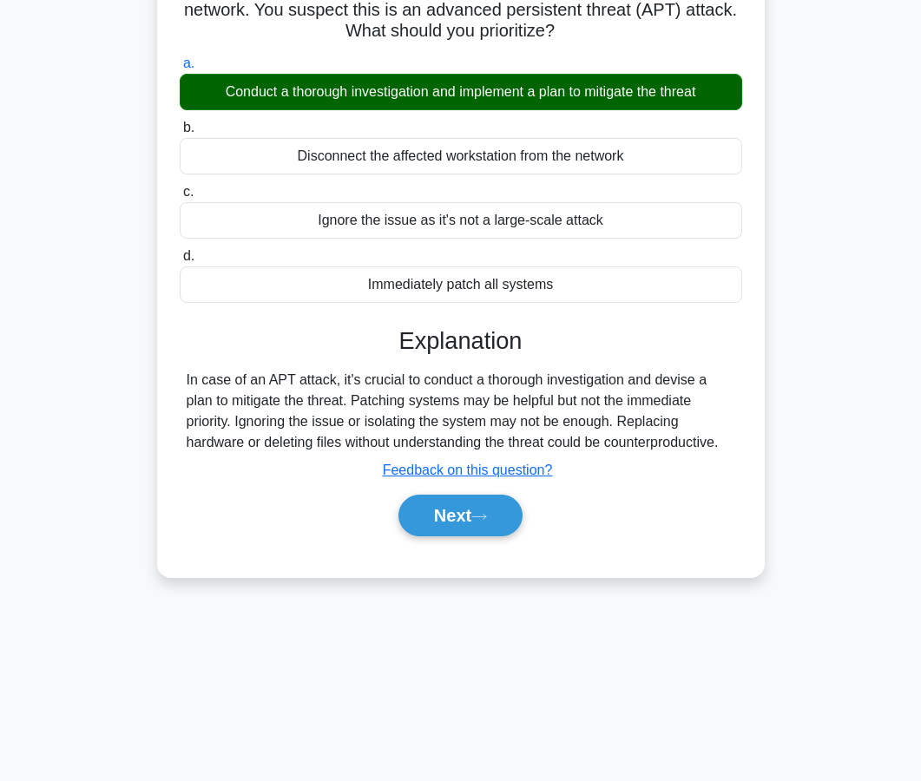
scroll to position [156, 0]
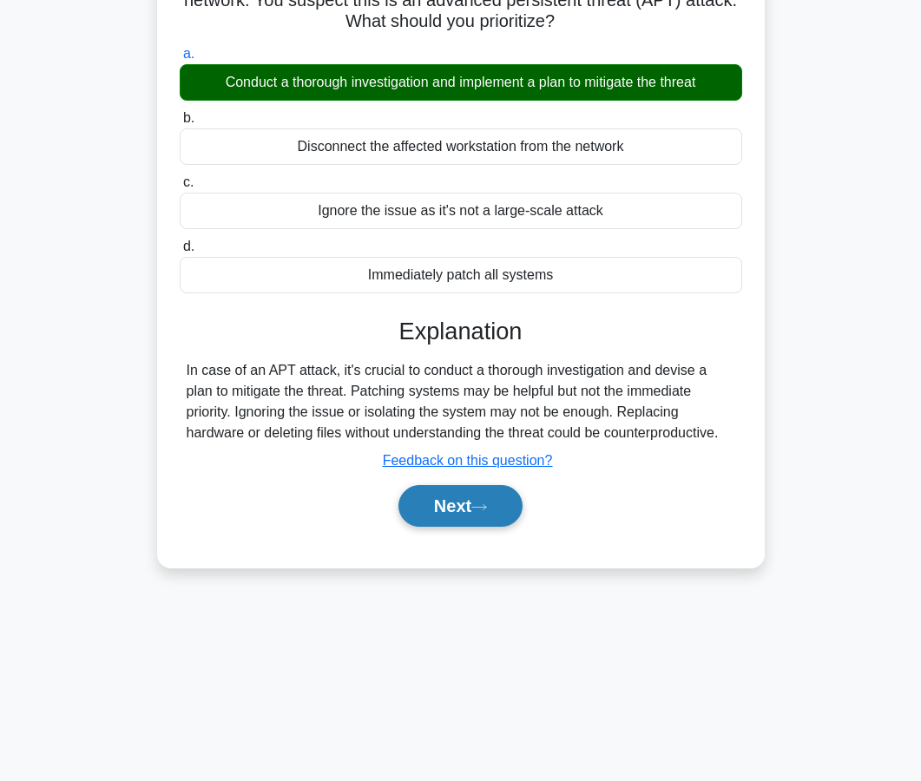
click at [439, 506] on button "Next" at bounding box center [460, 506] width 124 height 42
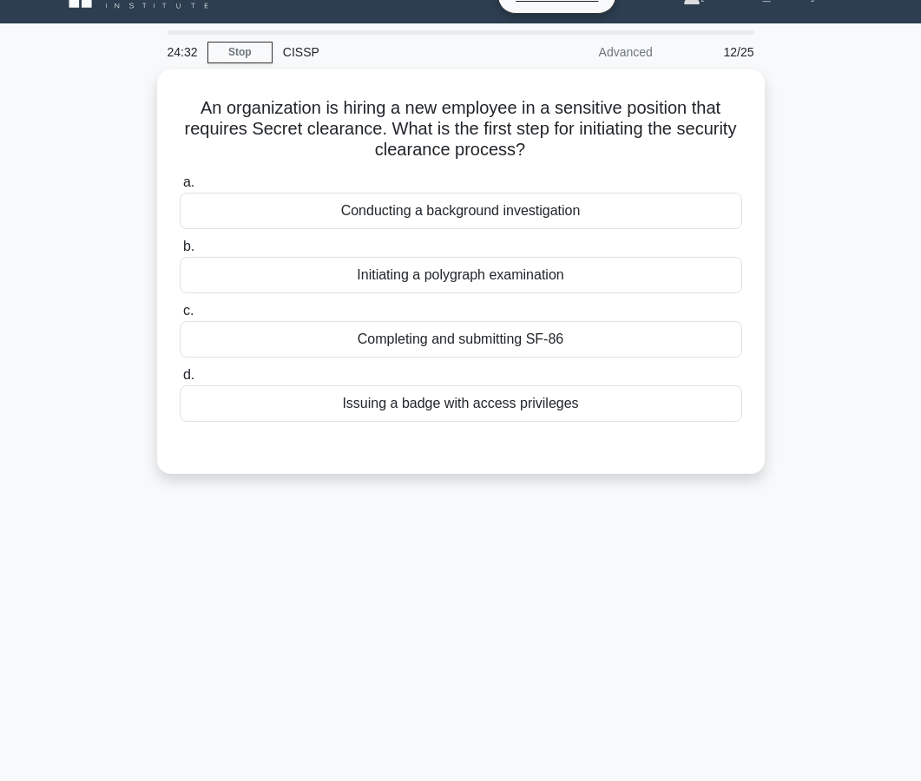
scroll to position [31, 0]
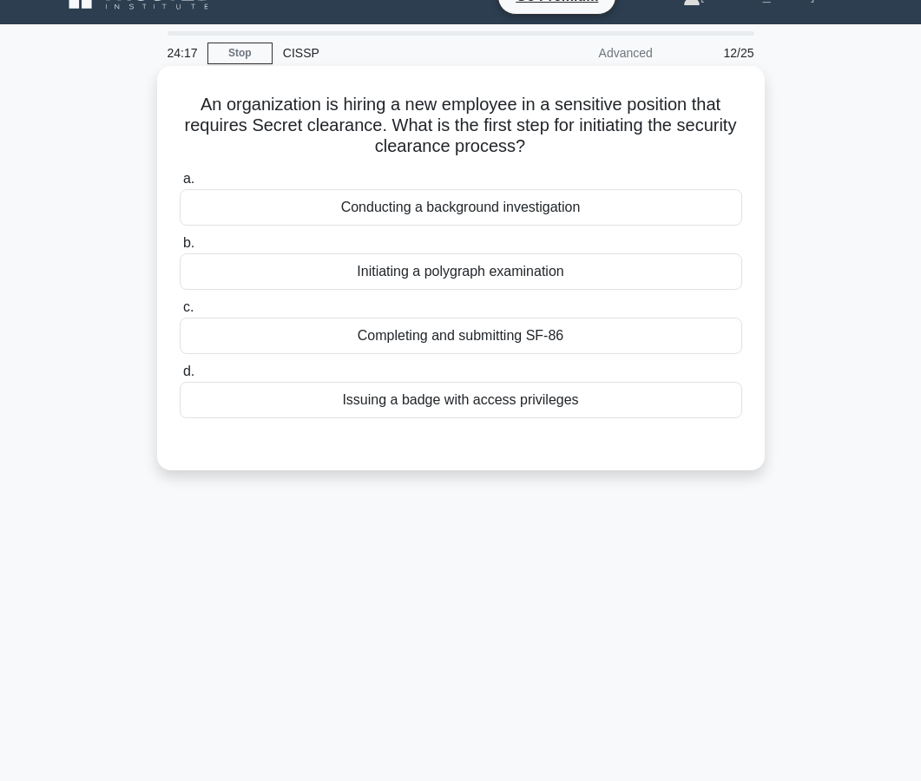
click at [463, 350] on div "Completing and submitting SF-86" at bounding box center [461, 336] width 563 height 36
click at [180, 313] on input "c. Completing and submitting SF-86" at bounding box center [180, 307] width 0 height 11
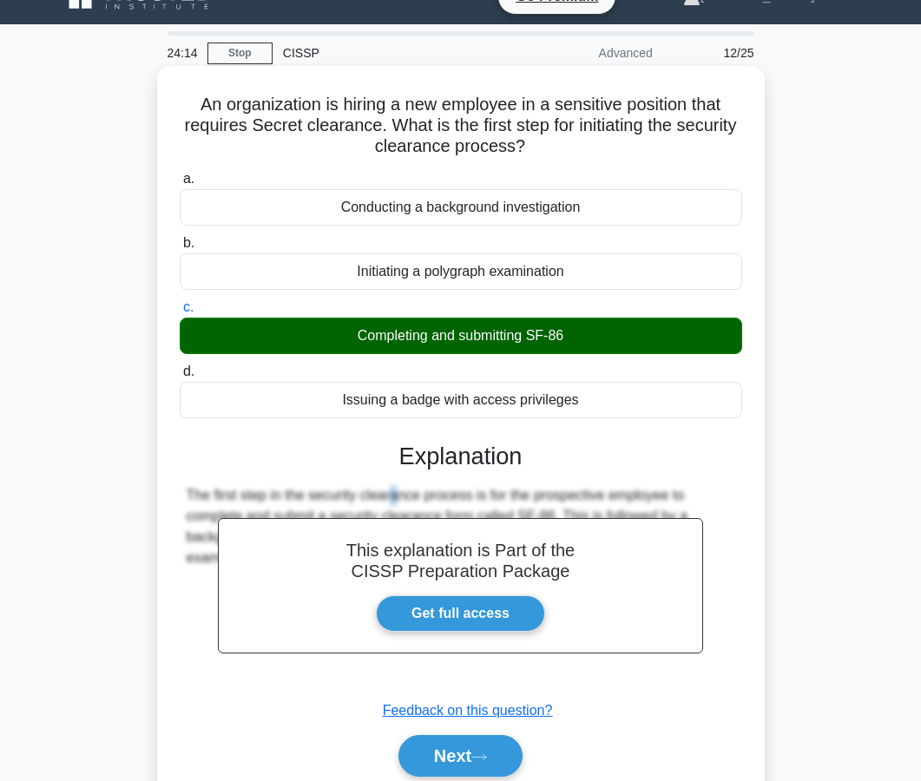
click at [300, 496] on div "The first step in the security clearance process is for the prospective employe…" at bounding box center [461, 526] width 549 height 83
click at [413, 780] on div "Next" at bounding box center [461, 756] width 563 height 56
click at [415, 765] on button "Next" at bounding box center [460, 756] width 124 height 42
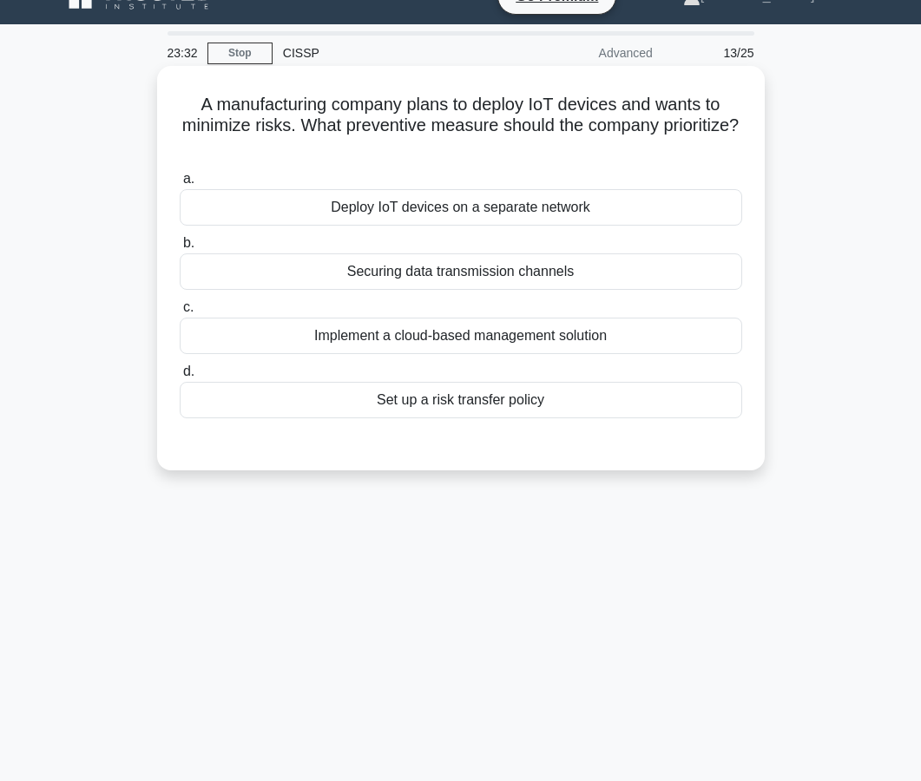
click at [481, 214] on div "Deploy IoT devices on a separate network" at bounding box center [461, 207] width 563 height 36
click at [180, 185] on input "a. Deploy IoT devices on a separate network" at bounding box center [180, 179] width 0 height 11
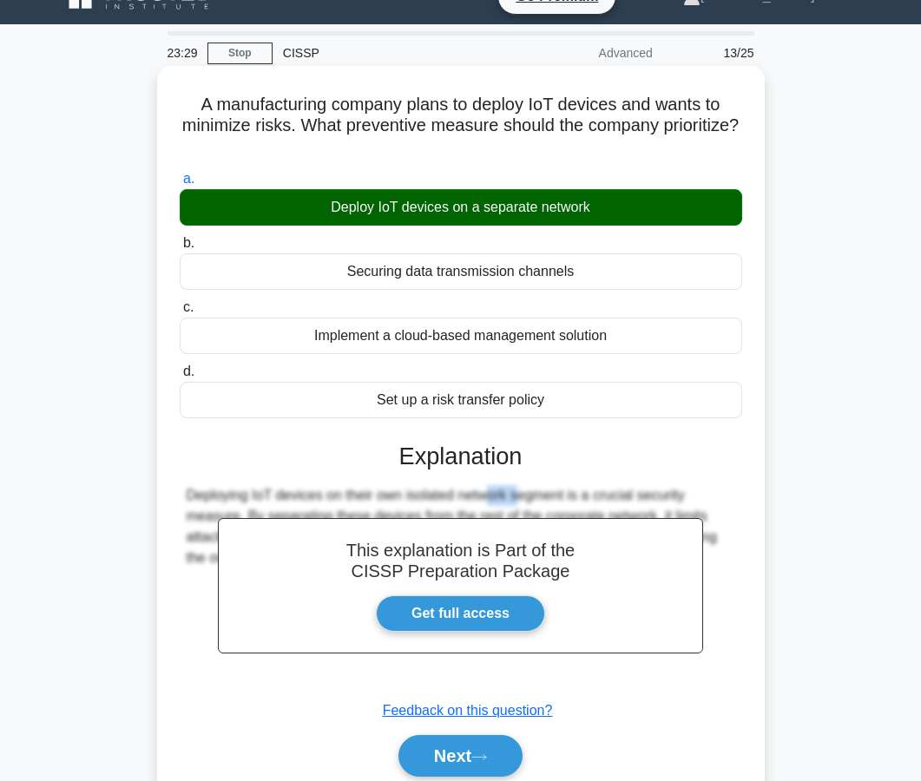
drag, startPoint x: 409, startPoint y: 498, endPoint x: 373, endPoint y: 497, distance: 35.6
click at [373, 497] on div "Deploying IoT devices on their own isolated network segment is a crucial securi…" at bounding box center [461, 526] width 549 height 83
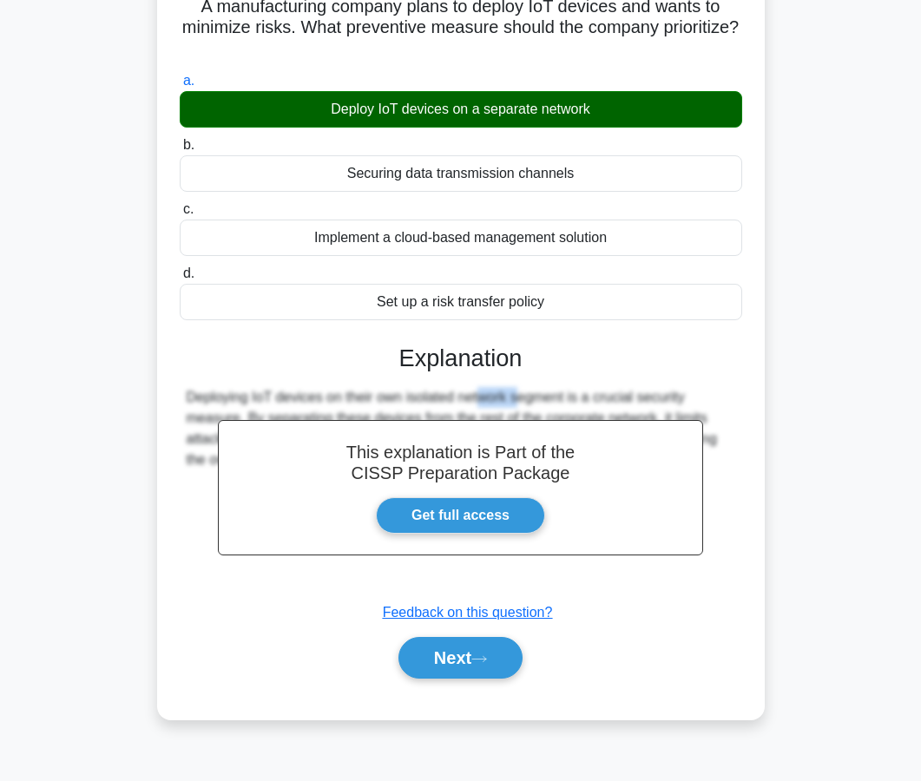
scroll to position [156, 0]
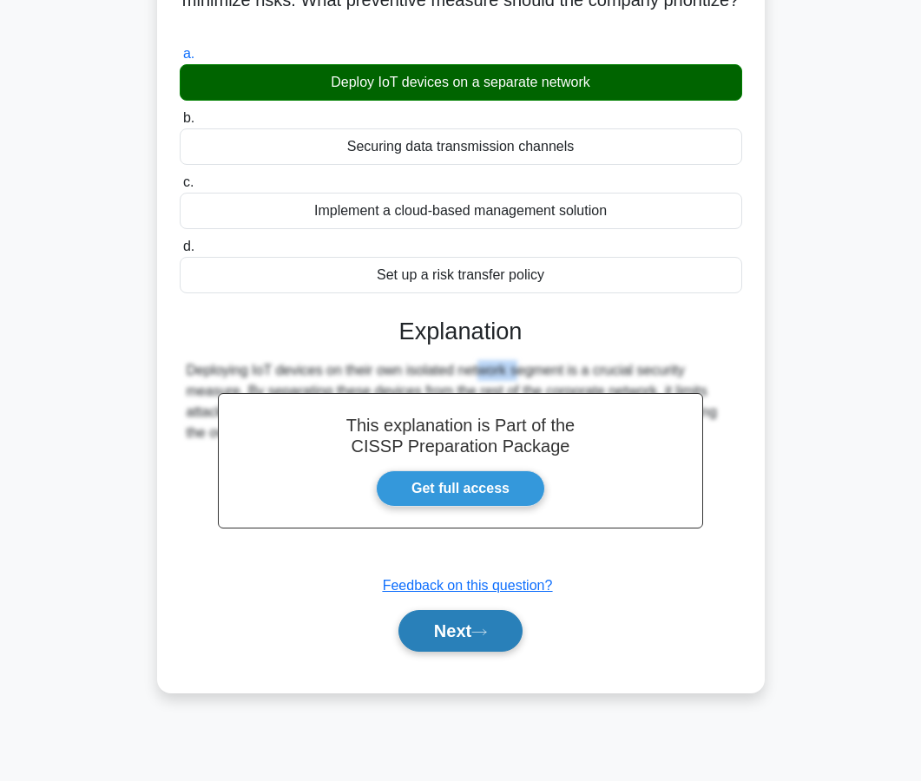
click at [437, 635] on button "Next" at bounding box center [460, 631] width 124 height 42
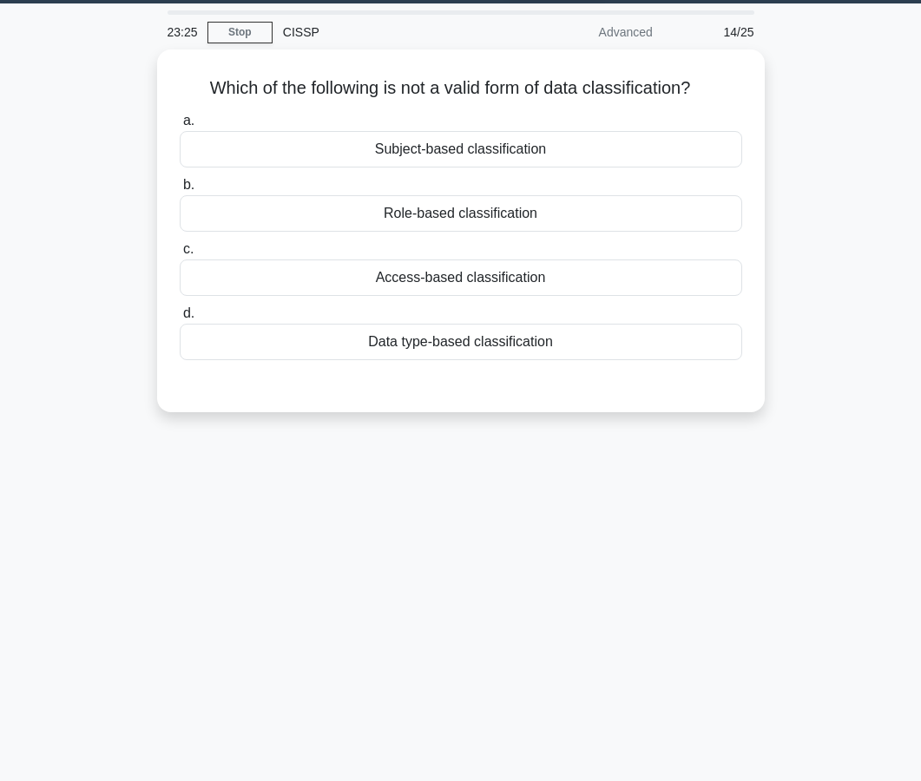
scroll to position [42, 0]
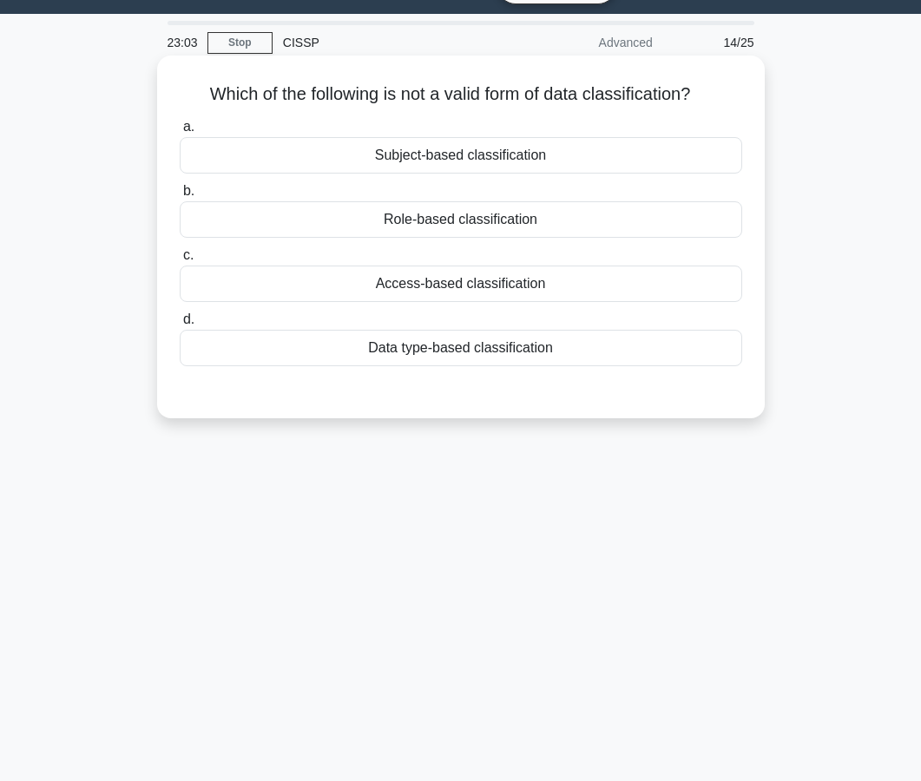
click at [436, 287] on div "Access-based classification" at bounding box center [461, 284] width 563 height 36
click at [180, 261] on input "c. Access-based classification" at bounding box center [180, 255] width 0 height 11
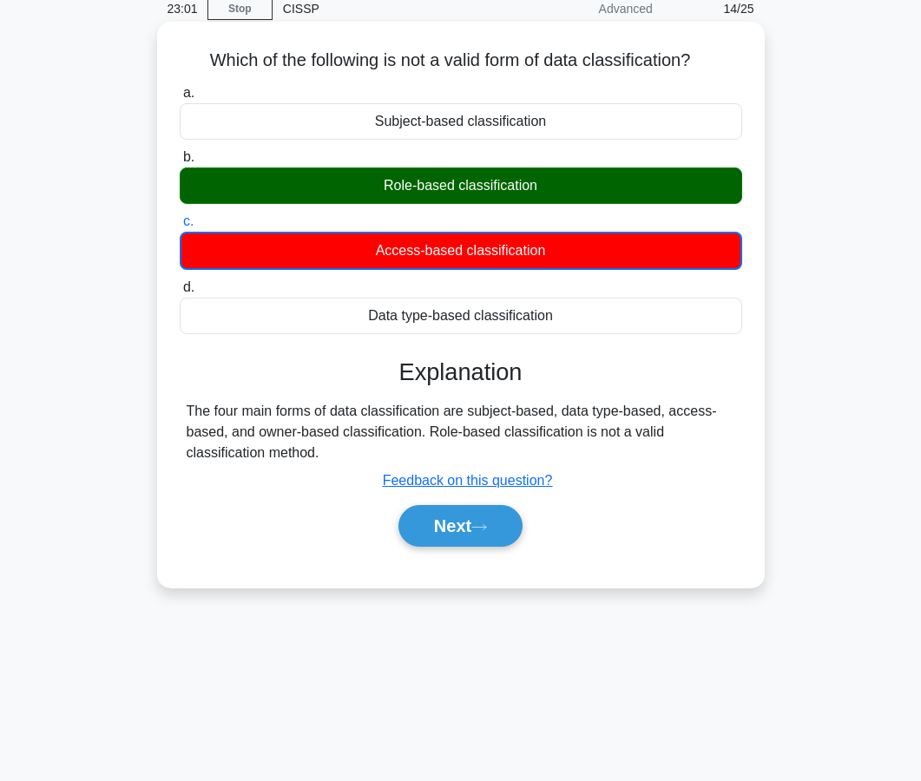
scroll to position [81, 0]
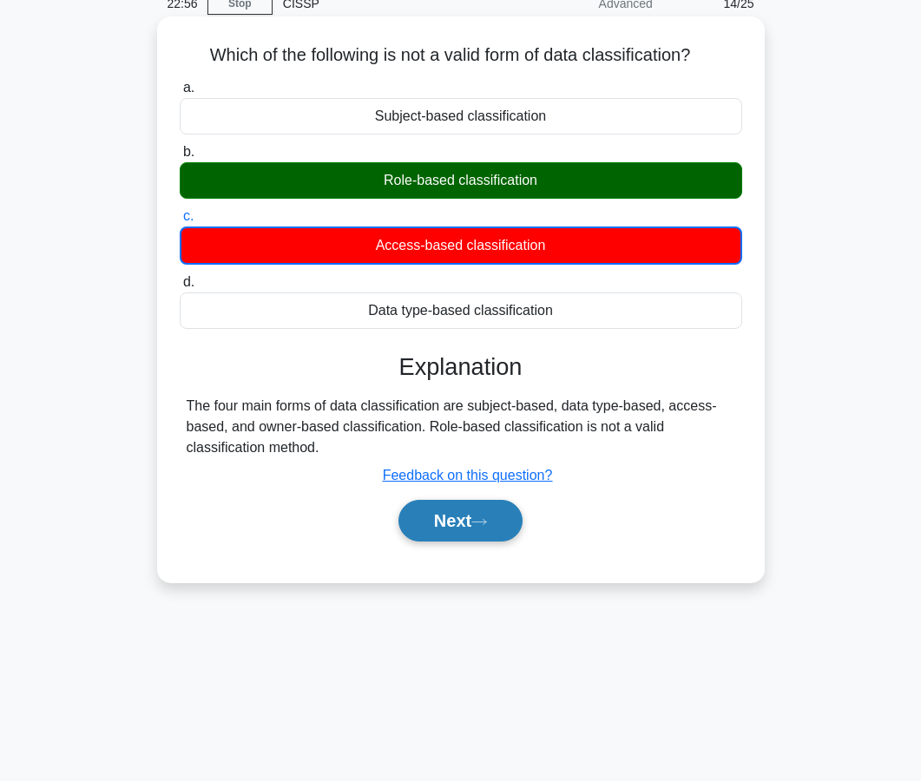
click at [440, 530] on button "Next" at bounding box center [460, 521] width 124 height 42
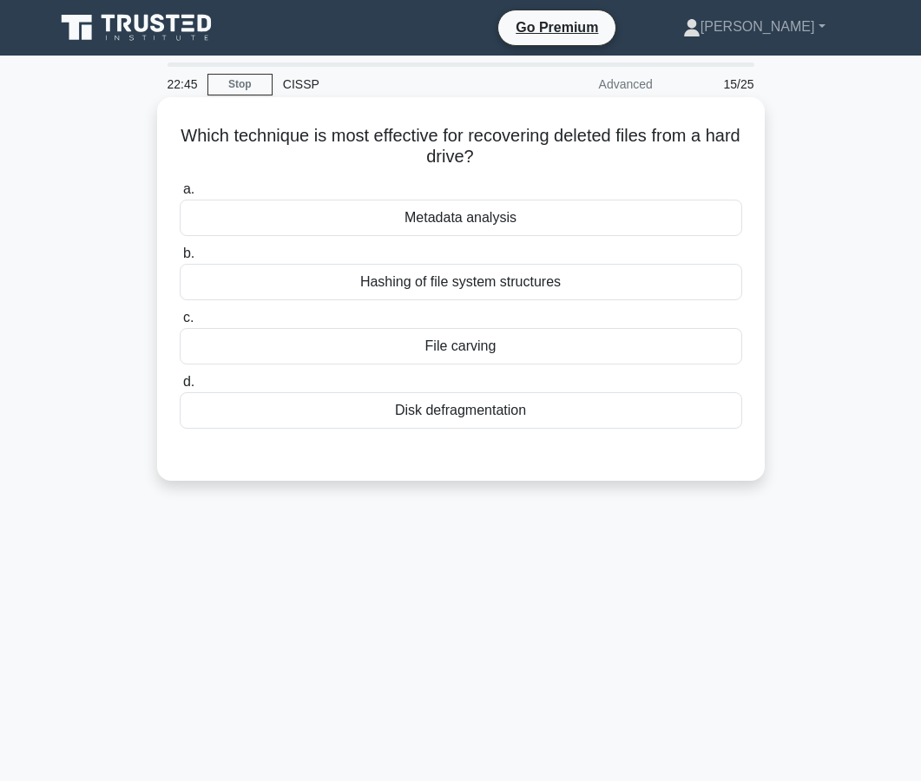
scroll to position [3, 0]
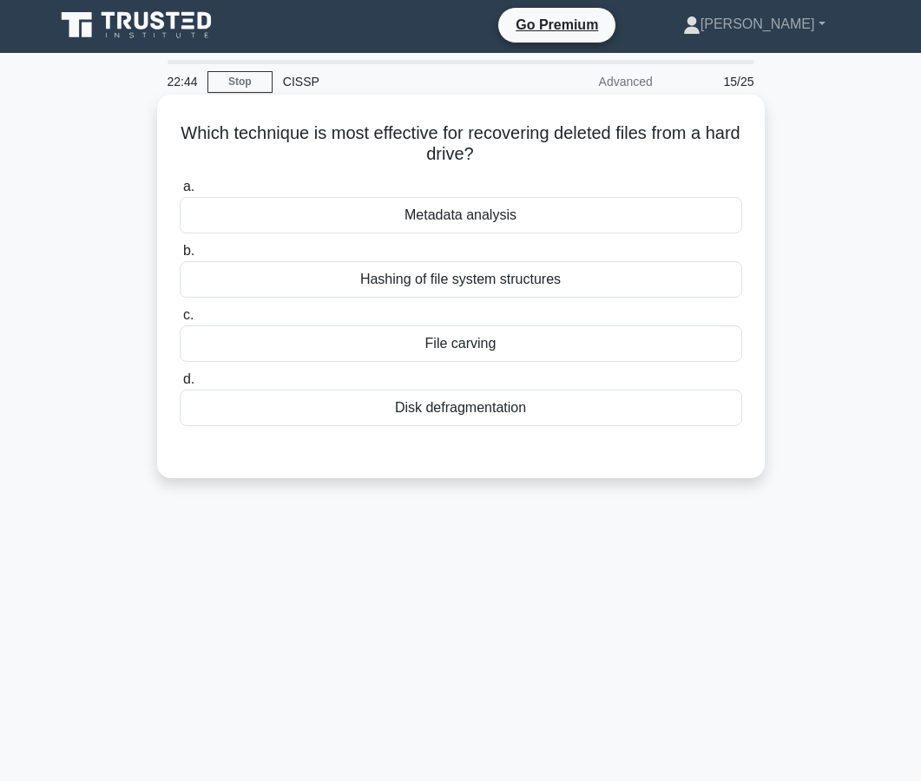
click at [453, 410] on div "Disk defragmentation" at bounding box center [461, 408] width 563 height 36
click at [180, 385] on input "d. Disk defragmentation" at bounding box center [180, 379] width 0 height 11
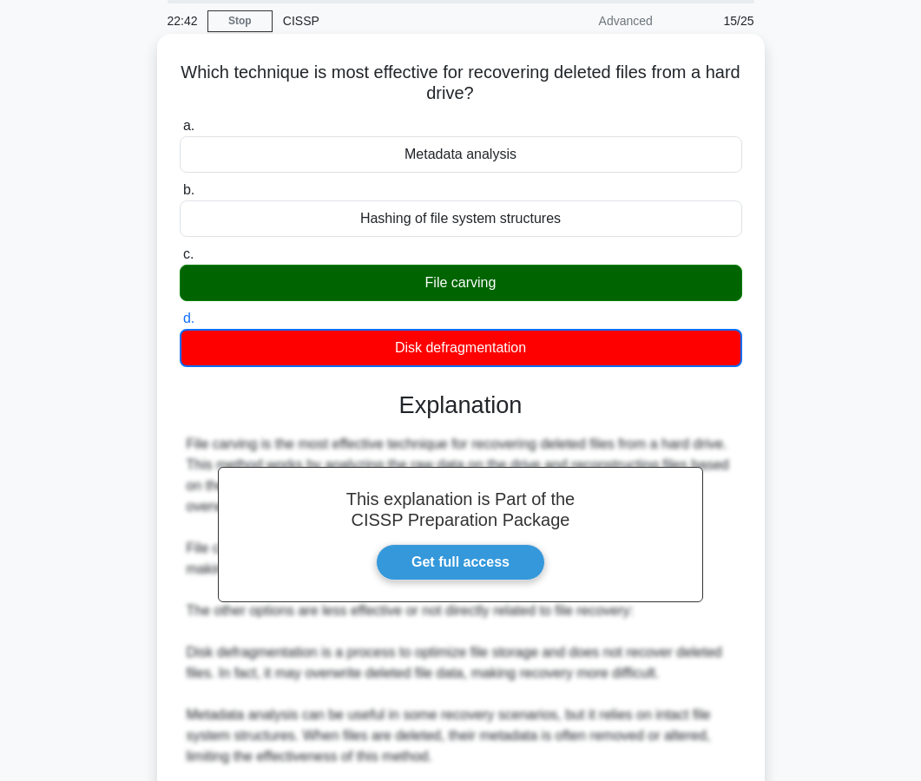
scroll to position [69, 0]
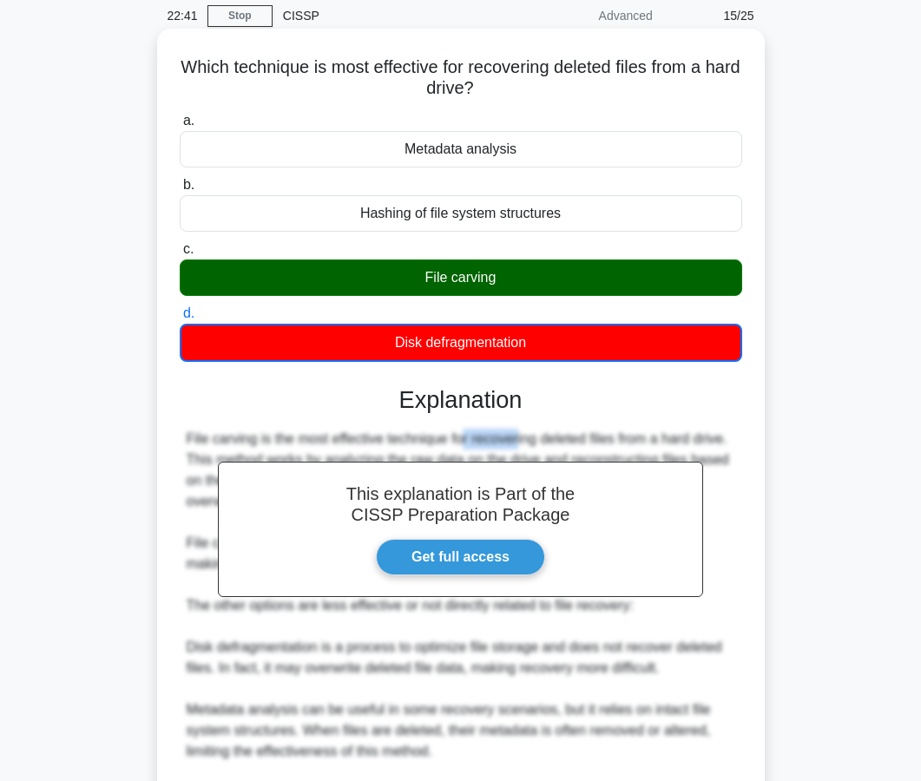
drag, startPoint x: 417, startPoint y: 430, endPoint x: 358, endPoint y: 431, distance: 59.0
click at [358, 431] on div "File carving is the most effective technique for recovering deleted files from …" at bounding box center [461, 679] width 549 height 500
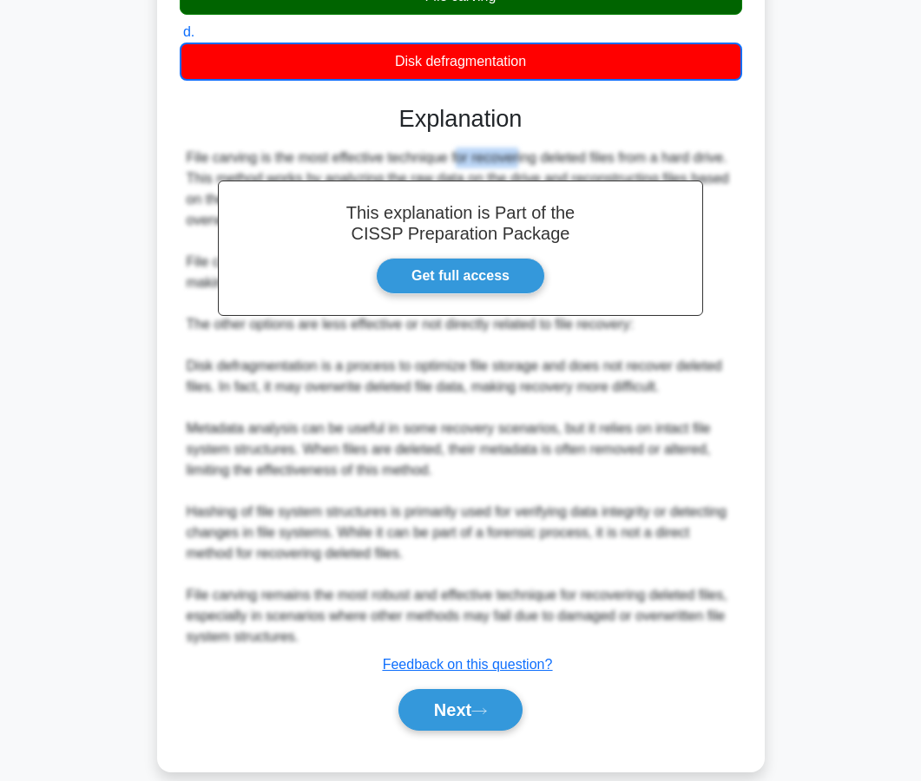
scroll to position [373, 0]
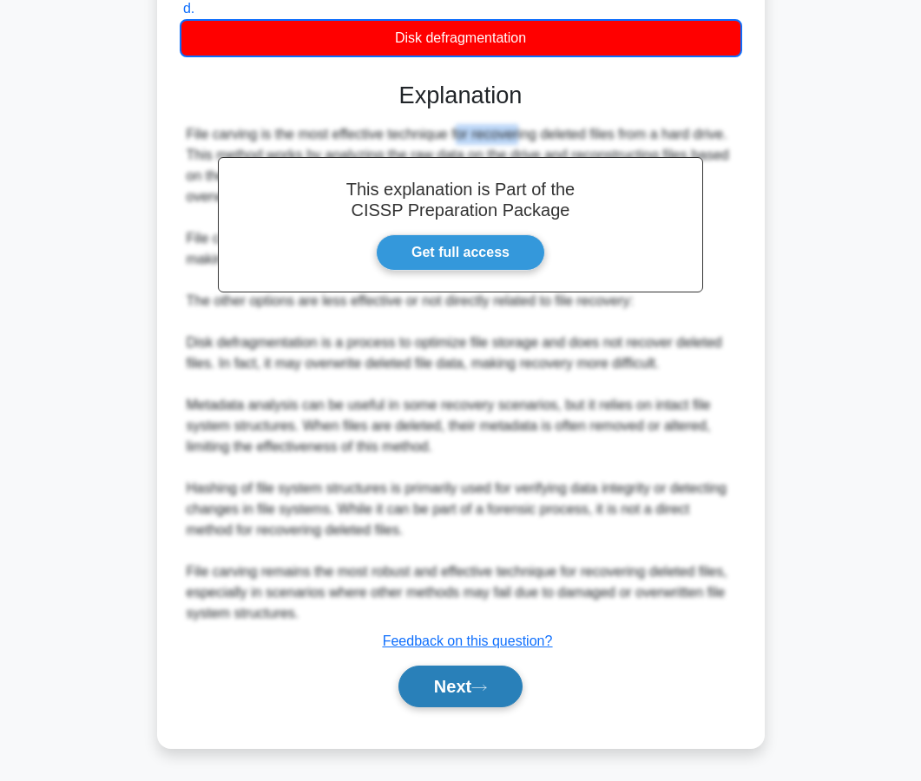
click at [429, 679] on button "Next" at bounding box center [460, 687] width 124 height 42
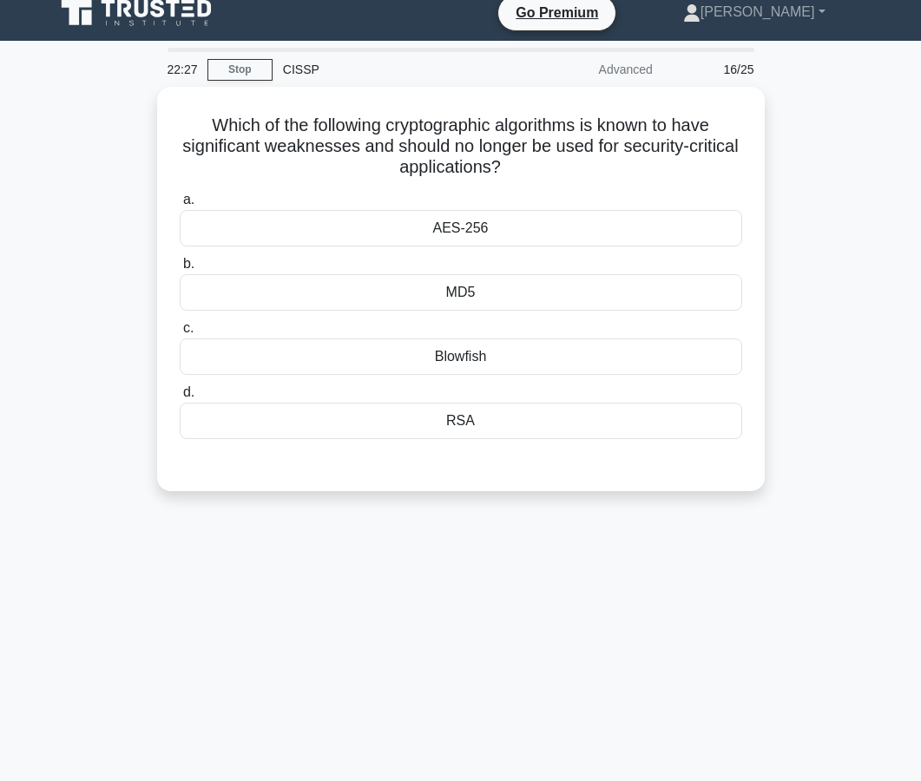
scroll to position [0, 0]
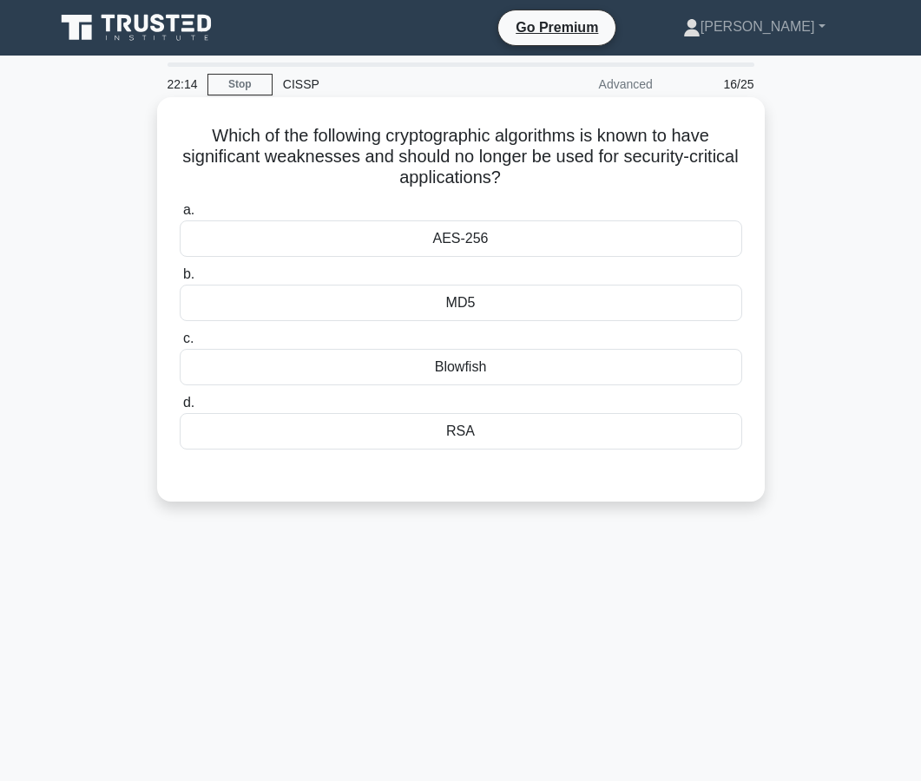
click at [471, 308] on div "MD5" at bounding box center [461, 303] width 563 height 36
click at [180, 280] on input "b. MD5" at bounding box center [180, 274] width 0 height 11
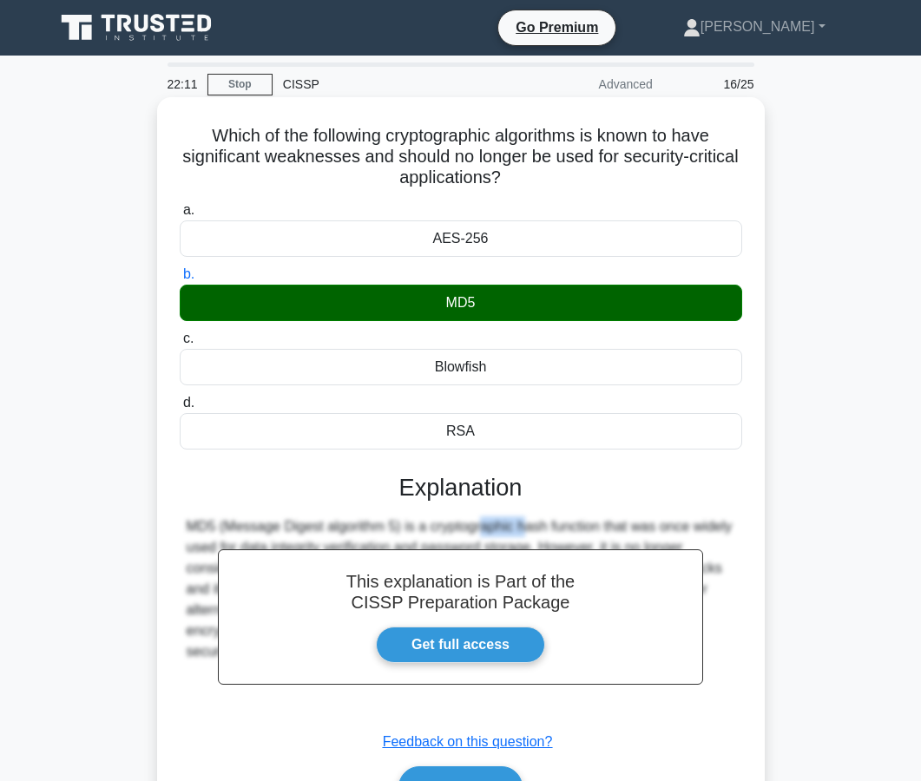
drag, startPoint x: 418, startPoint y: 518, endPoint x: 378, endPoint y: 517, distance: 39.9
click at [378, 517] on div "MD5 (Message Digest algorithm 5) is a cryptographic hash function that was once…" at bounding box center [461, 589] width 549 height 146
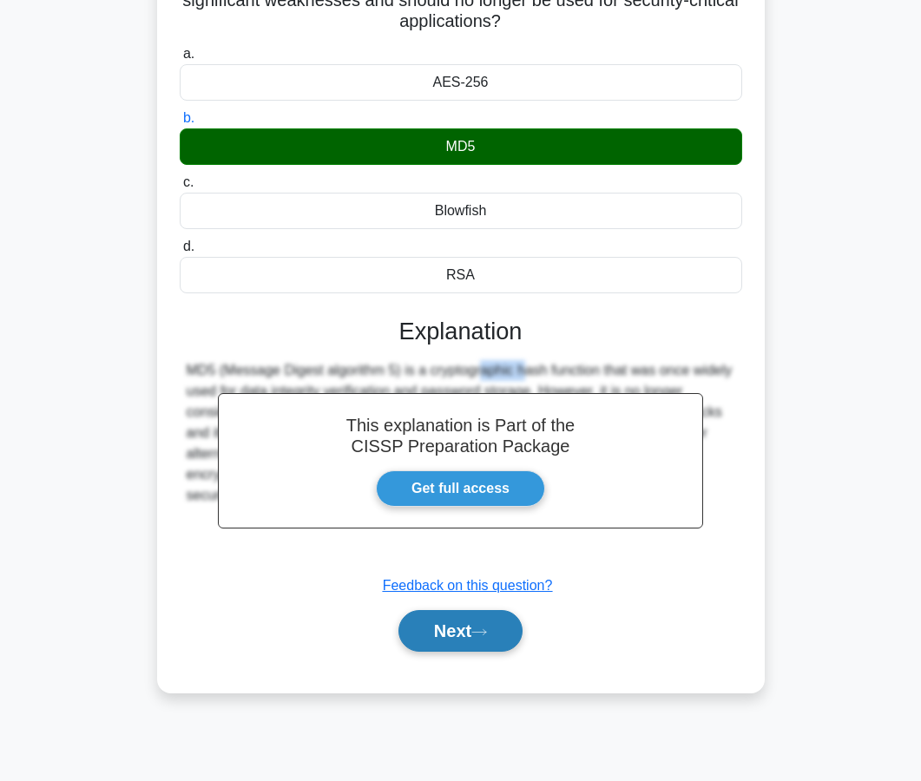
click at [505, 636] on button "Next" at bounding box center [460, 631] width 124 height 42
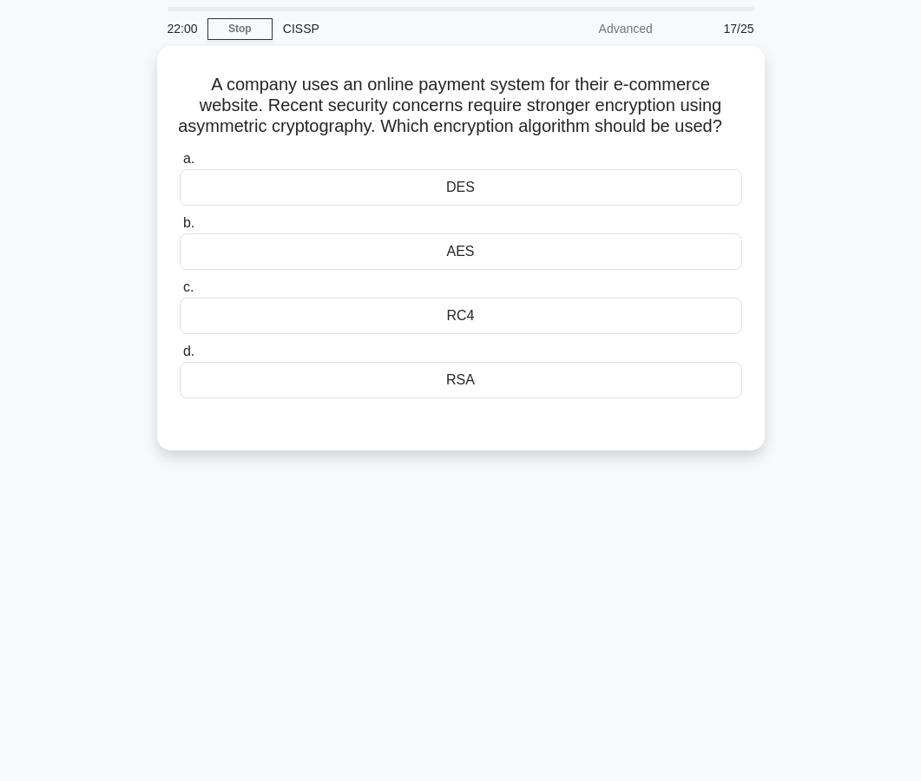
scroll to position [0, 0]
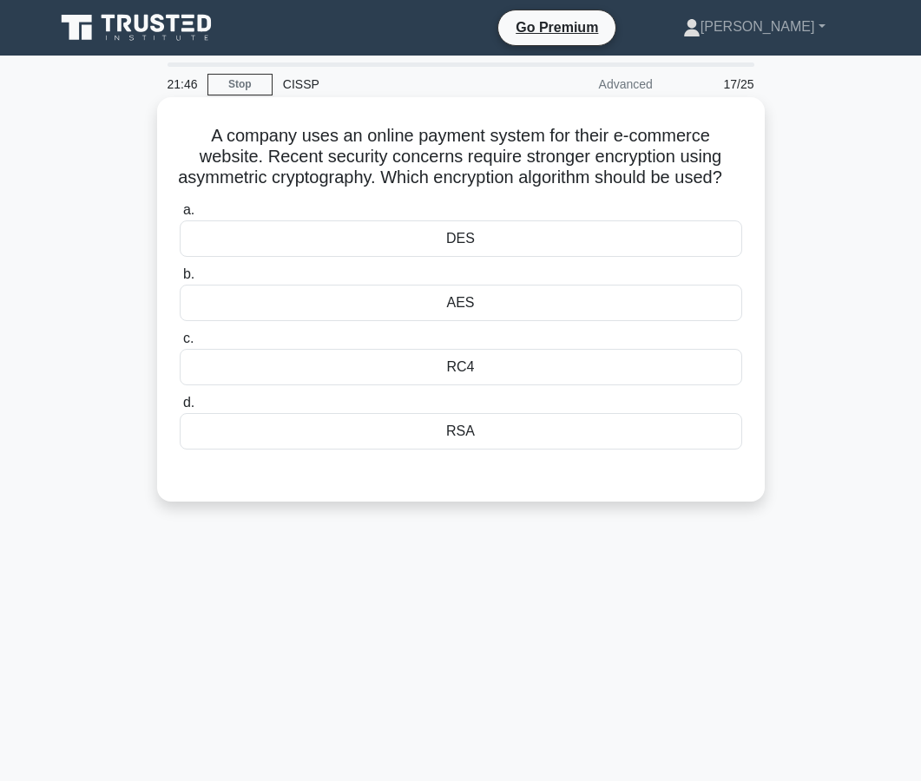
click at [484, 450] on div "RSA" at bounding box center [461, 431] width 563 height 36
click at [180, 409] on input "d. RSA" at bounding box center [180, 403] width 0 height 11
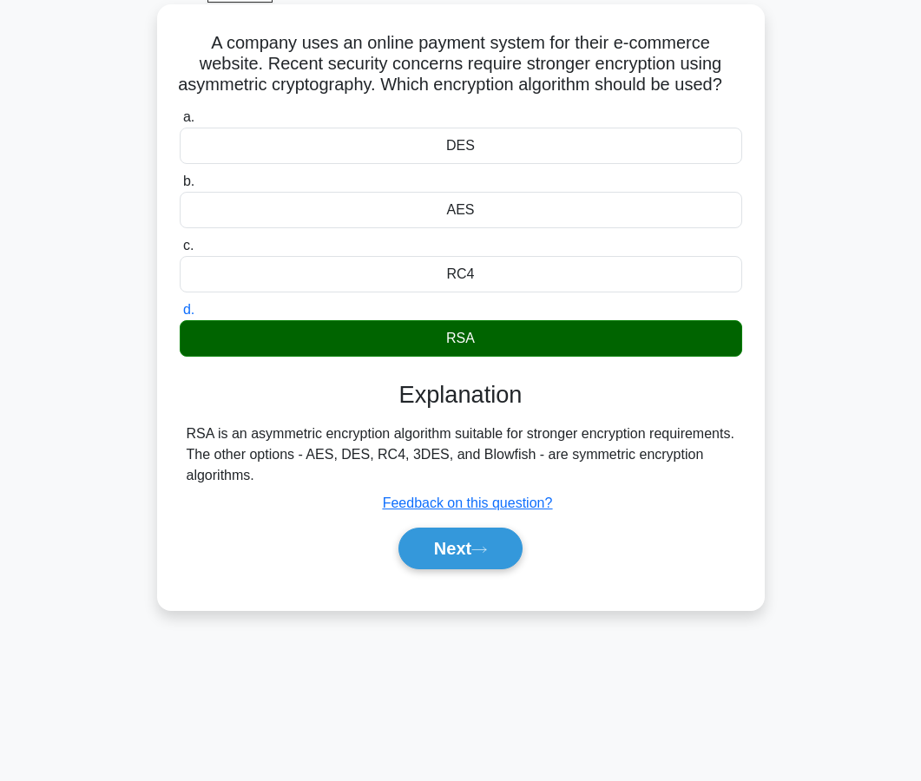
scroll to position [156, 0]
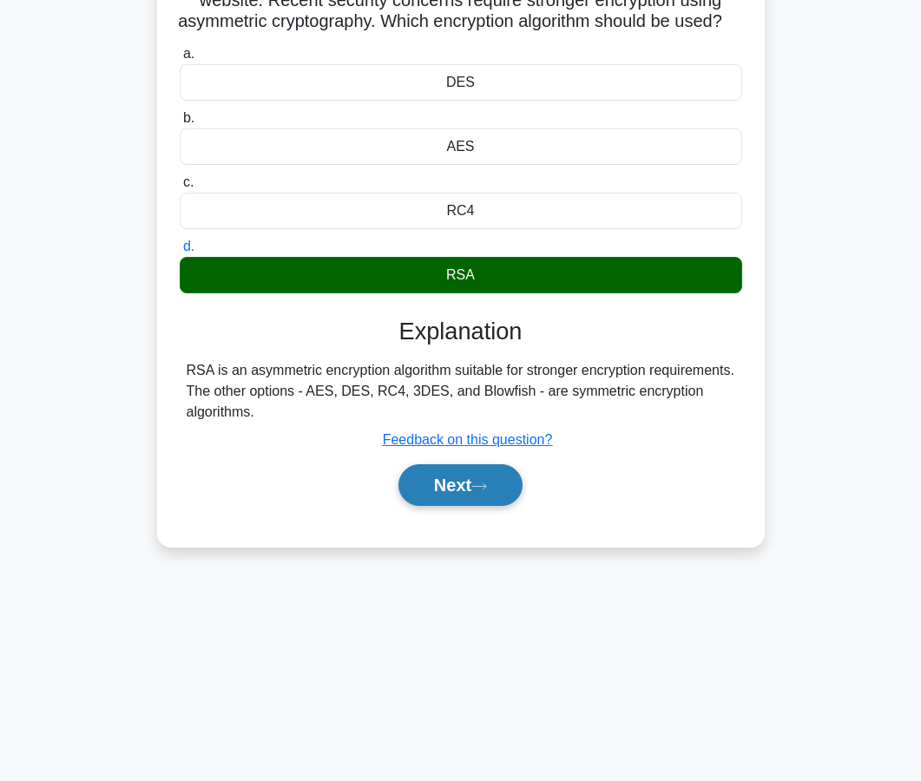
click at [472, 506] on button "Next" at bounding box center [460, 485] width 124 height 42
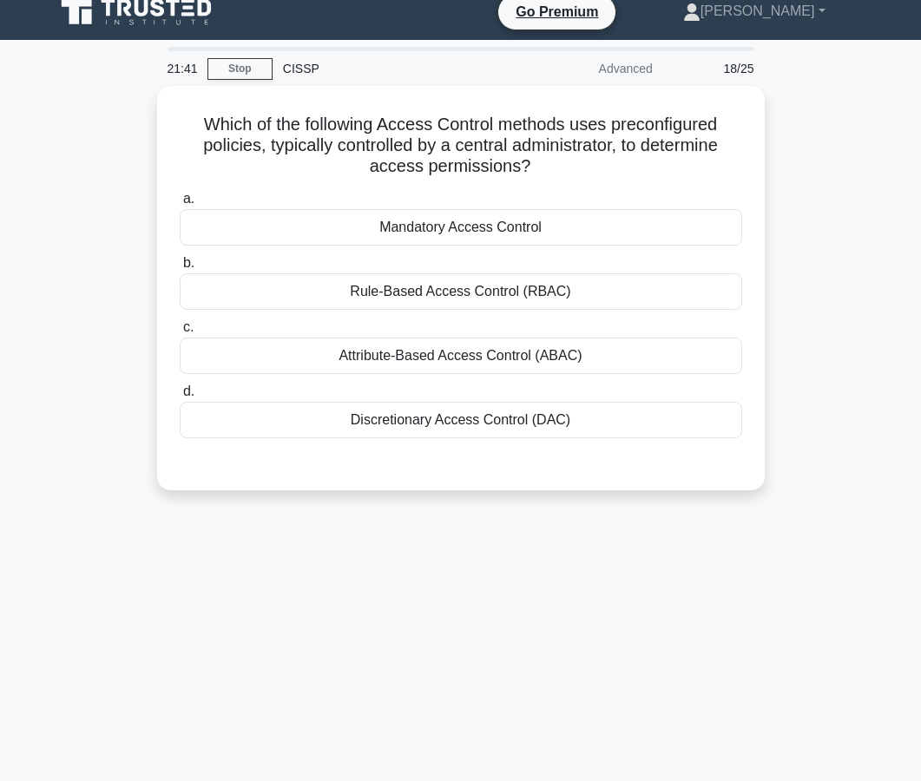
scroll to position [0, 0]
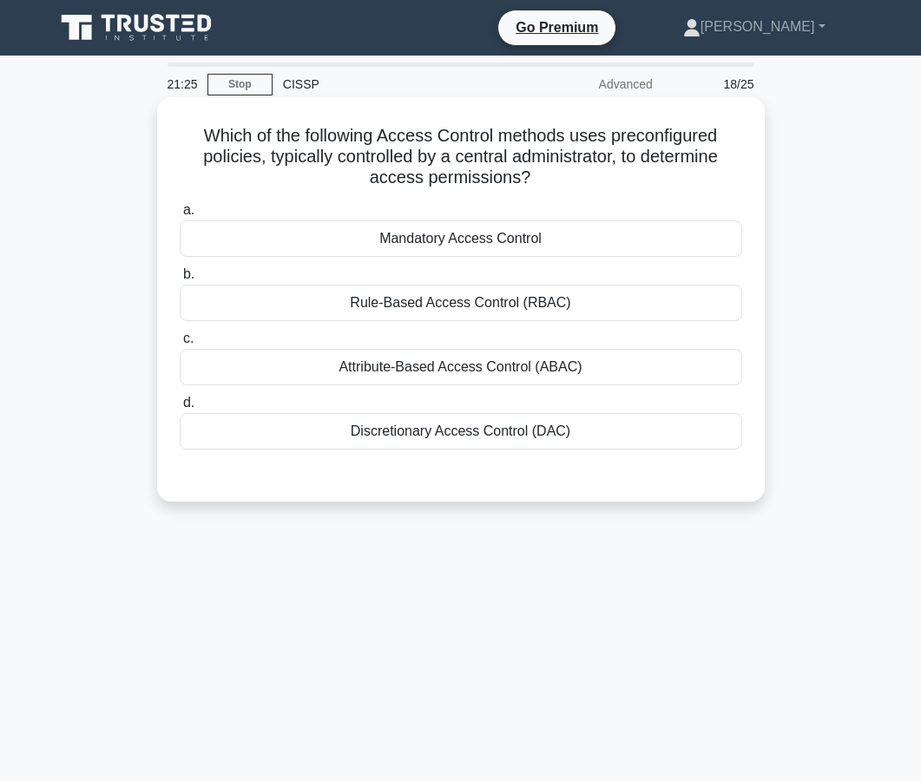
click at [457, 438] on div "Discretionary Access Control (DAC)" at bounding box center [461, 431] width 563 height 36
click at [180, 409] on input "d. Discretionary Access Control (DAC)" at bounding box center [180, 403] width 0 height 11
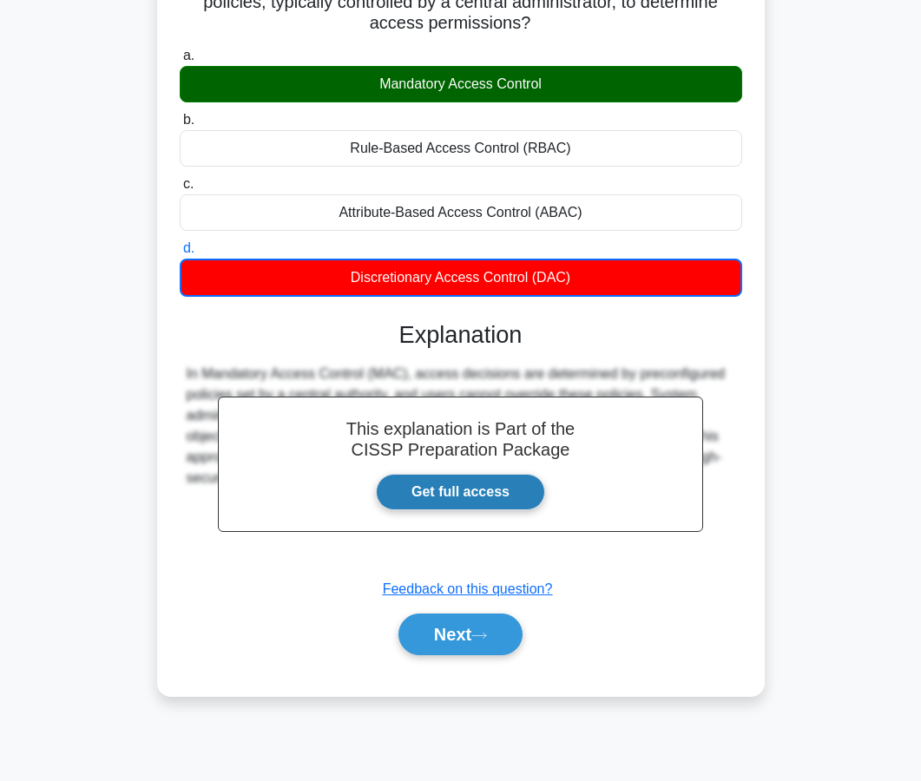
scroll to position [156, 0]
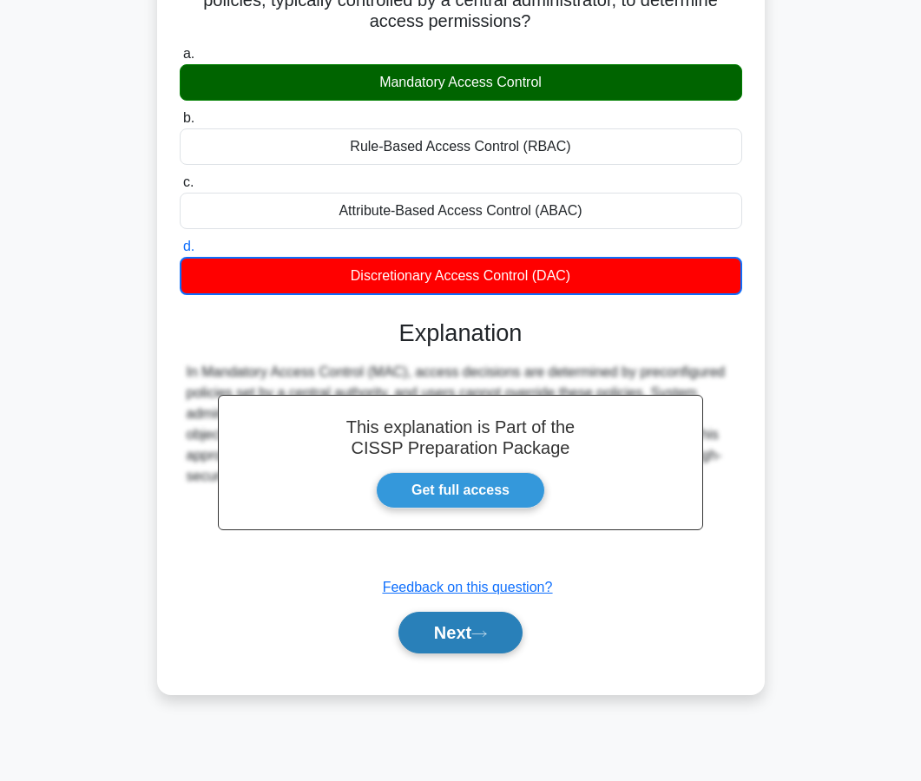
click at [444, 620] on button "Next" at bounding box center [460, 633] width 124 height 42
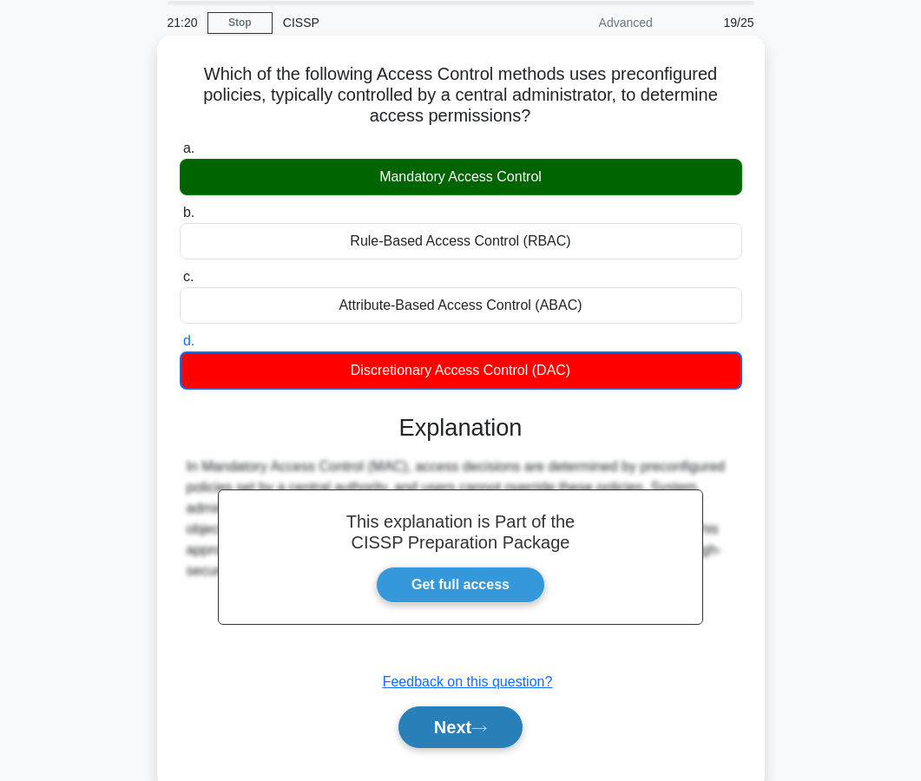
scroll to position [0, 0]
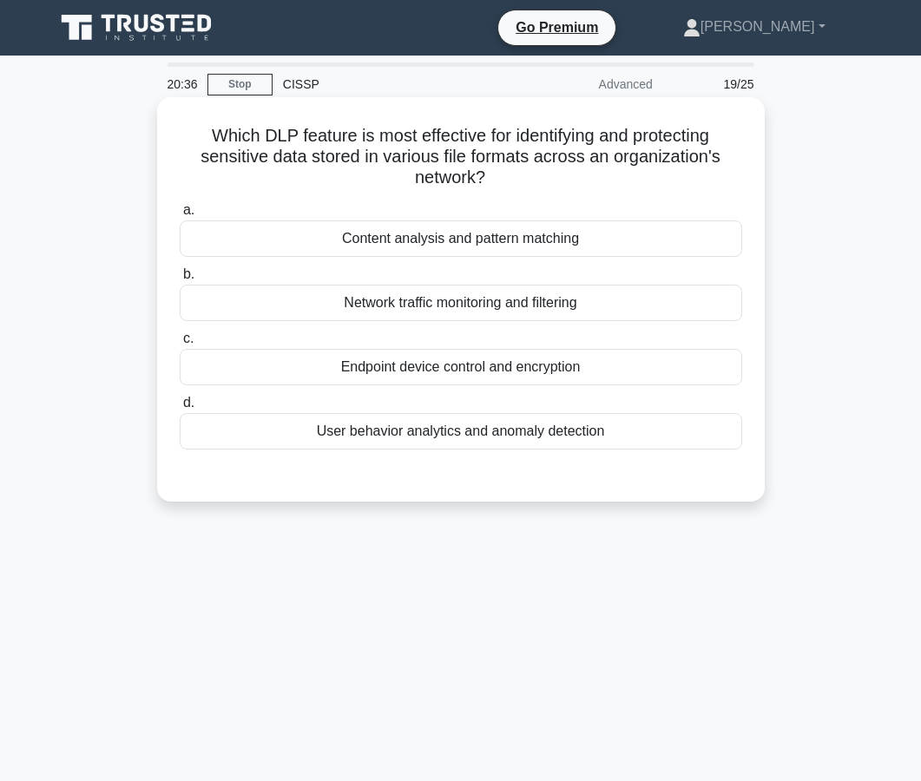
click at [464, 313] on div "Network traffic monitoring and filtering" at bounding box center [461, 303] width 563 height 36
click at [180, 280] on input "b. Network traffic monitoring and filtering" at bounding box center [180, 274] width 0 height 11
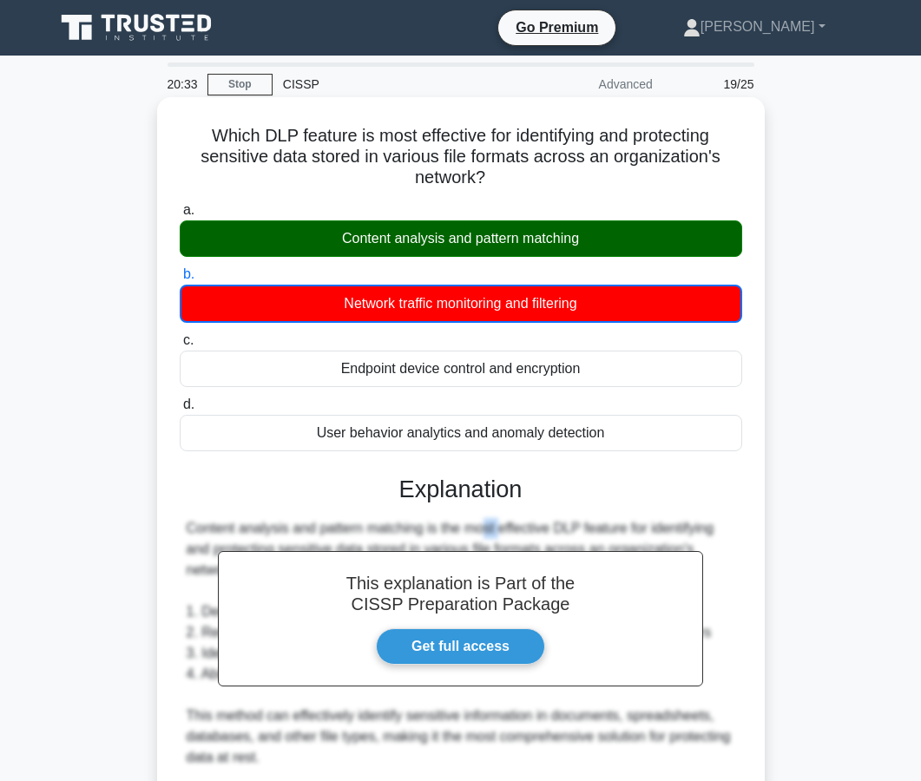
drag, startPoint x: 400, startPoint y: 529, endPoint x: 370, endPoint y: 529, distance: 30.4
click at [370, 529] on div "Content analysis and pattern matching is the most effective DLP feature for ide…" at bounding box center [461, 726] width 549 height 417
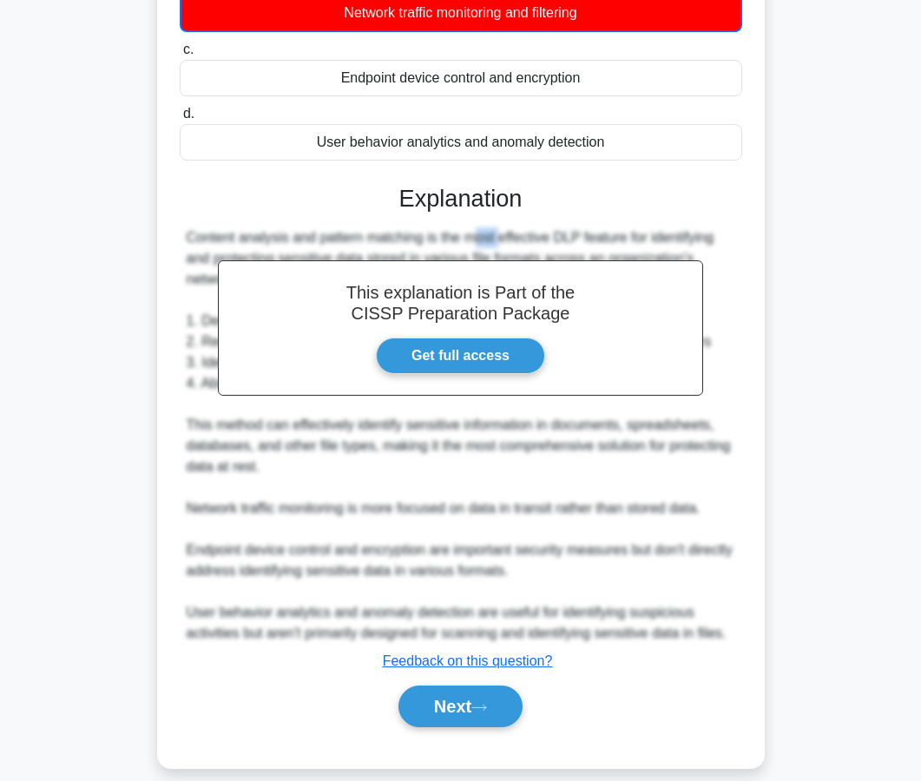
scroll to position [311, 0]
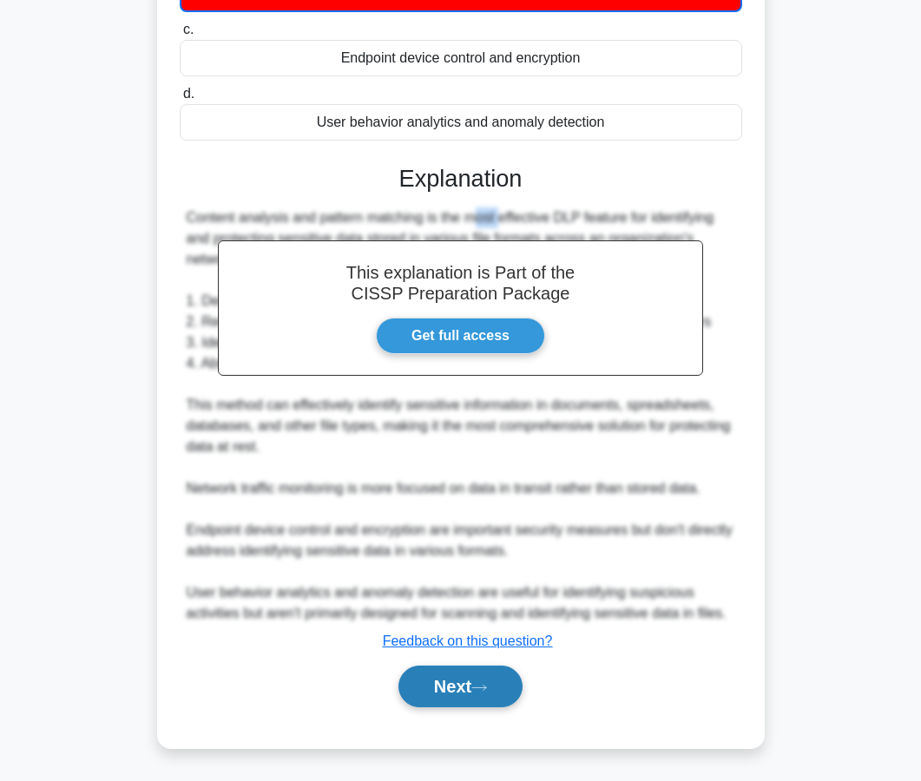
click at [398, 680] on button "Next" at bounding box center [460, 687] width 124 height 42
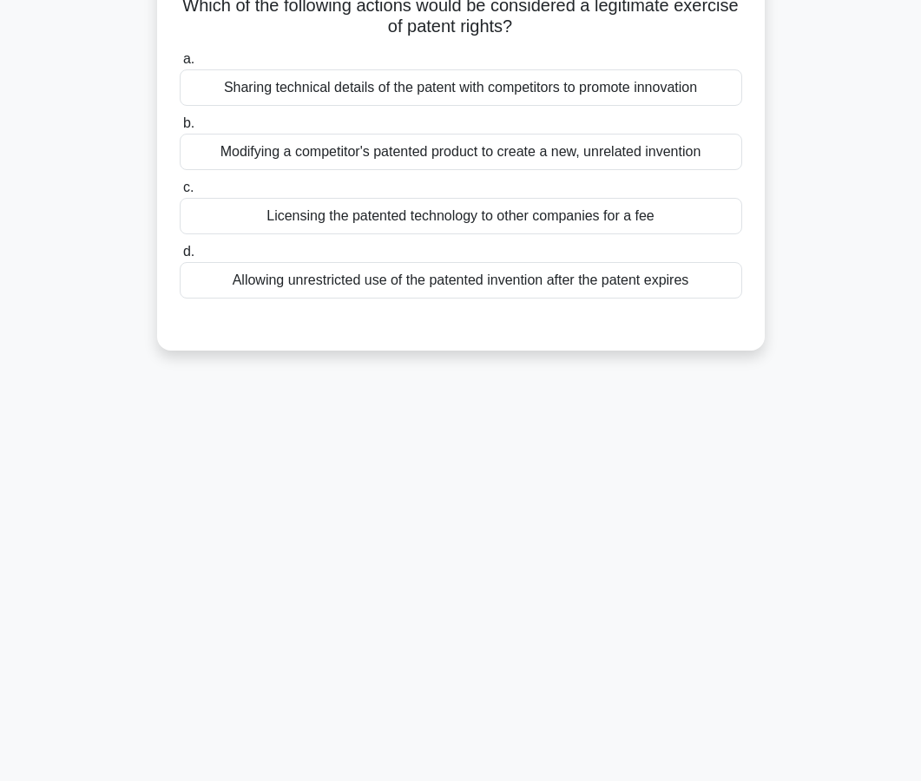
scroll to position [0, 0]
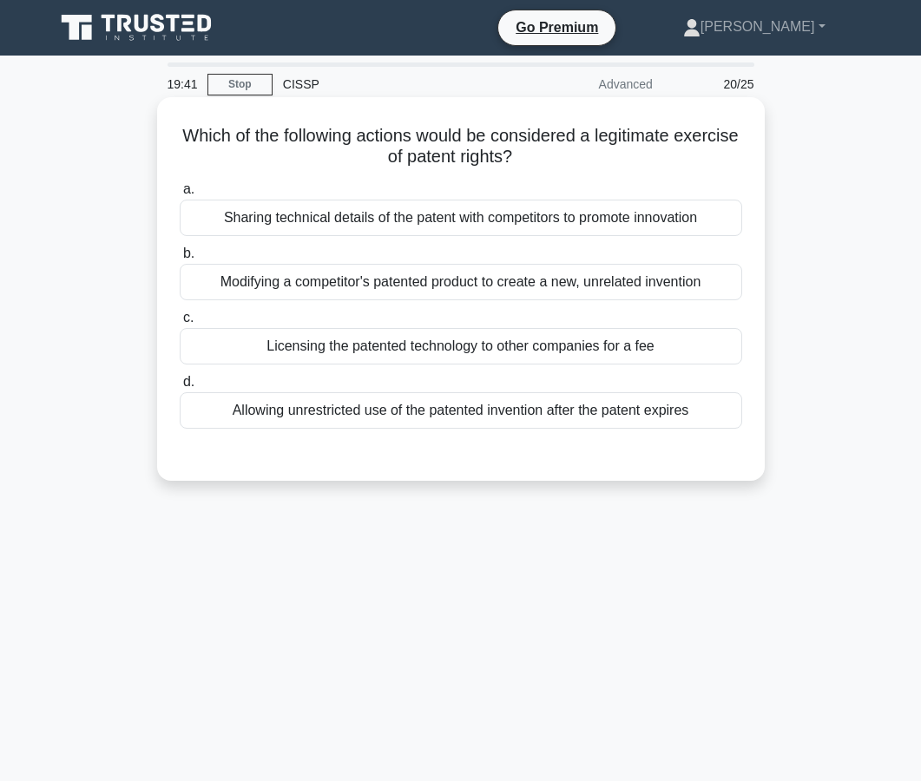
click at [437, 417] on div "Allowing unrestricted use of the patented invention after the patent expires" at bounding box center [461, 410] width 563 height 36
click at [180, 388] on input "d. Allowing unrestricted use of the patented invention after the patent expires" at bounding box center [180, 382] width 0 height 11
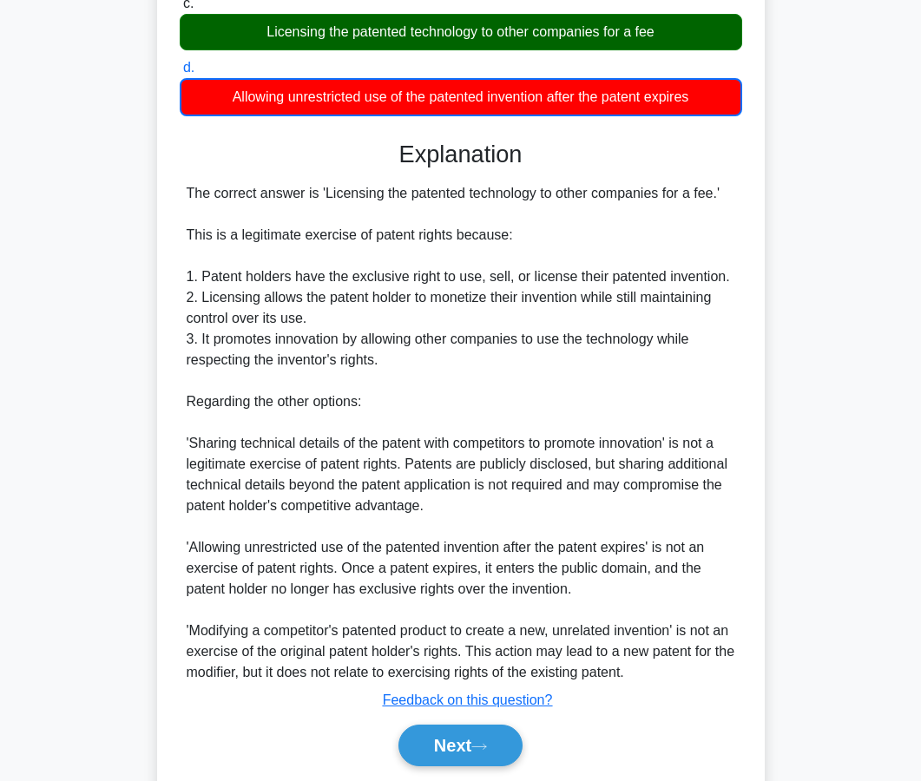
scroll to position [373, 0]
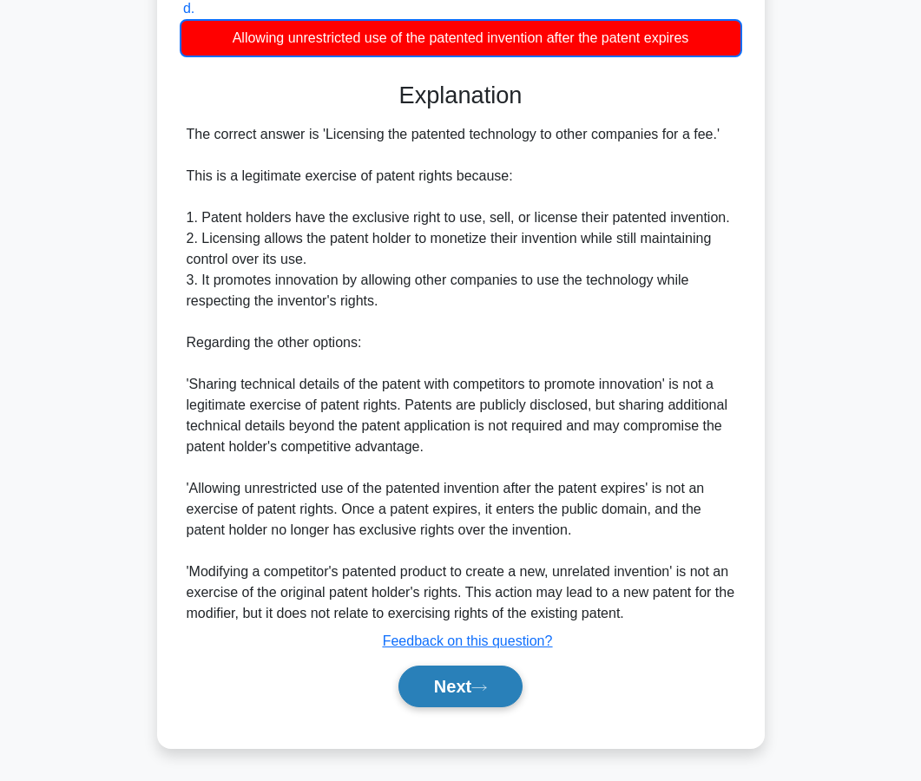
click at [424, 668] on button "Next" at bounding box center [460, 687] width 124 height 42
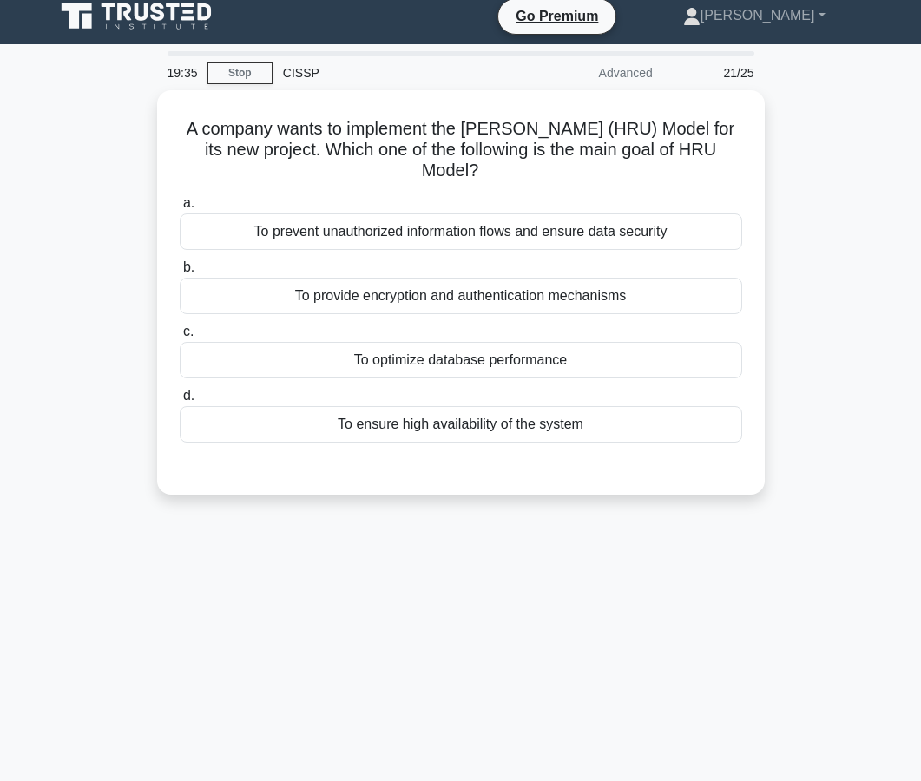
scroll to position [0, 0]
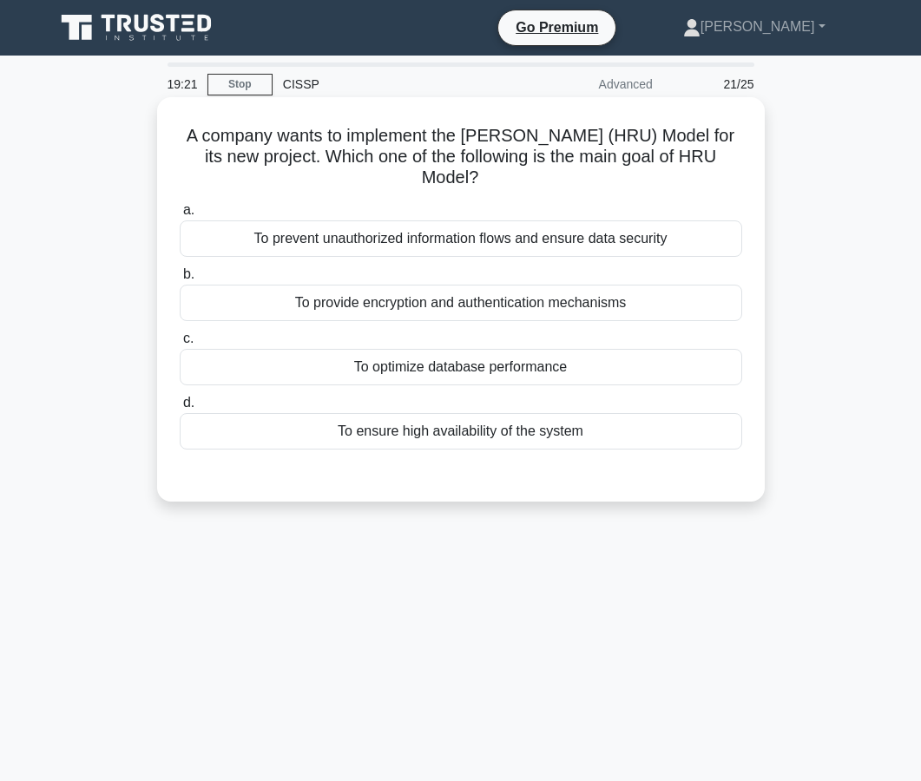
click at [484, 256] on div "To prevent unauthorized information flows and ensure data security" at bounding box center [461, 238] width 563 height 36
click at [180, 216] on input "a. To prevent unauthorized information flows and ensure data security" at bounding box center [180, 210] width 0 height 11
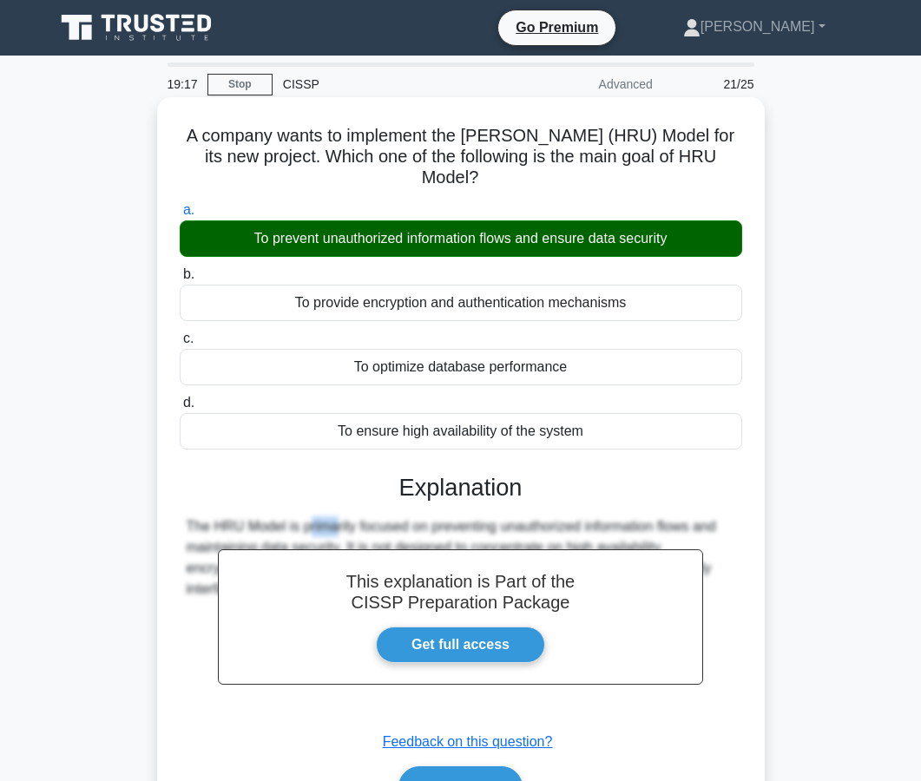
drag, startPoint x: 193, startPoint y: 529, endPoint x: 227, endPoint y: 527, distance: 33.9
click at [227, 527] on div "The HRU Model is primarily focused on preventing unauthorized information flows…" at bounding box center [461, 557] width 549 height 83
click at [471, 777] on button "Next" at bounding box center [460, 787] width 124 height 42
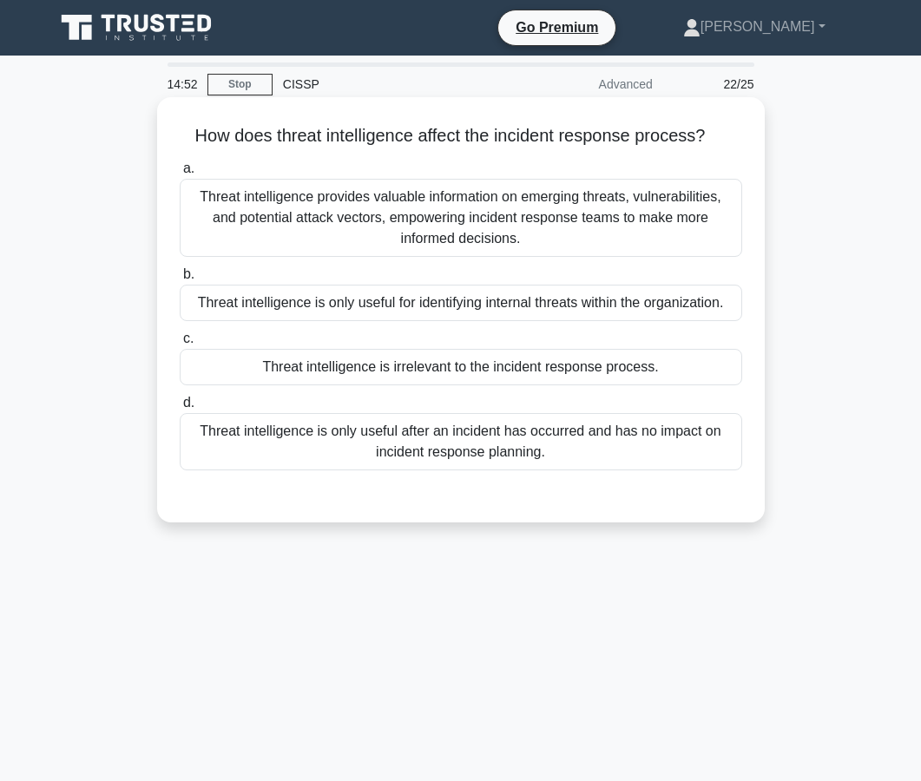
click at [429, 215] on div "Threat intelligence provides valuable information on emerging threats, vulnerab…" at bounding box center [461, 218] width 563 height 78
click at [180, 174] on input "a. Threat intelligence provides valuable information on emerging threats, vulne…" at bounding box center [180, 168] width 0 height 11
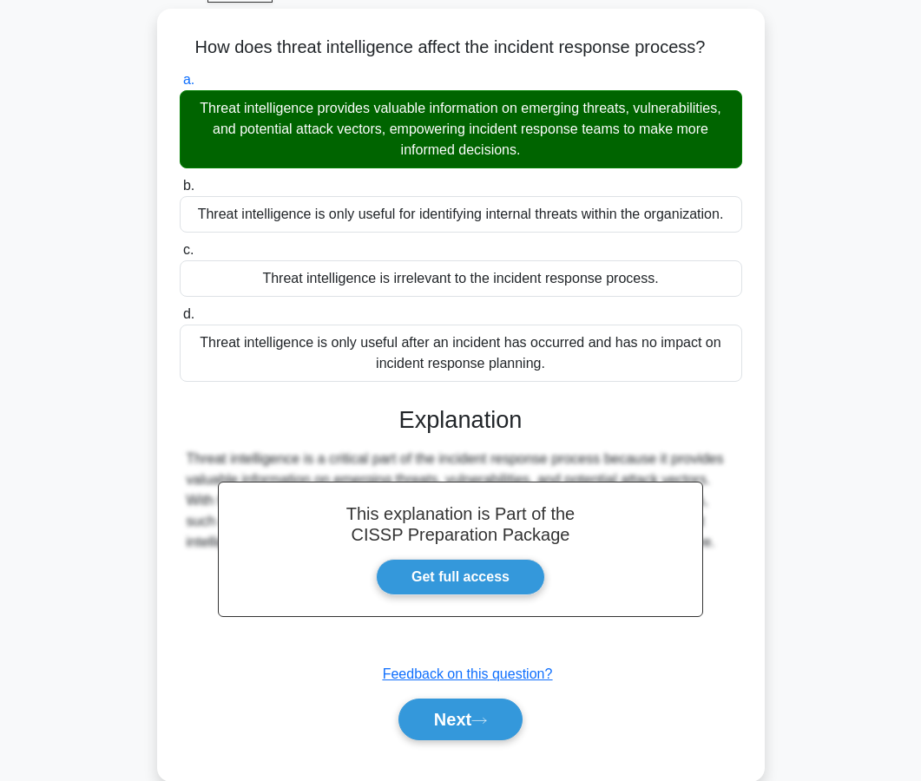
scroll to position [141, 0]
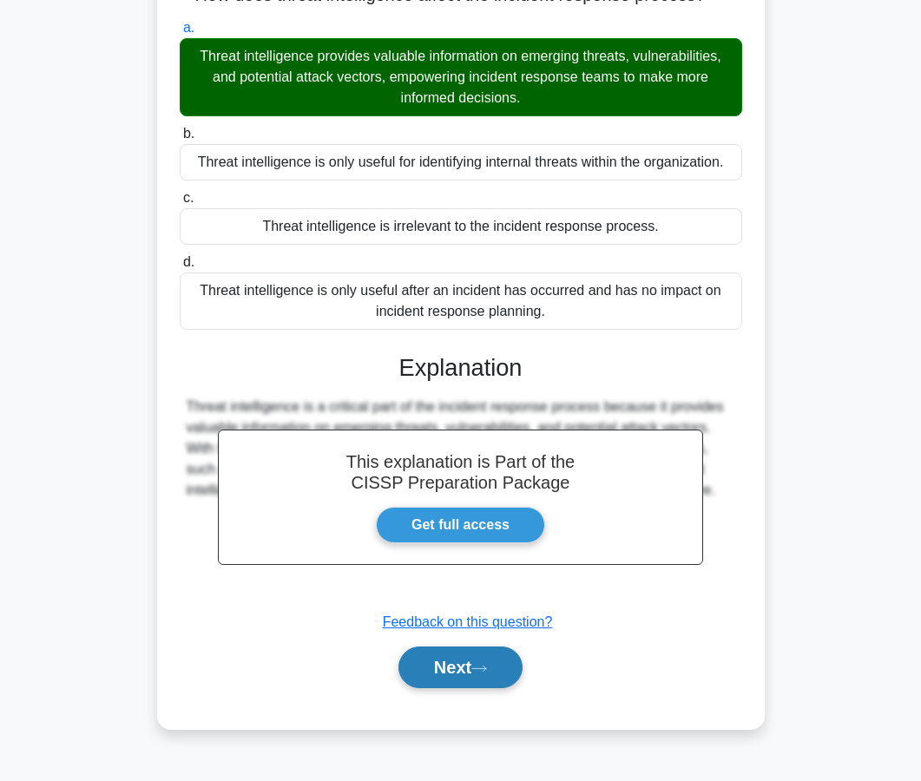
click at [435, 656] on button "Next" at bounding box center [460, 668] width 124 height 42
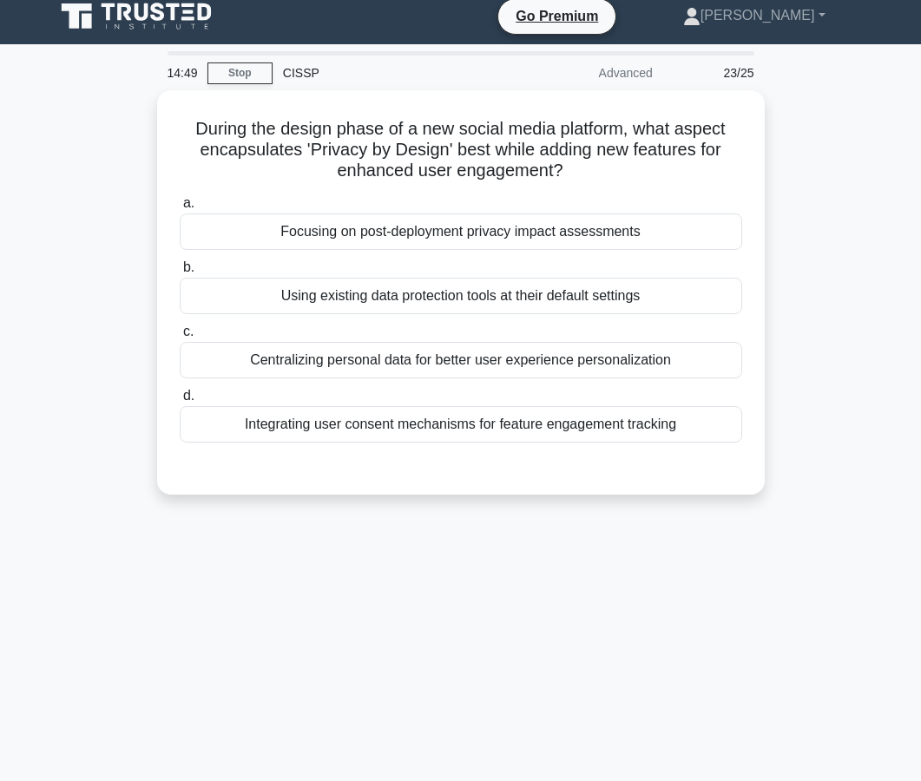
scroll to position [0, 0]
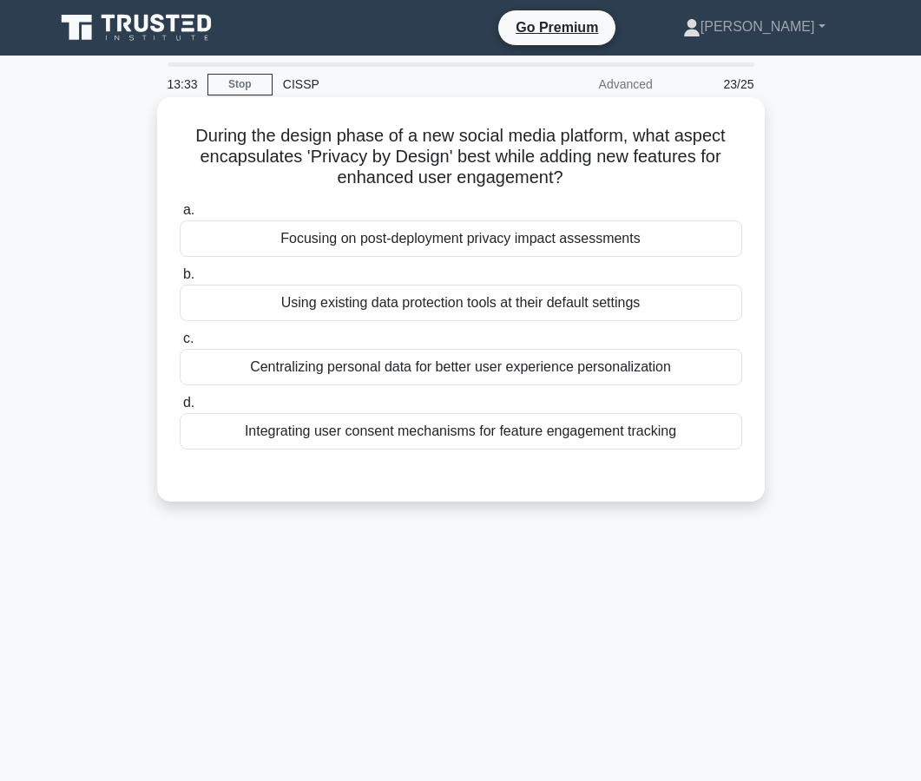
click at [500, 376] on div "Centralizing personal data for better user experience personalization" at bounding box center [461, 367] width 563 height 36
click at [180, 345] on input "c. Centralizing personal data for better user experience personalization" at bounding box center [180, 338] width 0 height 11
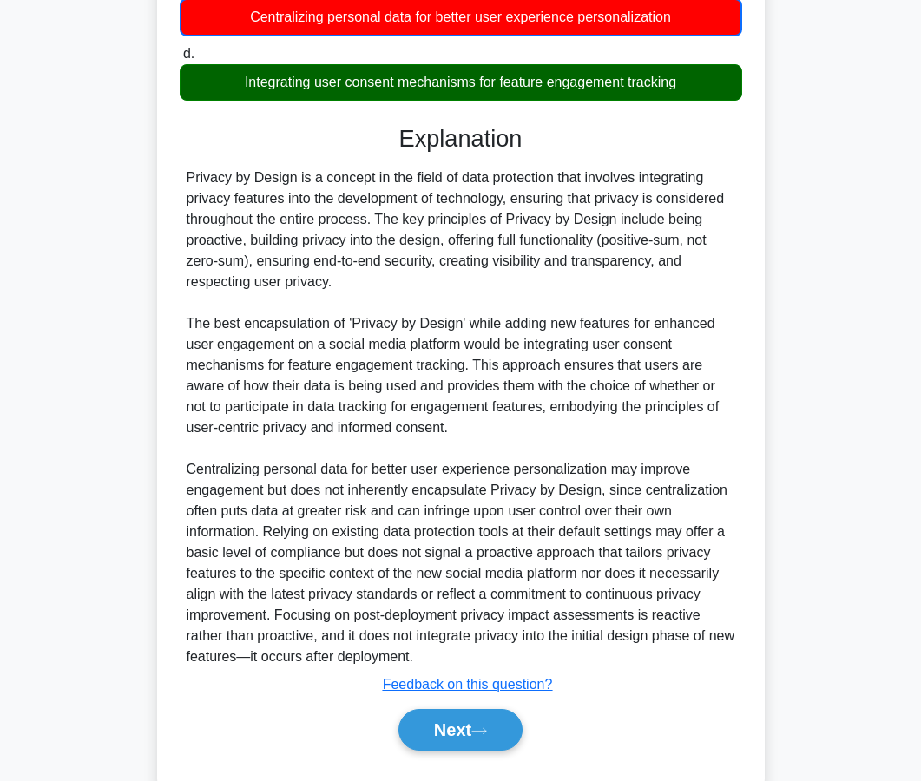
scroll to position [355, 0]
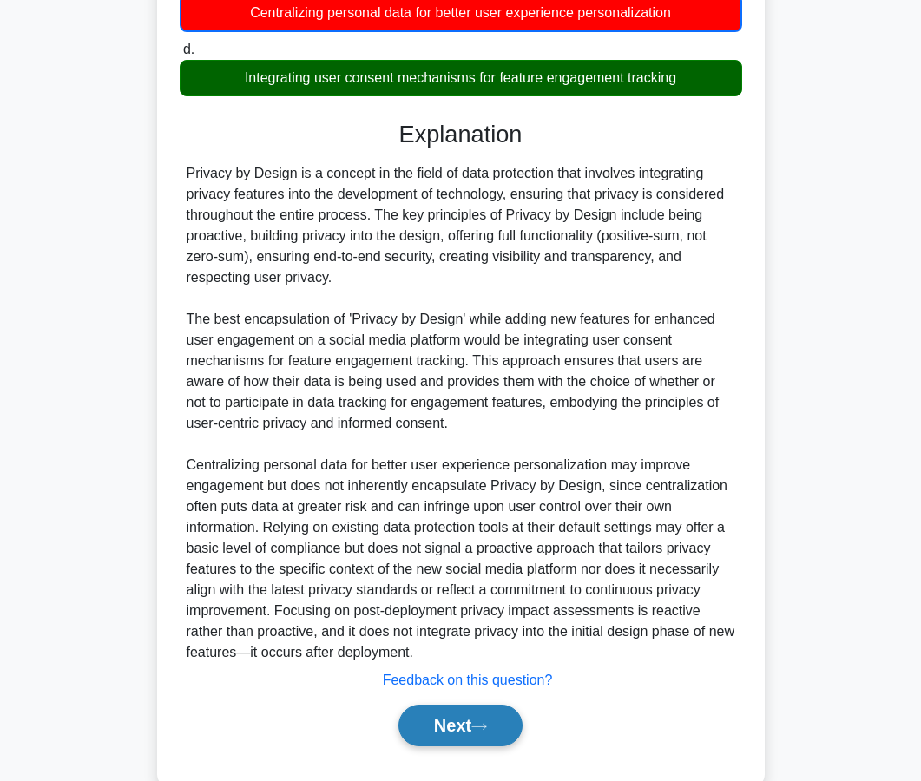
click at [423, 728] on button "Next" at bounding box center [460, 726] width 124 height 42
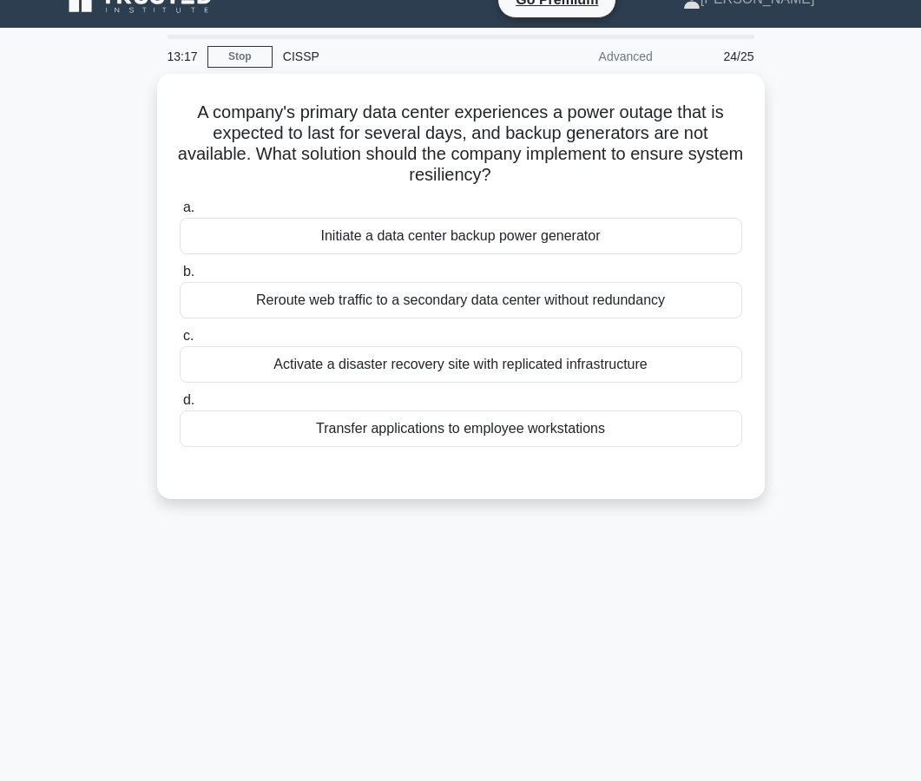
scroll to position [0, 0]
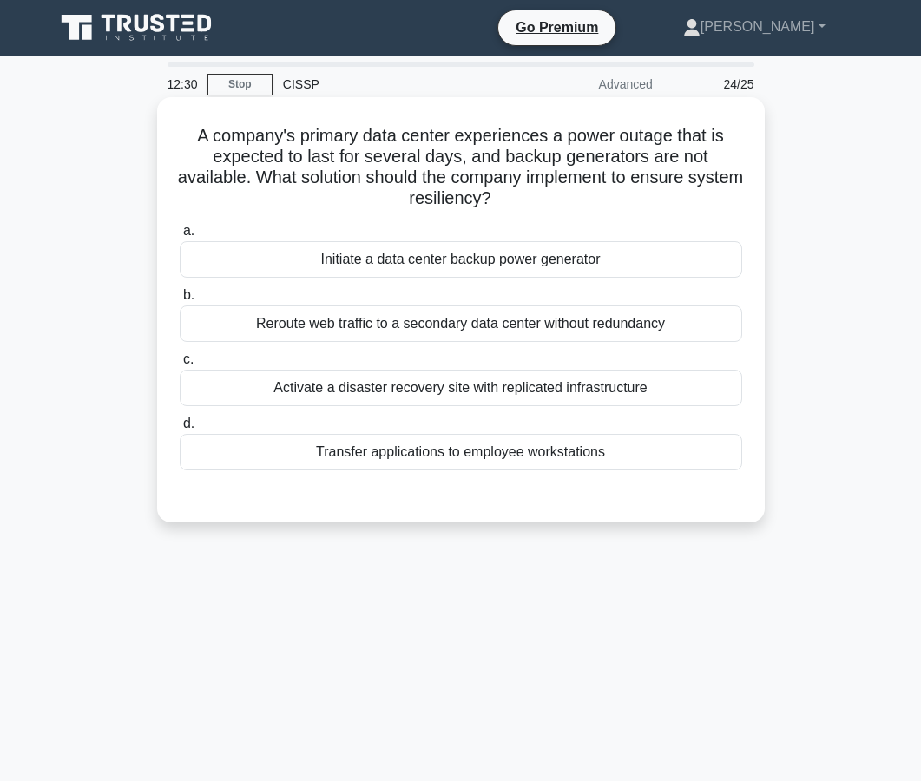
click at [493, 248] on div "Initiate a data center backup power generator" at bounding box center [461, 259] width 563 height 36
click at [180, 237] on input "a. Initiate a data center backup power generator" at bounding box center [180, 231] width 0 height 11
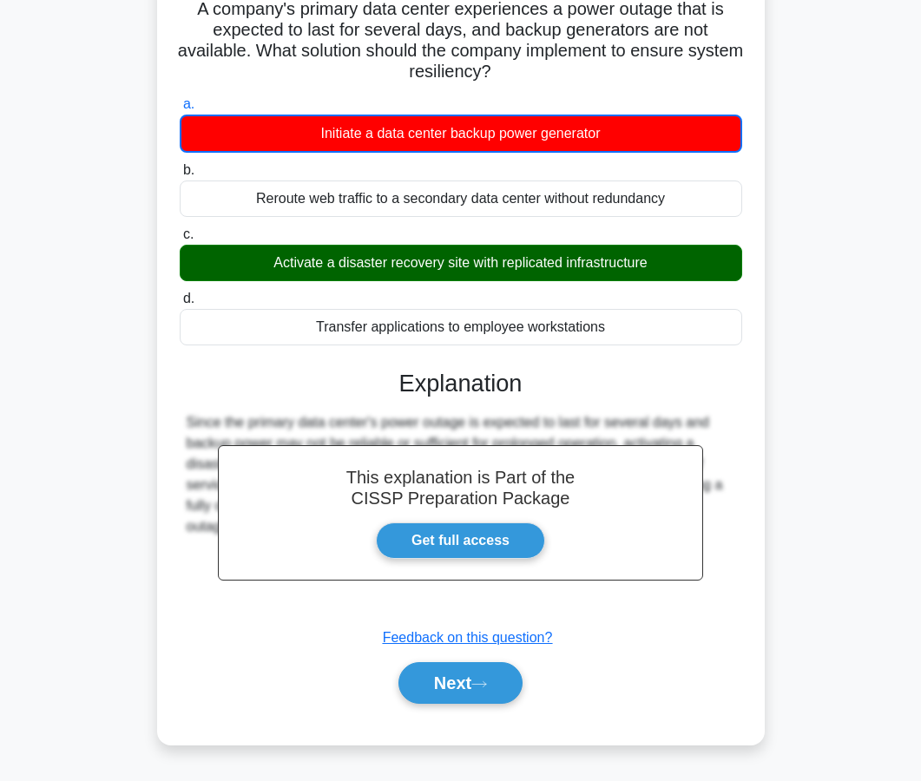
scroll to position [135, 0]
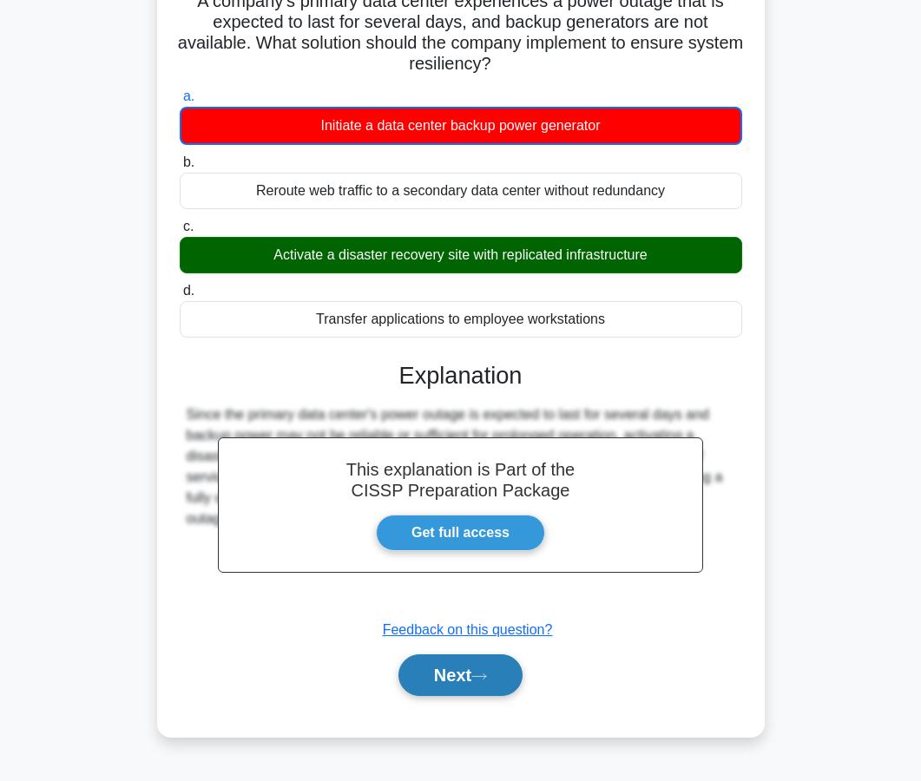
click at [451, 672] on button "Next" at bounding box center [460, 676] width 124 height 42
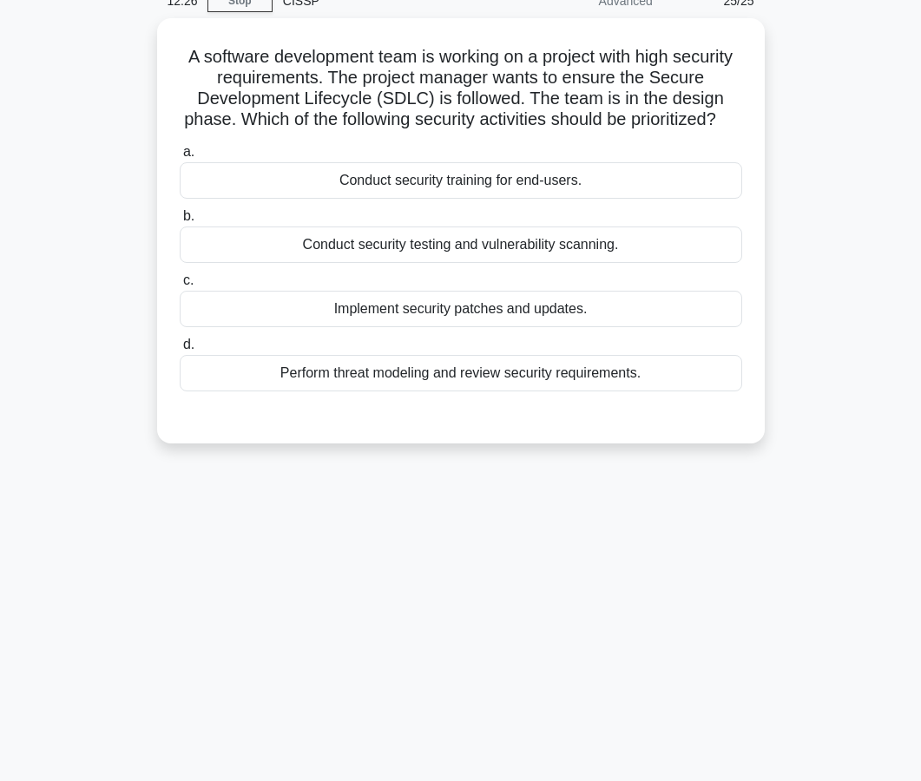
scroll to position [0, 0]
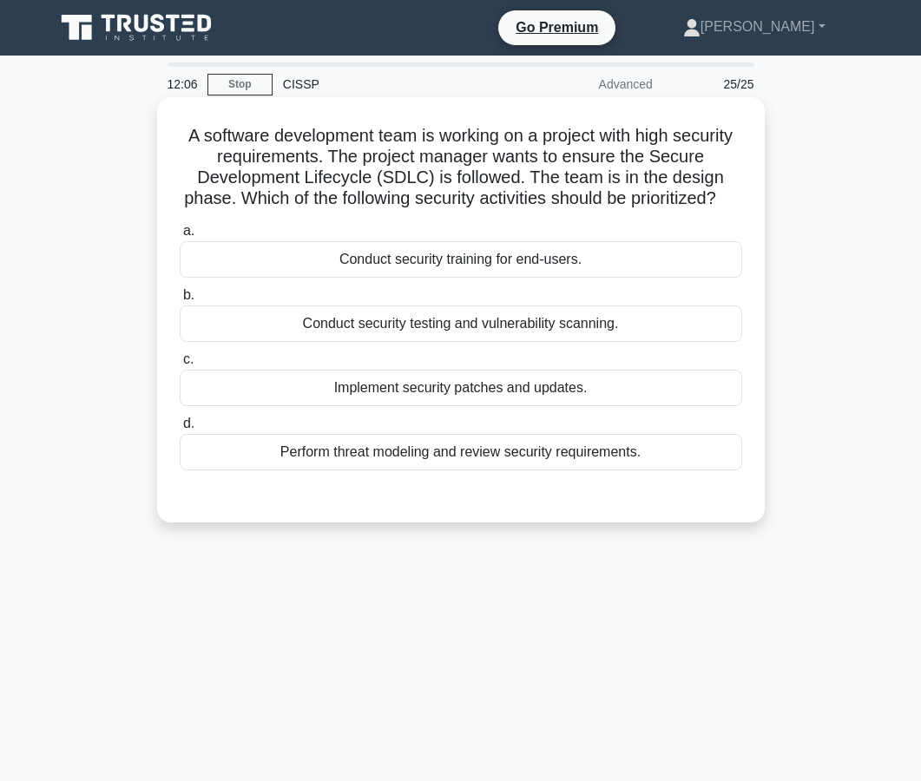
click at [485, 458] on div "Perform threat modeling and review security requirements." at bounding box center [461, 452] width 563 height 36
click at [180, 430] on input "d. Perform threat modeling and review security requirements." at bounding box center [180, 423] width 0 height 11
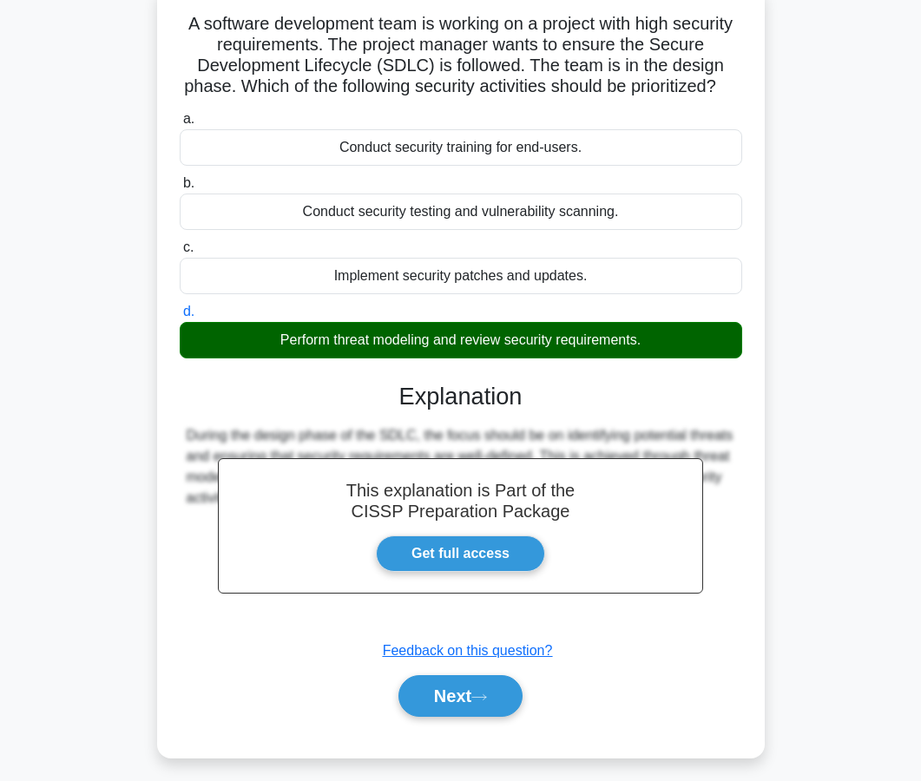
scroll to position [156, 0]
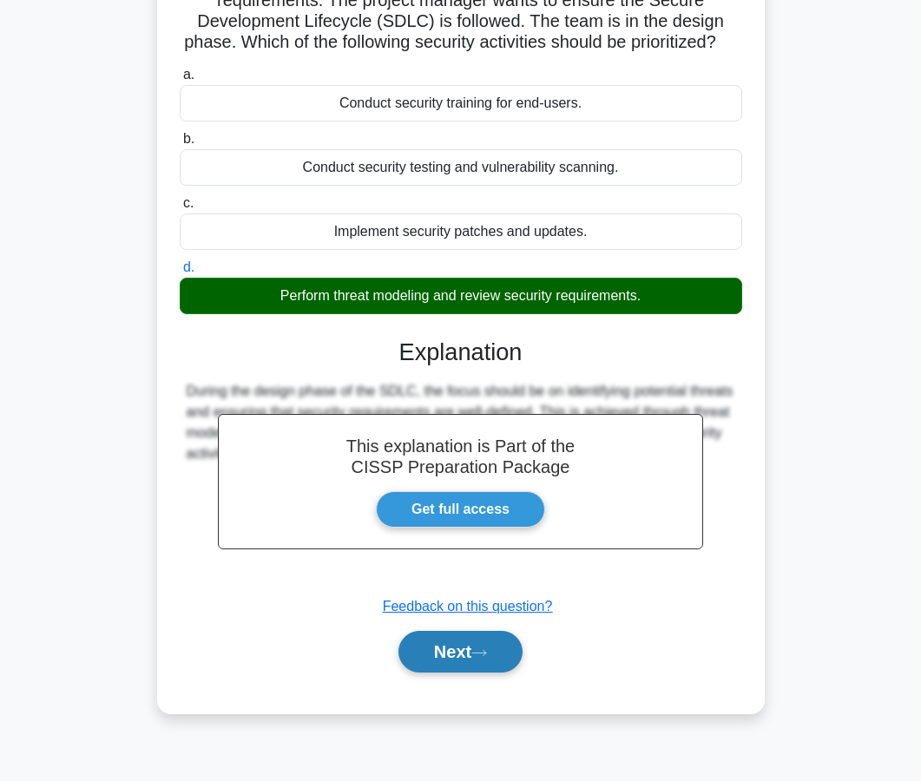
click at [457, 660] on button "Next" at bounding box center [460, 652] width 124 height 42
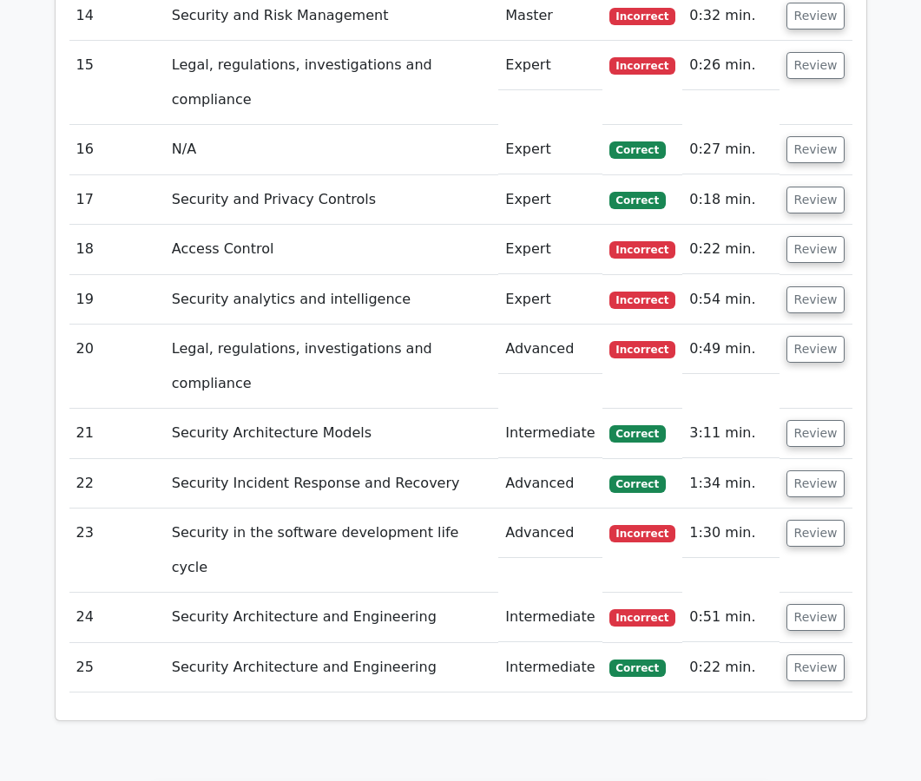
scroll to position [3187, 0]
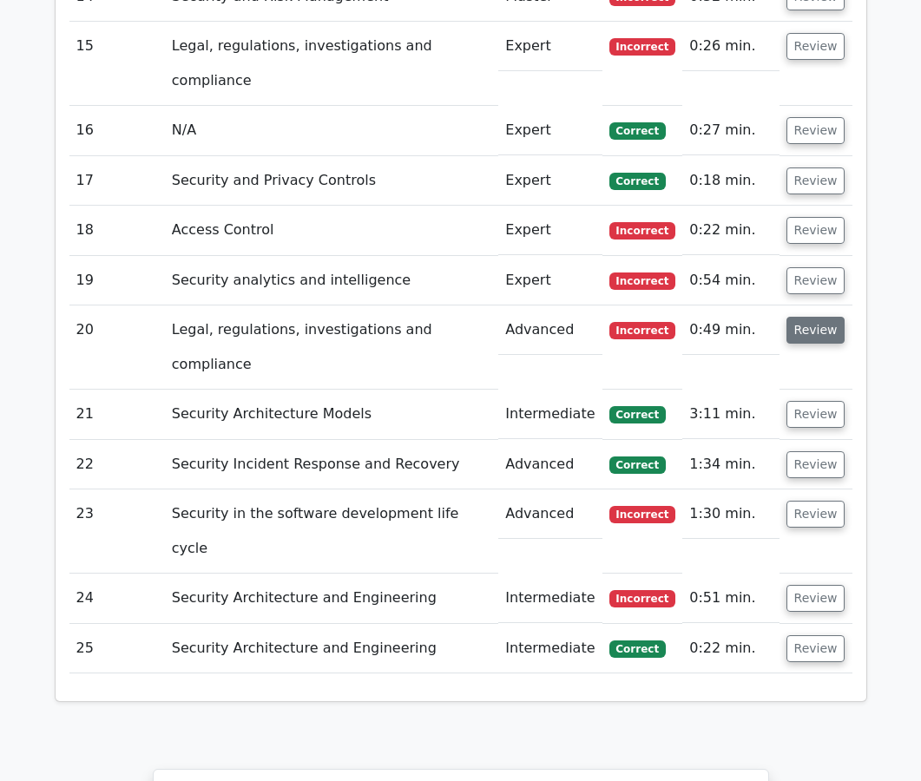
click at [818, 317] on button "Review" at bounding box center [815, 330] width 59 height 27
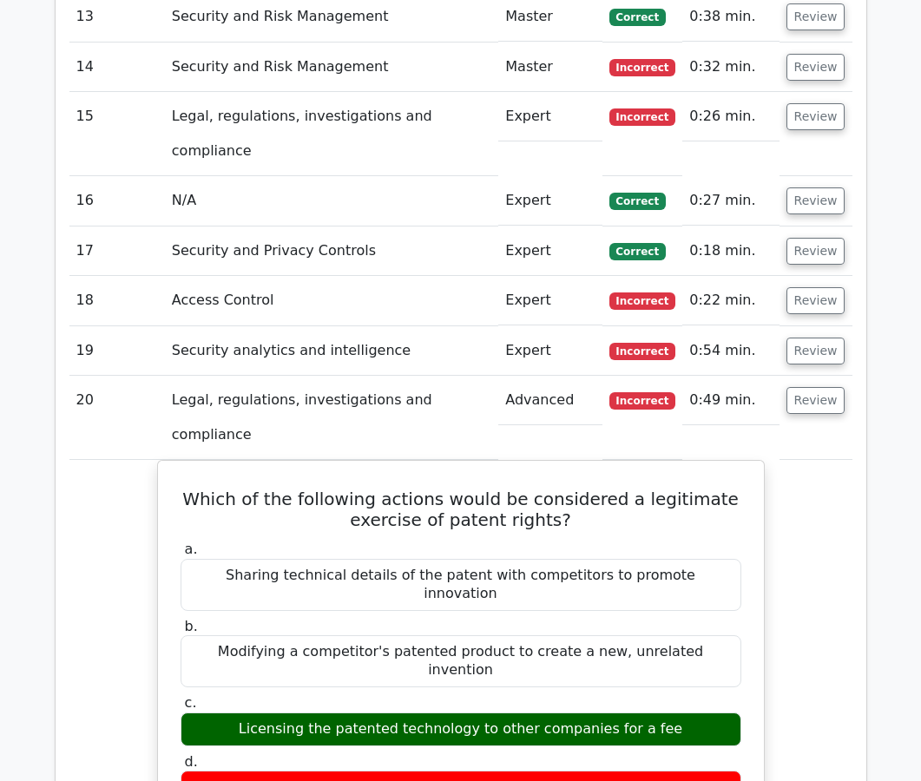
scroll to position [3195, 0]
